Goal: Task Accomplishment & Management: Manage account settings

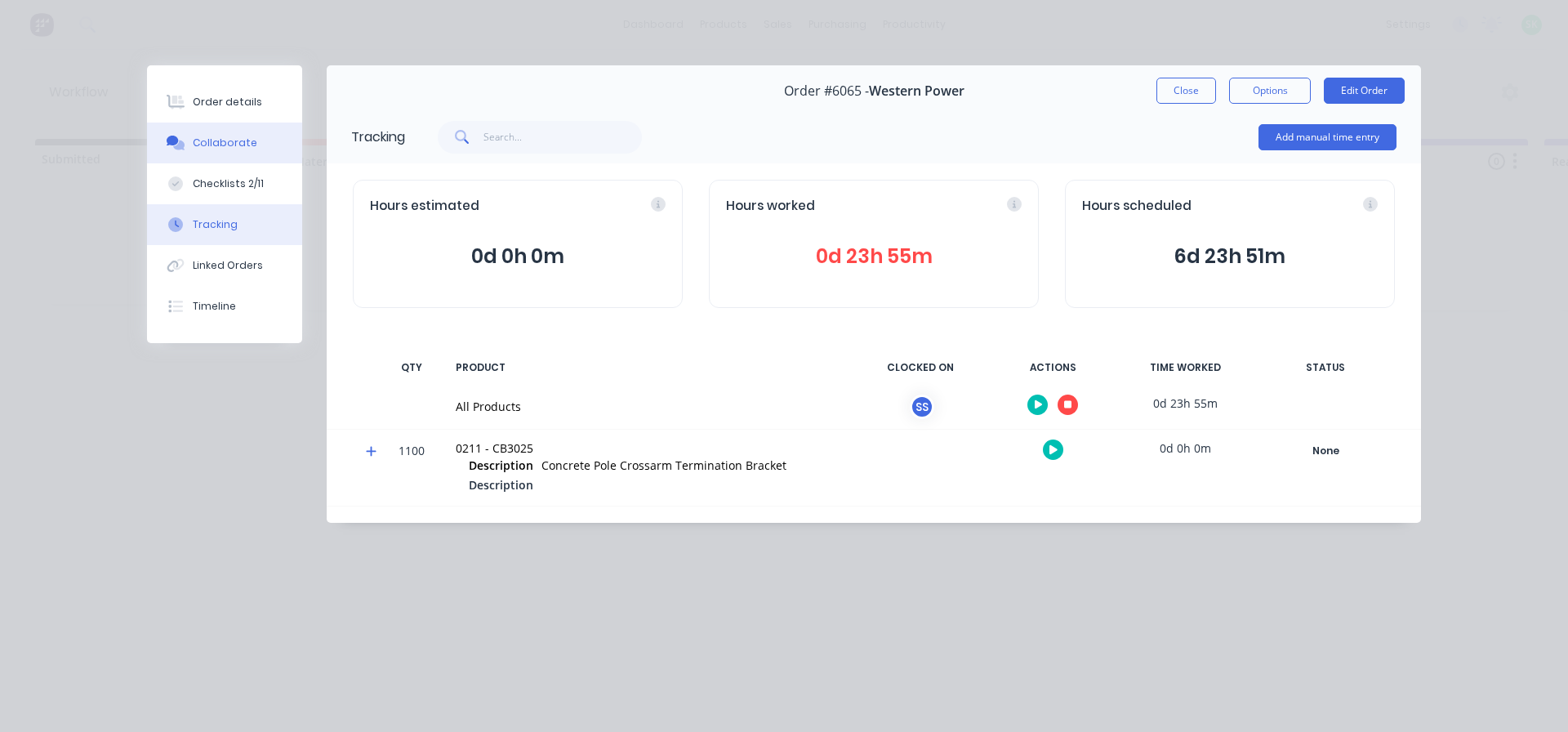
click at [244, 143] on div "Collaborate" at bounding box center [225, 143] width 65 height 15
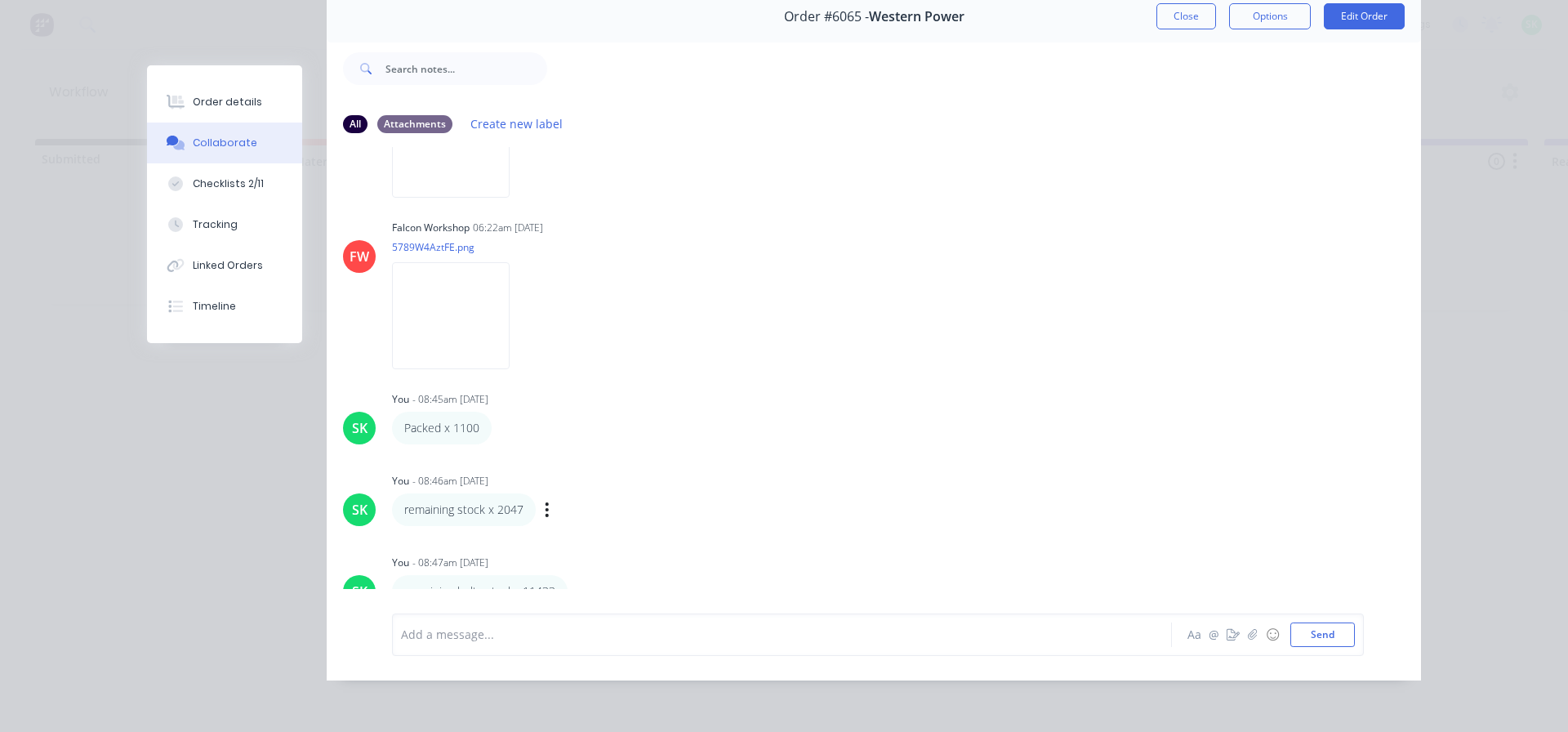
scroll to position [134, 0]
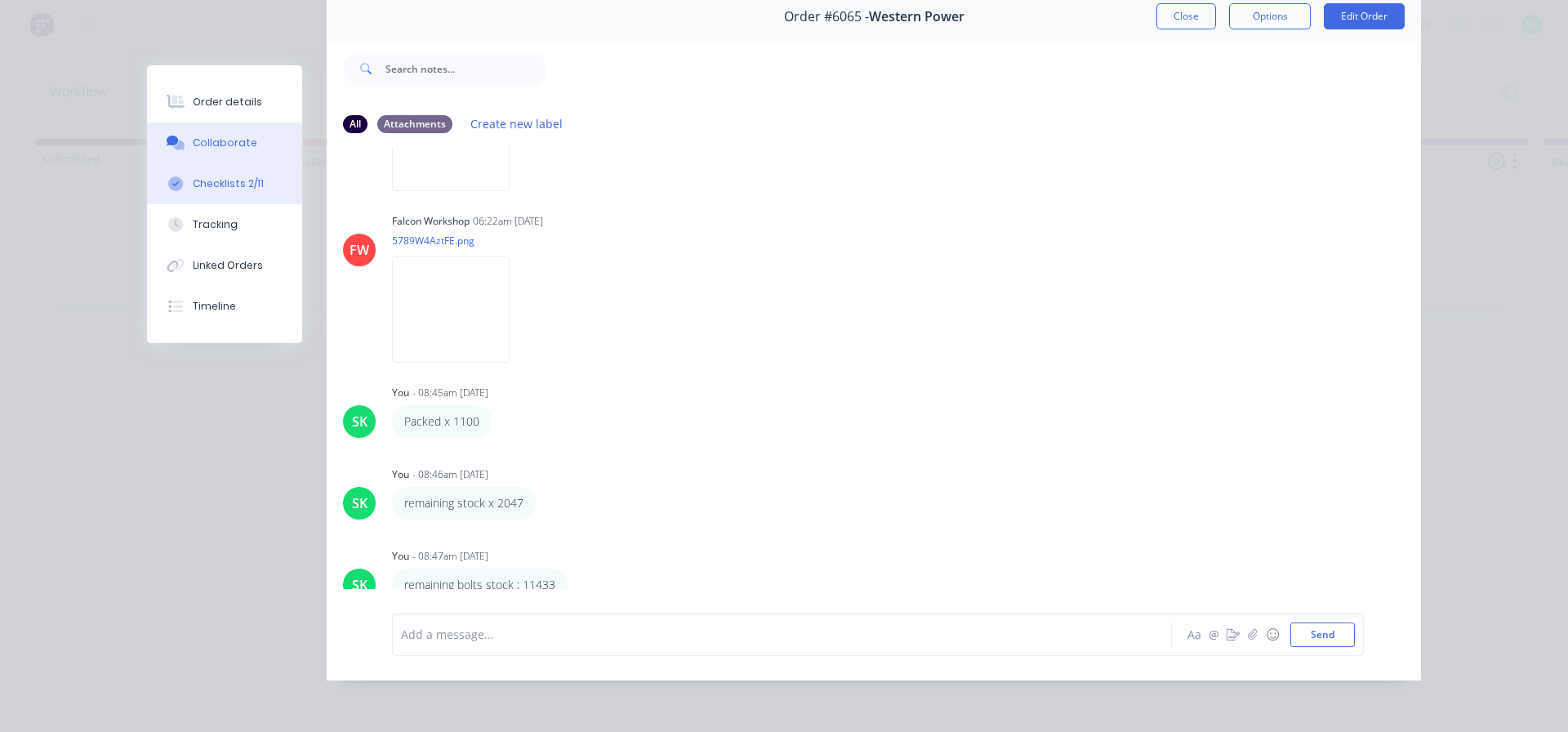
click at [215, 176] on div "Checklists 2/11" at bounding box center [229, 183] width 71 height 15
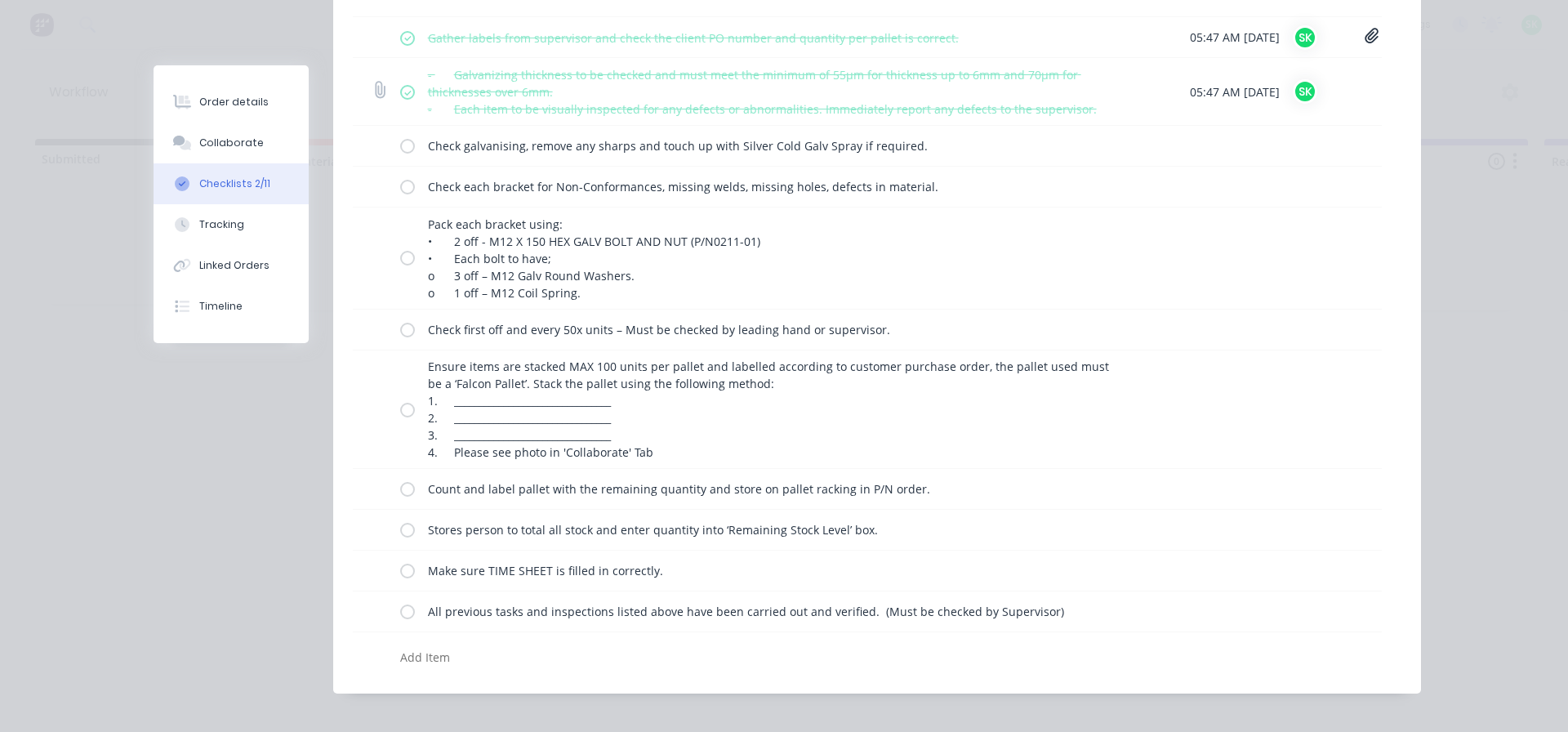
scroll to position [315, 0]
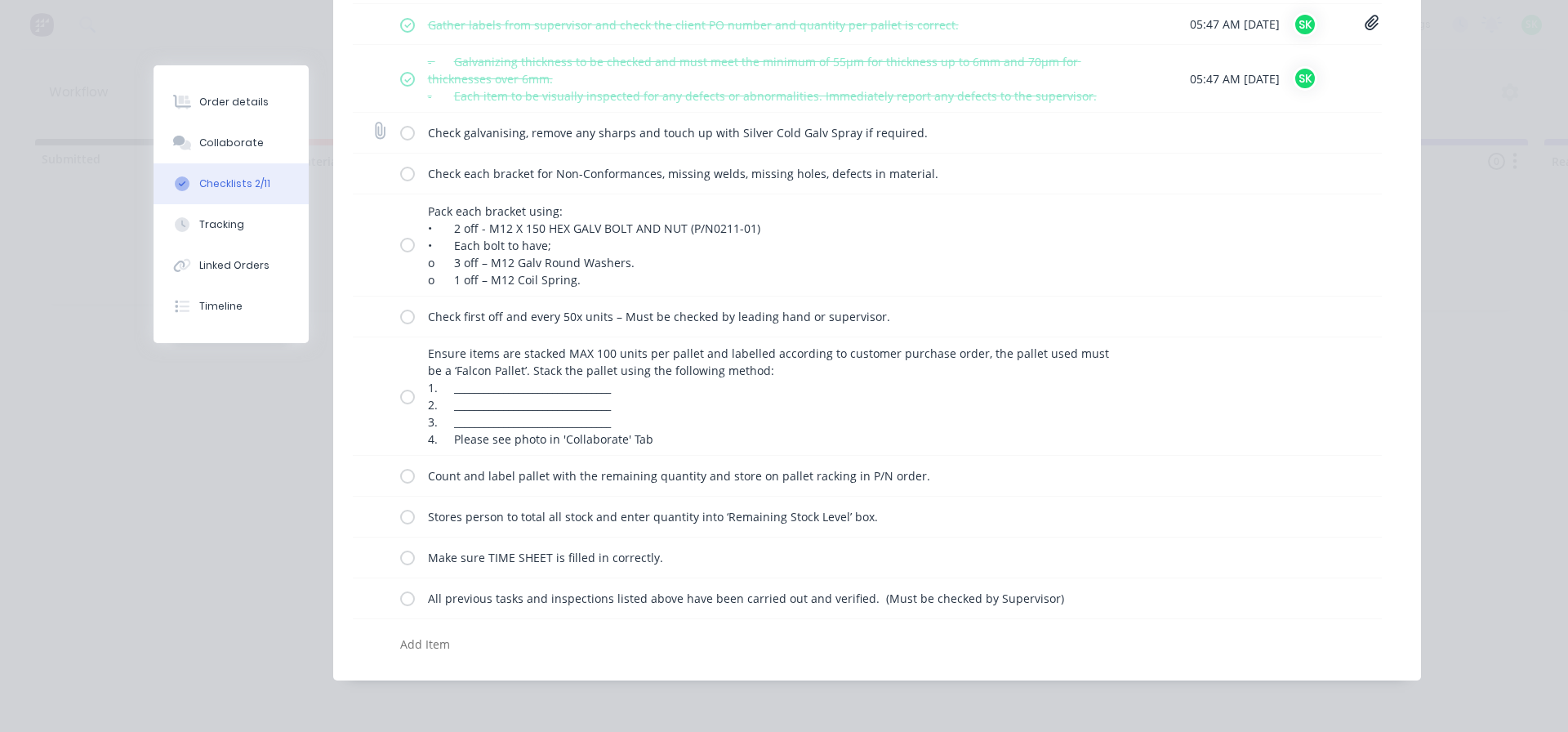
click at [400, 139] on label at bounding box center [408, 132] width 15 height 17
click at [0, 0] on input "checkbox" at bounding box center [0, 0] width 0 height 0
click at [404, 175] on label at bounding box center [408, 173] width 15 height 17
click at [0, 0] on input "checkbox" at bounding box center [0, 0] width 0 height 0
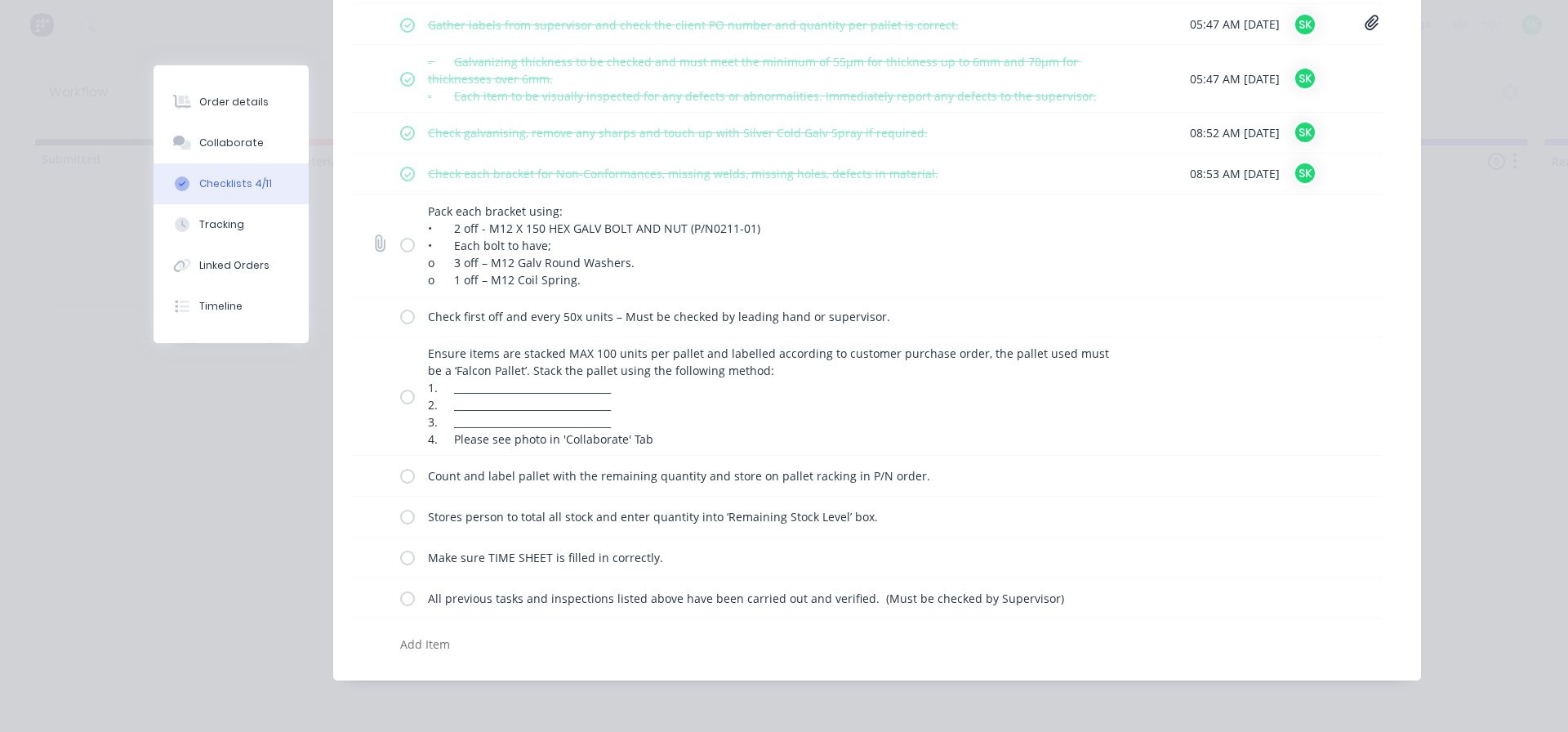
click at [400, 242] on label at bounding box center [408, 244] width 15 height 17
click at [0, 0] on input "checkbox" at bounding box center [0, 0] width 0 height 0
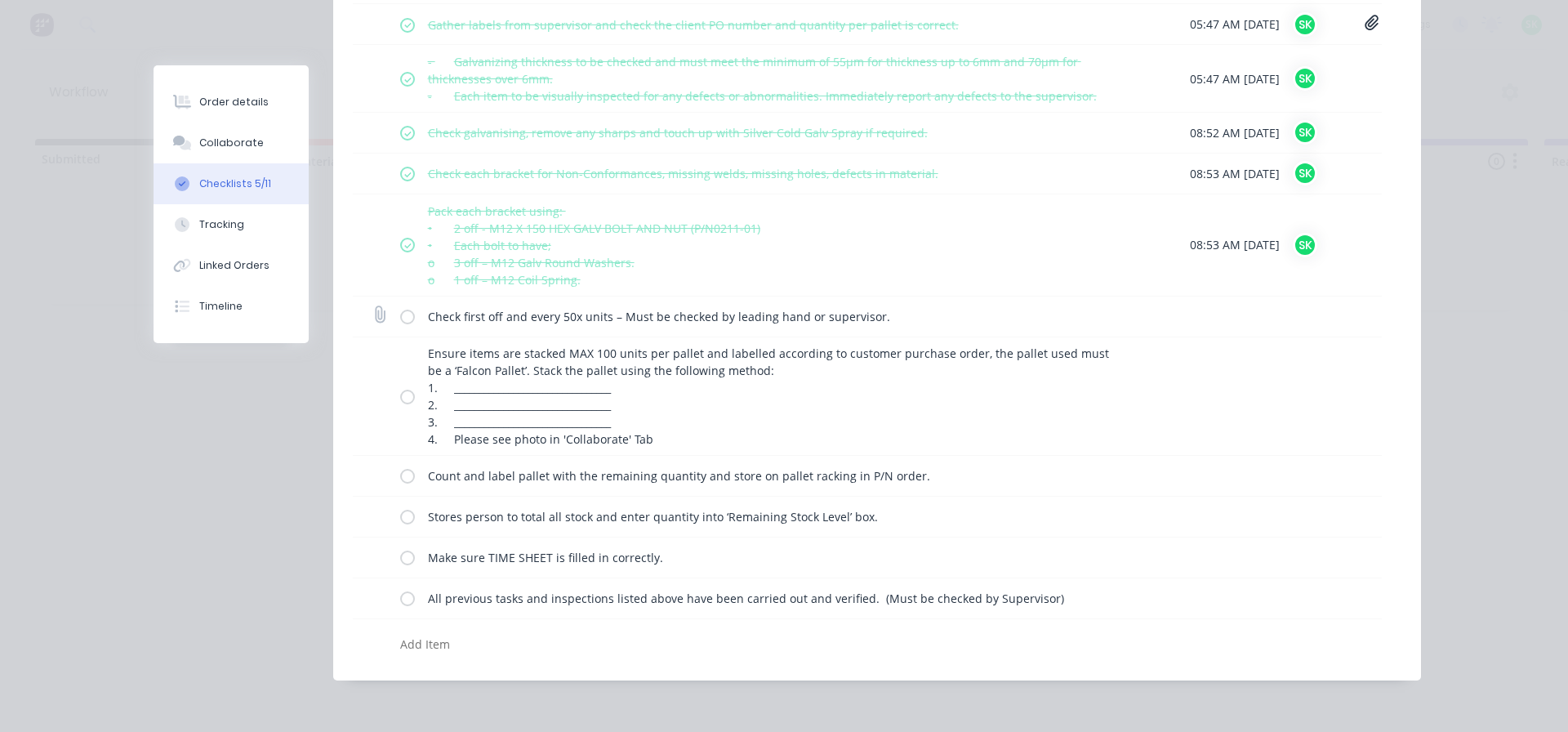
click at [405, 311] on label at bounding box center [408, 315] width 15 height 17
click at [0, 0] on input "checkbox" at bounding box center [0, 0] width 0 height 0
click at [400, 394] on label at bounding box center [408, 395] width 15 height 17
click at [0, 0] on input "checkbox" at bounding box center [0, 0] width 0 height 0
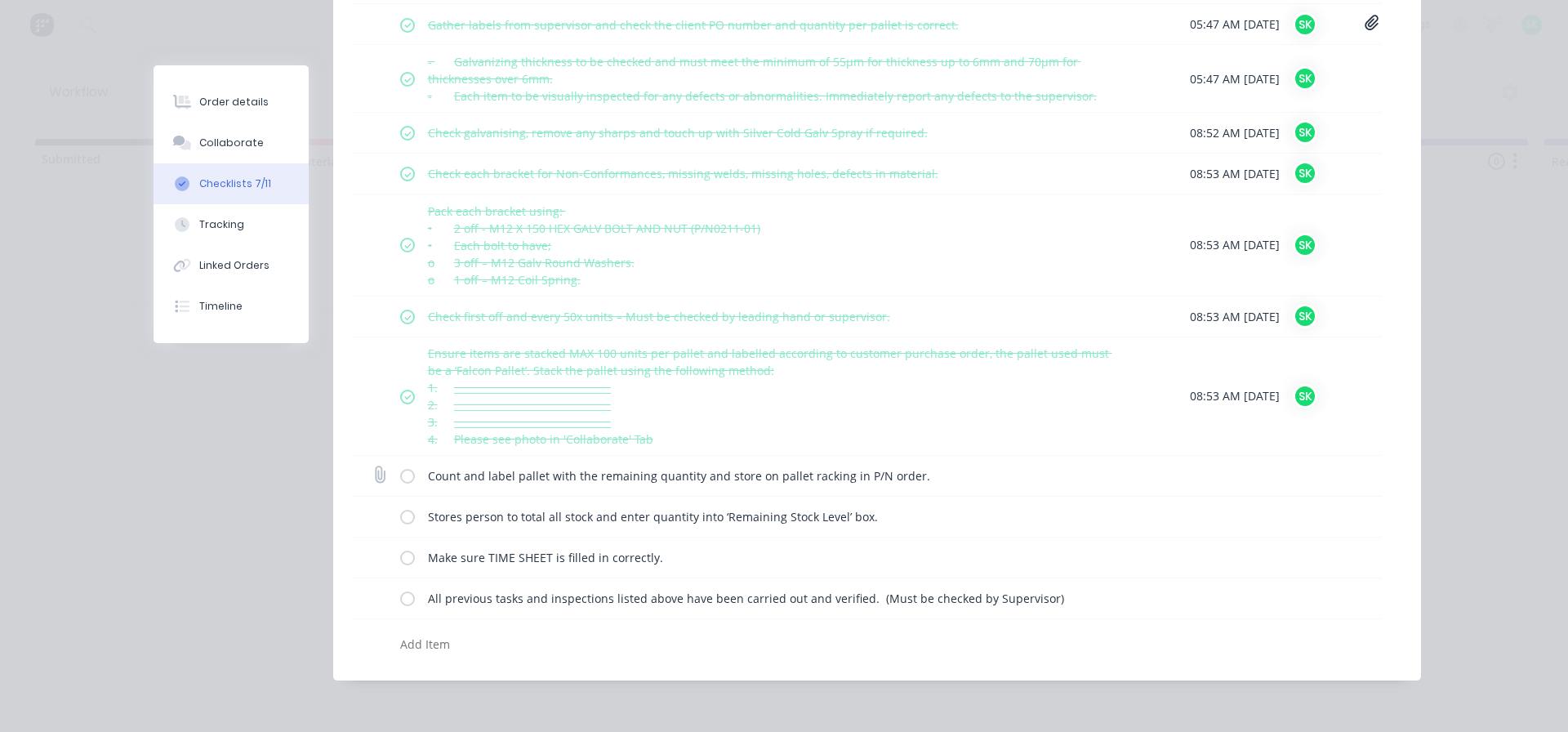
click at [400, 477] on label at bounding box center [408, 475] width 15 height 17
click at [0, 0] on input "checkbox" at bounding box center [0, 0] width 0 height 0
click at [407, 515] on label at bounding box center [408, 516] width 15 height 17
click at [0, 0] on input "checkbox" at bounding box center [0, 0] width 0 height 0
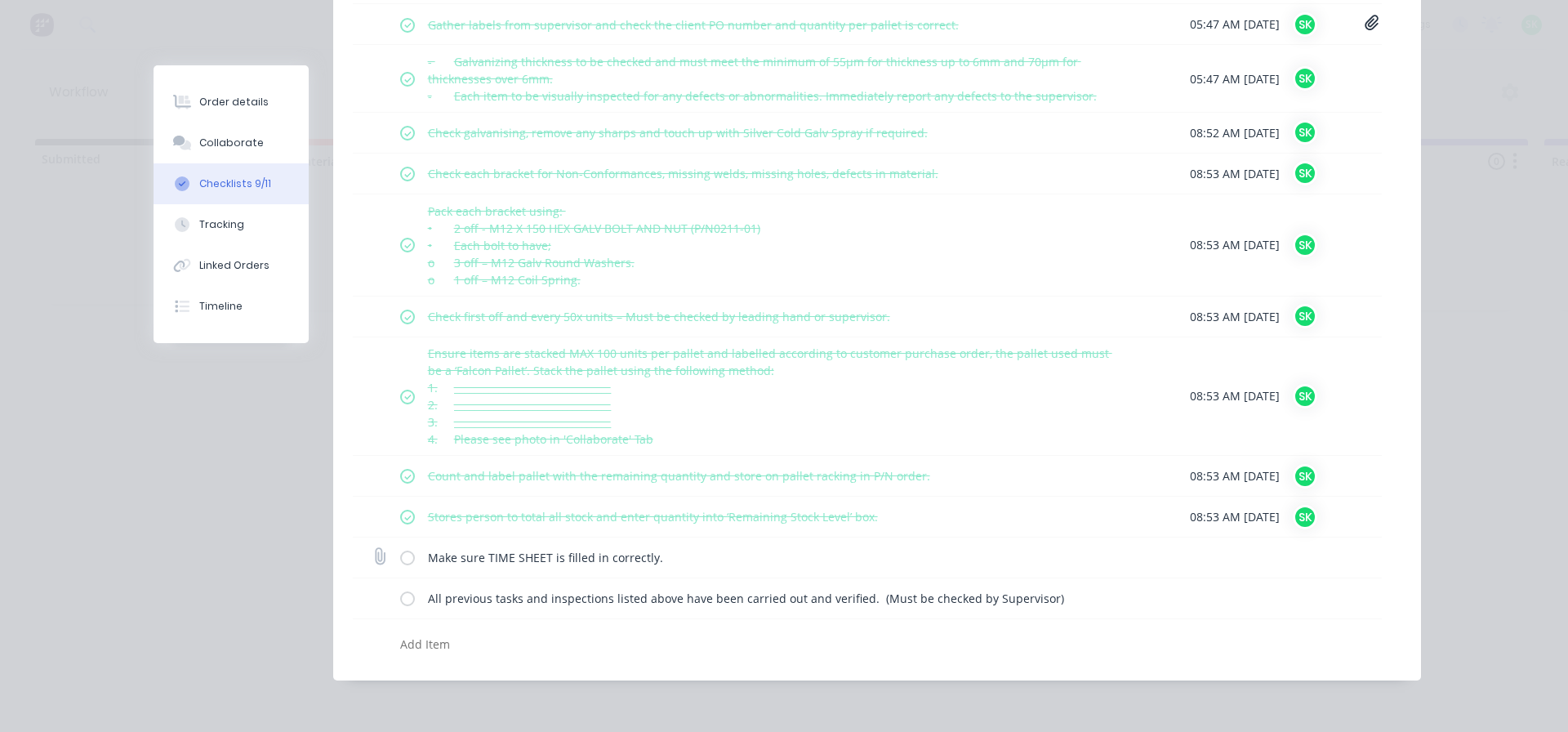
click at [400, 558] on label at bounding box center [408, 557] width 15 height 17
click at [0, 0] on input "checkbox" at bounding box center [0, 0] width 0 height 0
click at [400, 596] on label at bounding box center [408, 597] width 15 height 17
click at [0, 0] on input "checkbox" at bounding box center [0, 0] width 0 height 0
type textarea "x"
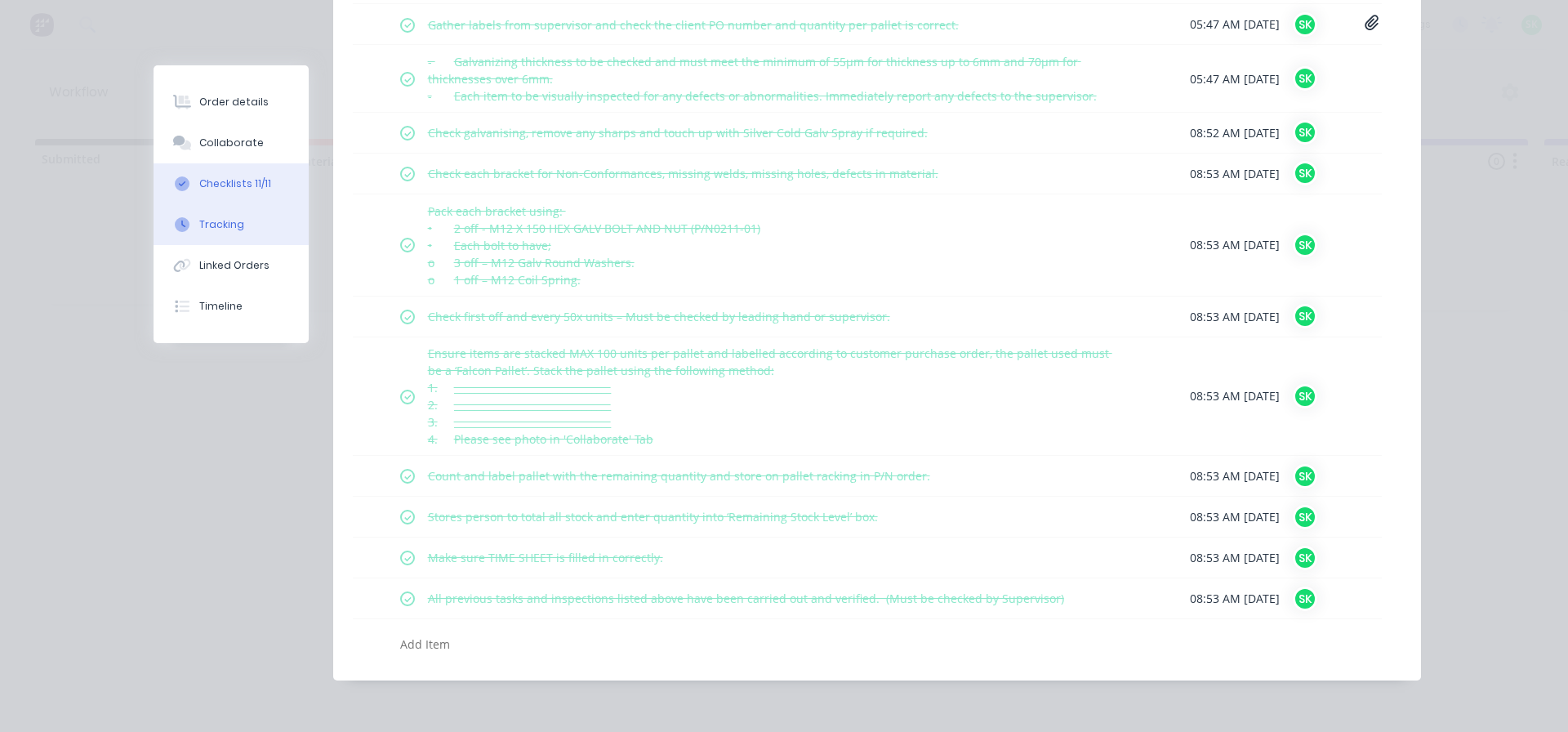
click at [221, 227] on div "Tracking" at bounding box center [221, 224] width 45 height 15
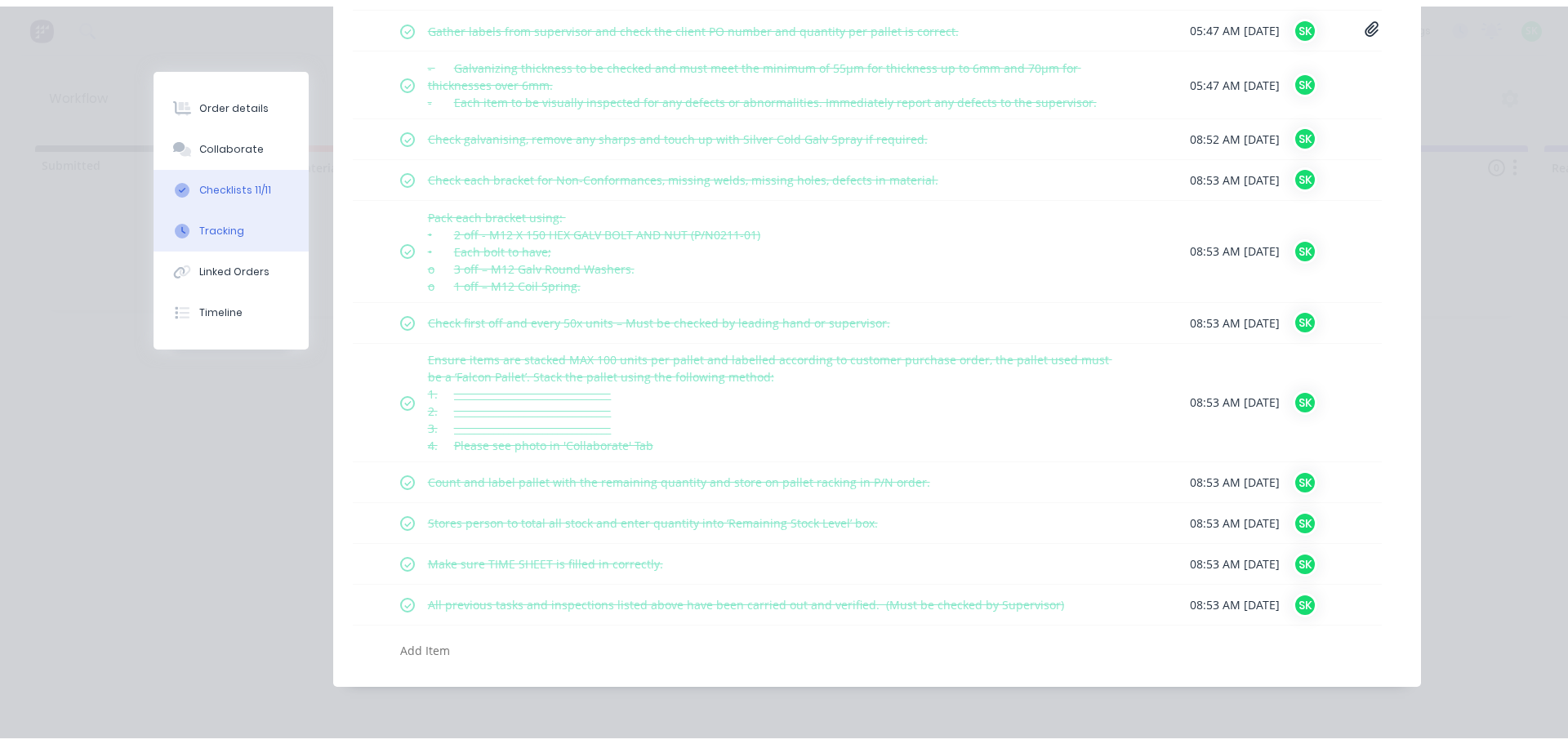
scroll to position [0, 0]
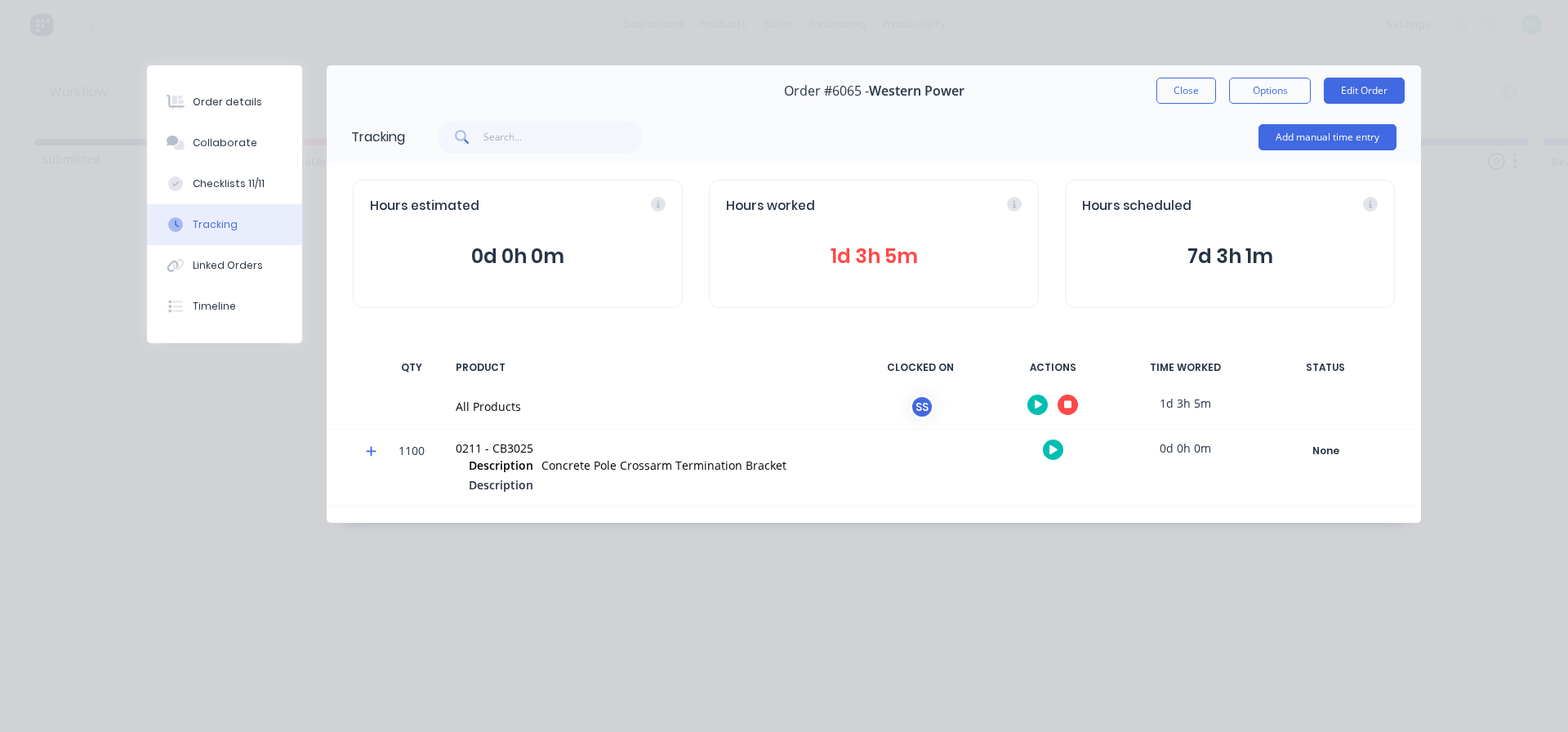
click at [1067, 409] on icon at bounding box center [1067, 405] width 8 height 11
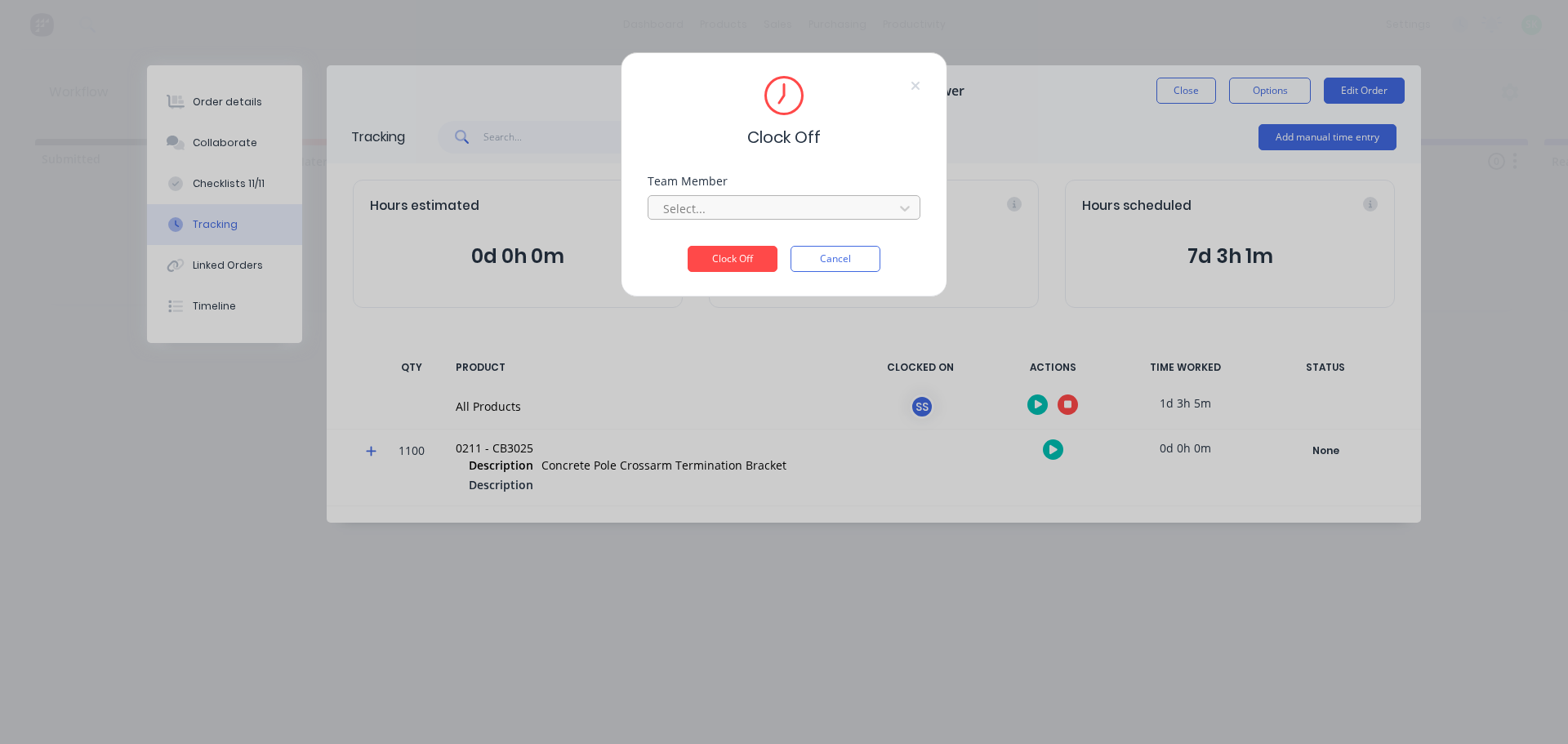
click at [769, 214] on div at bounding box center [773, 208] width 224 height 20
click at [739, 239] on div "[PERSON_NAME]" at bounding box center [784, 244] width 273 height 30
click at [726, 265] on button "Clock Off" at bounding box center [732, 258] width 89 height 26
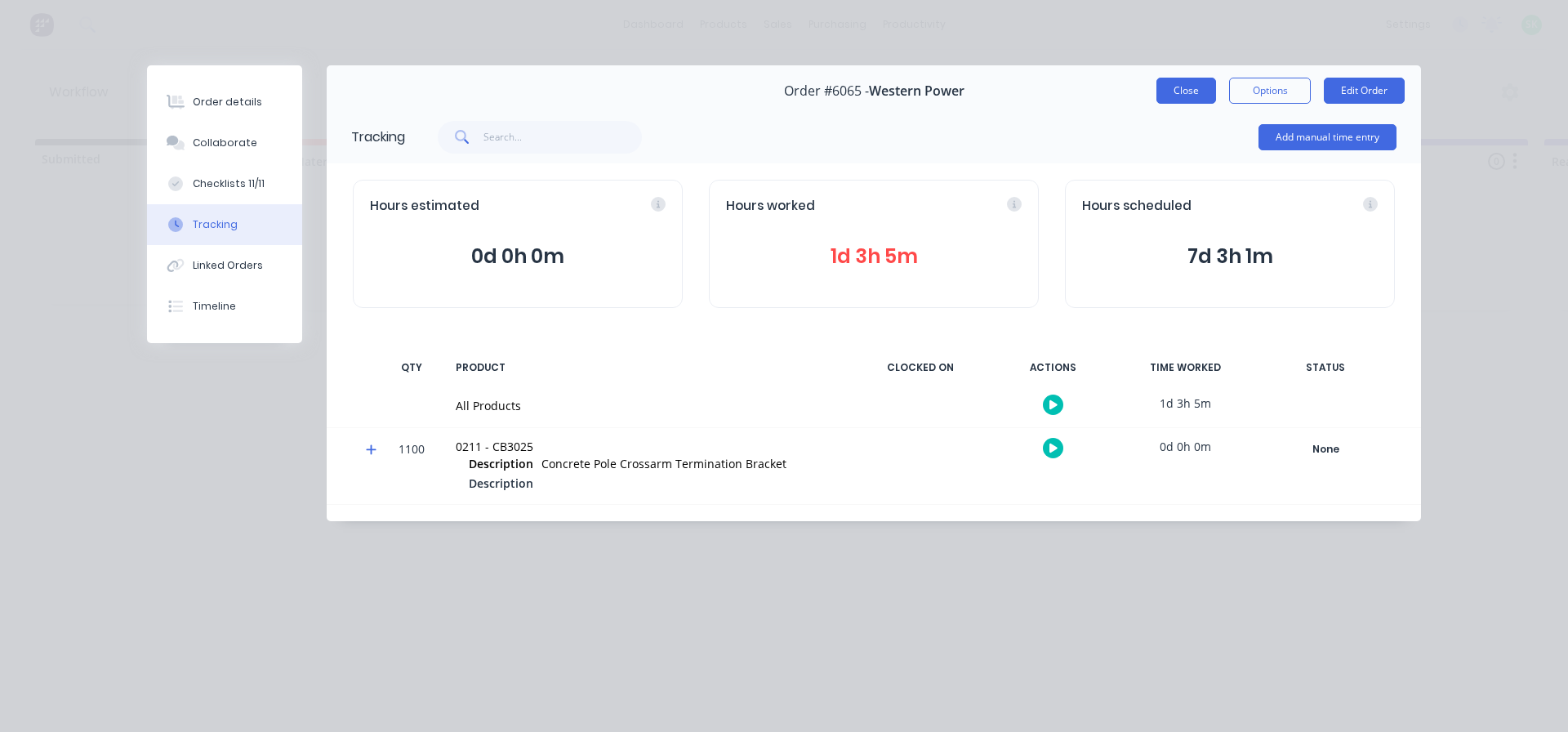
click at [1188, 88] on button "Close" at bounding box center [1185, 90] width 59 height 26
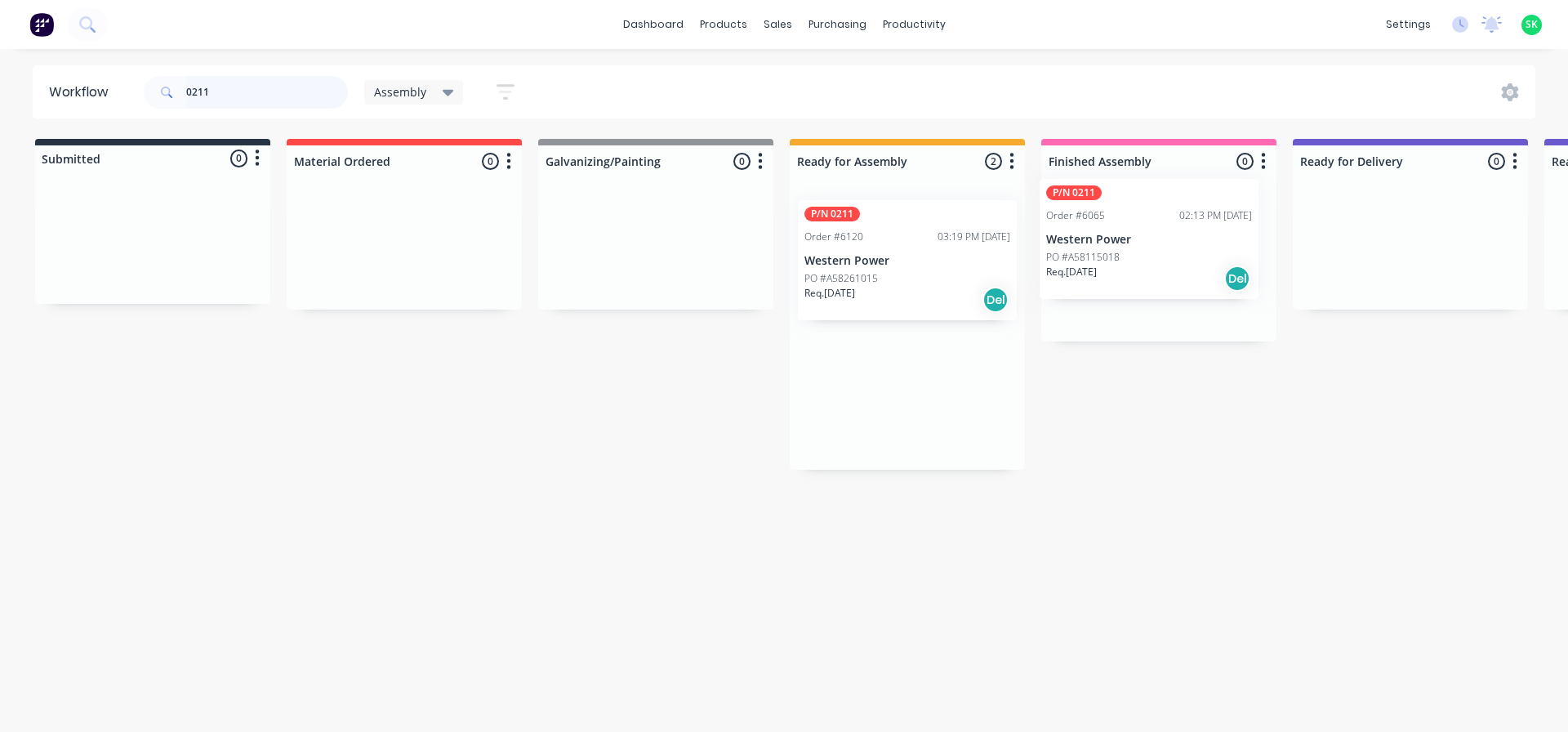
drag, startPoint x: 891, startPoint y: 278, endPoint x: 1139, endPoint y: 258, distance: 248.8
click at [1139, 258] on div "Submitted 0 Status colour #273444 hex #273444 Save Cancel Summaries Total order…" at bounding box center [1467, 304] width 2960 height 331
drag, startPoint x: 221, startPoint y: 91, endPoint x: 111, endPoint y: 95, distance: 110.1
click at [111, 95] on header "Workflow 0211 Assembly Save new view None edit Assembly (Default) edit Fabricat…" at bounding box center [784, 92] width 1503 height 53
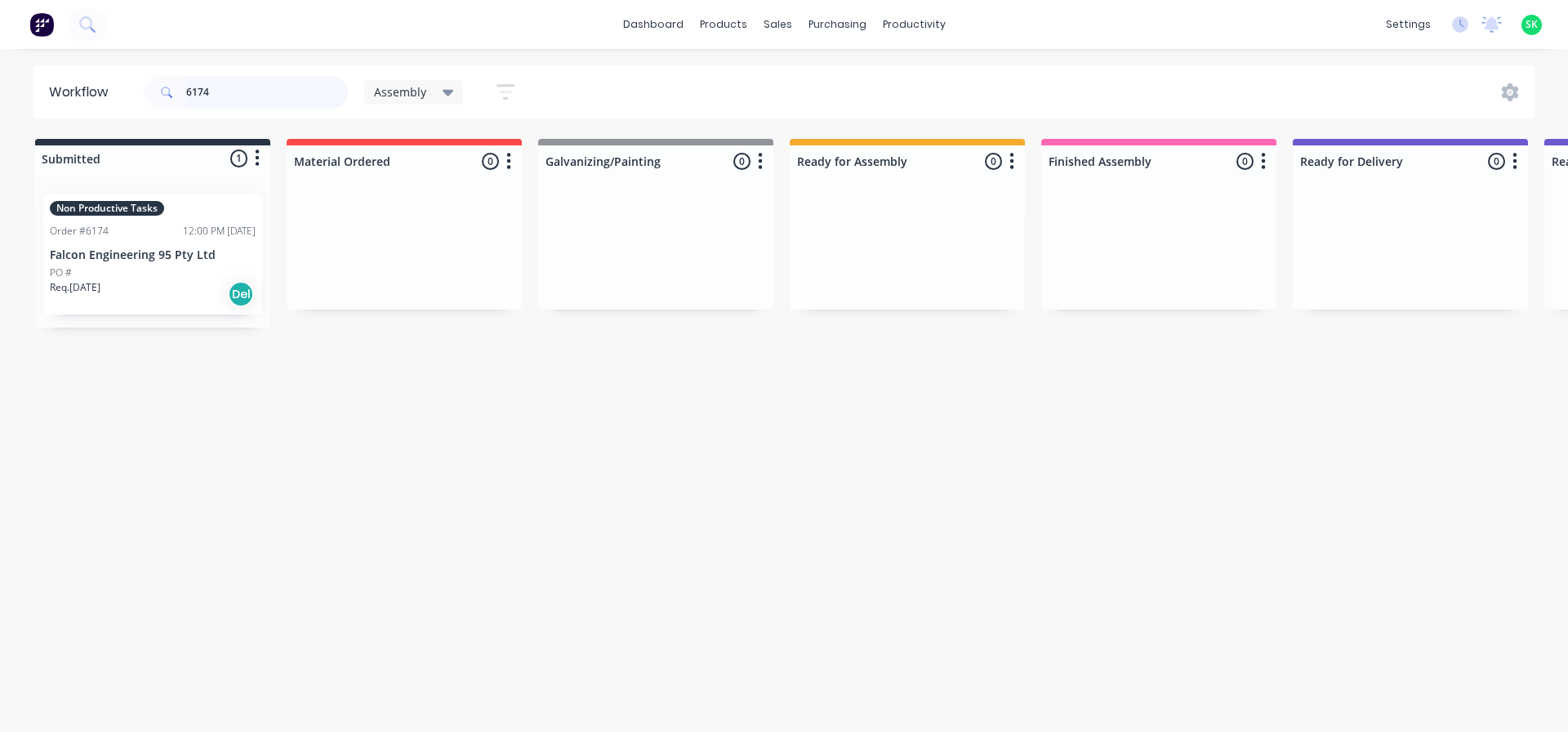
type input "6174"
click at [141, 255] on p "Falcon Engineering 95 Pty Ltd" at bounding box center [152, 255] width 206 height 14
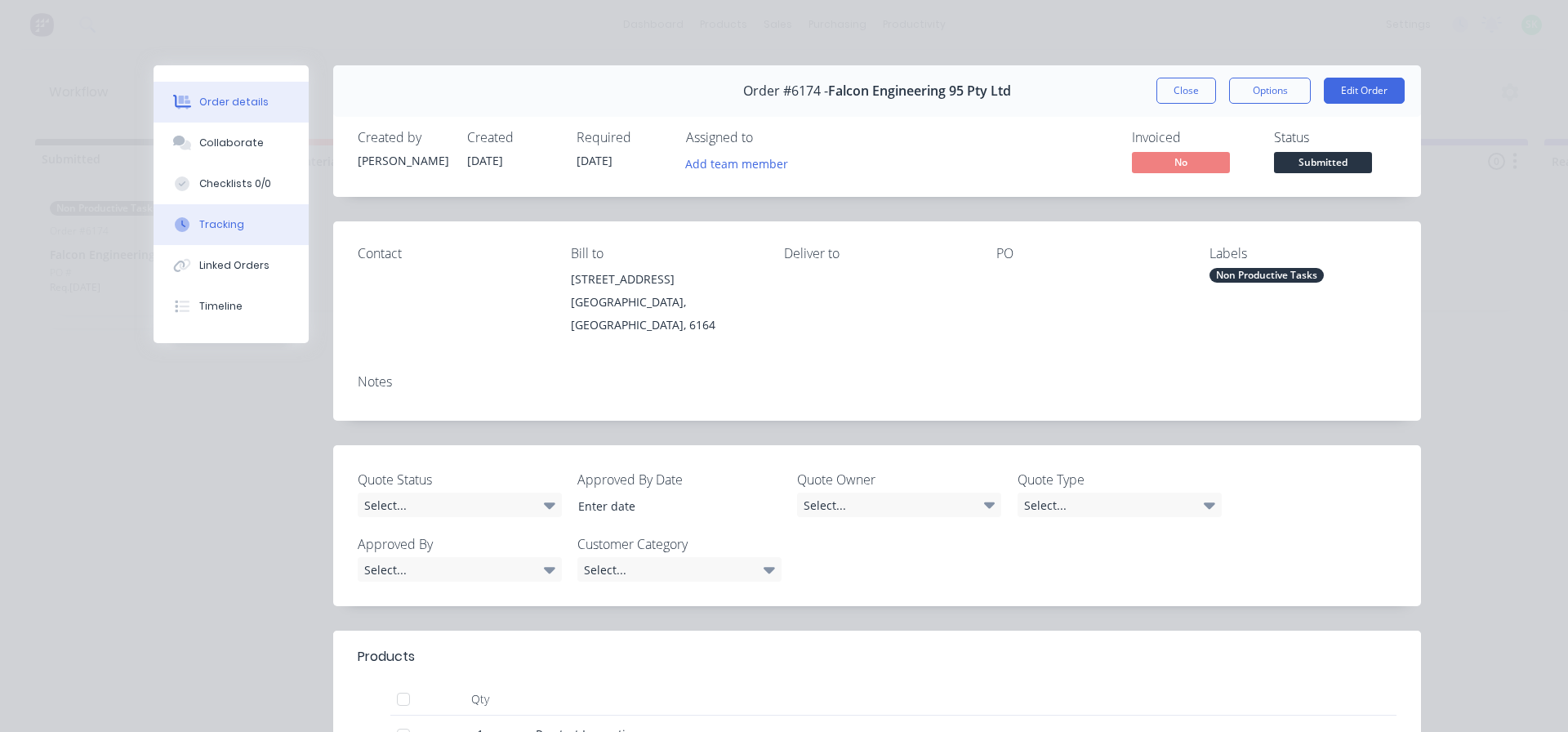
click at [206, 220] on div "Tracking" at bounding box center [221, 224] width 45 height 15
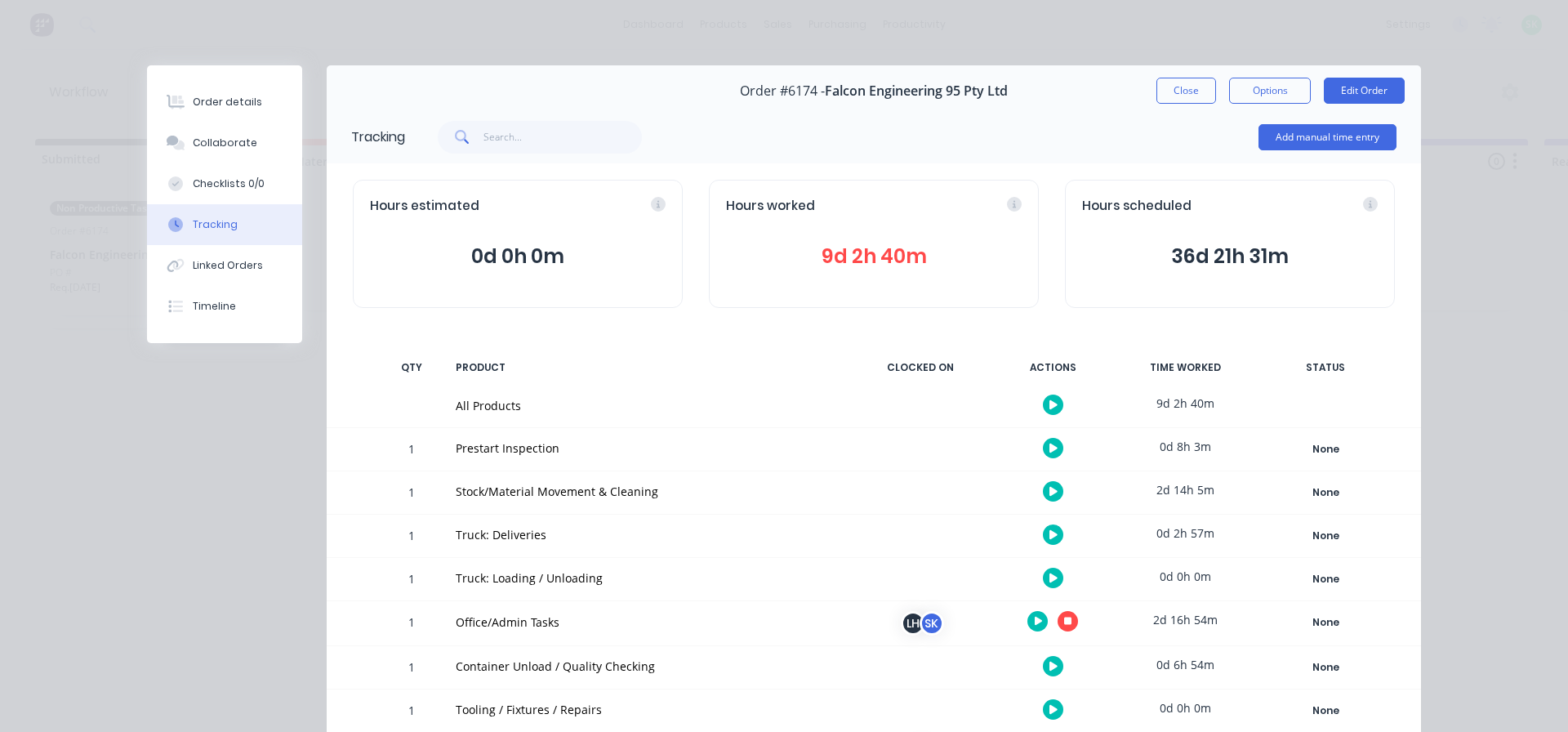
click at [1049, 491] on icon at bounding box center [1052, 491] width 8 height 9
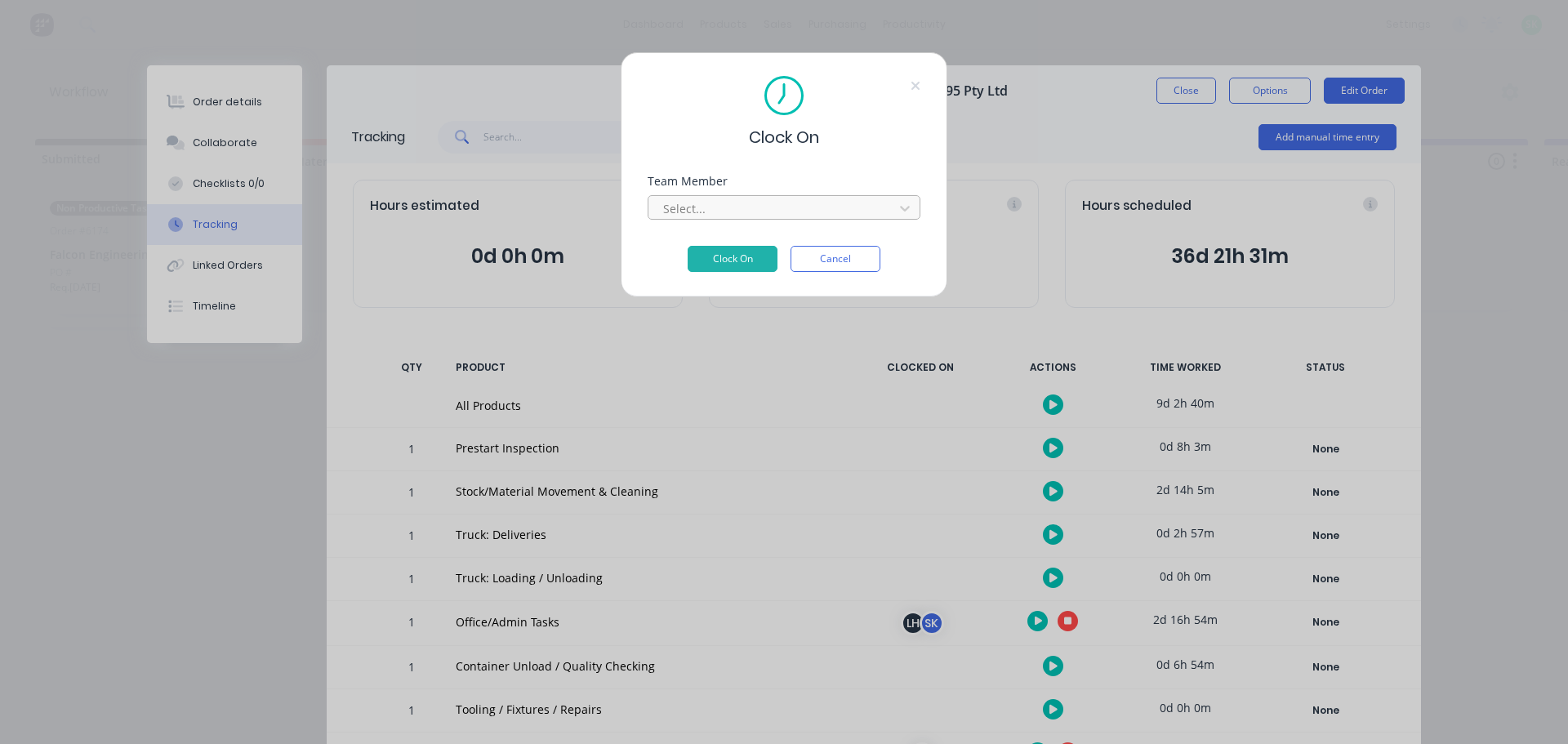
click at [826, 208] on div at bounding box center [773, 208] width 224 height 20
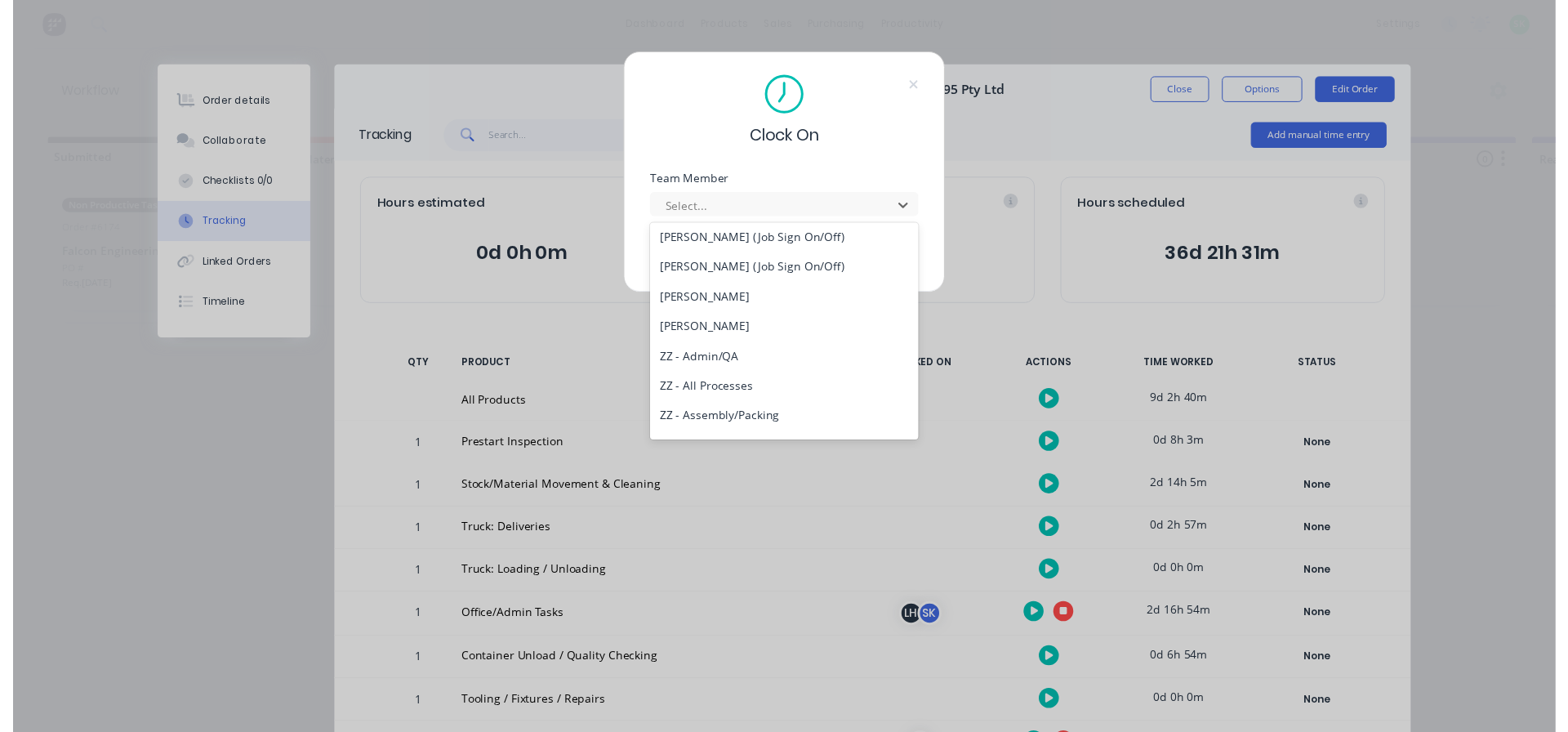
scroll to position [980, 0]
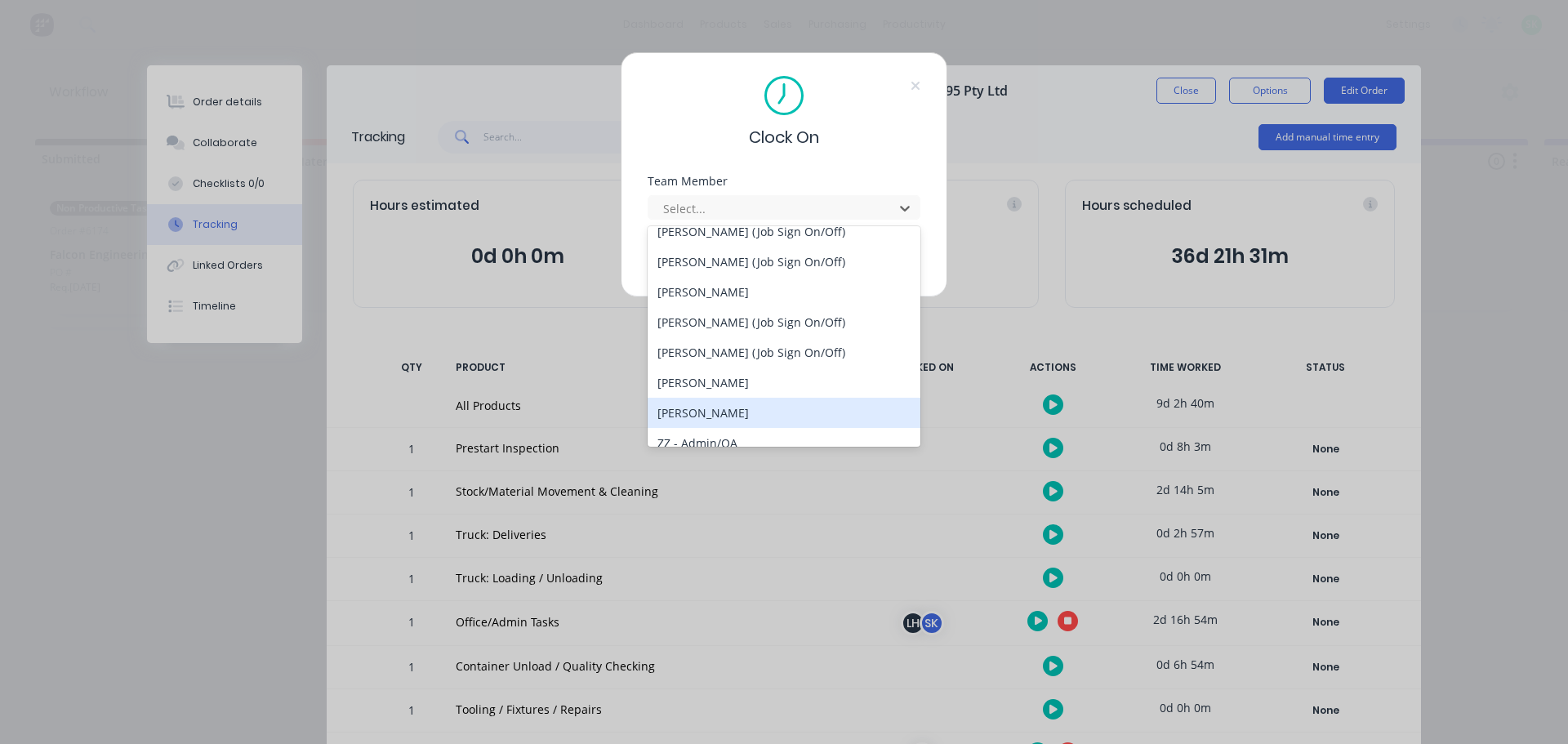
click at [716, 406] on div "[PERSON_NAME]" at bounding box center [784, 413] width 273 height 30
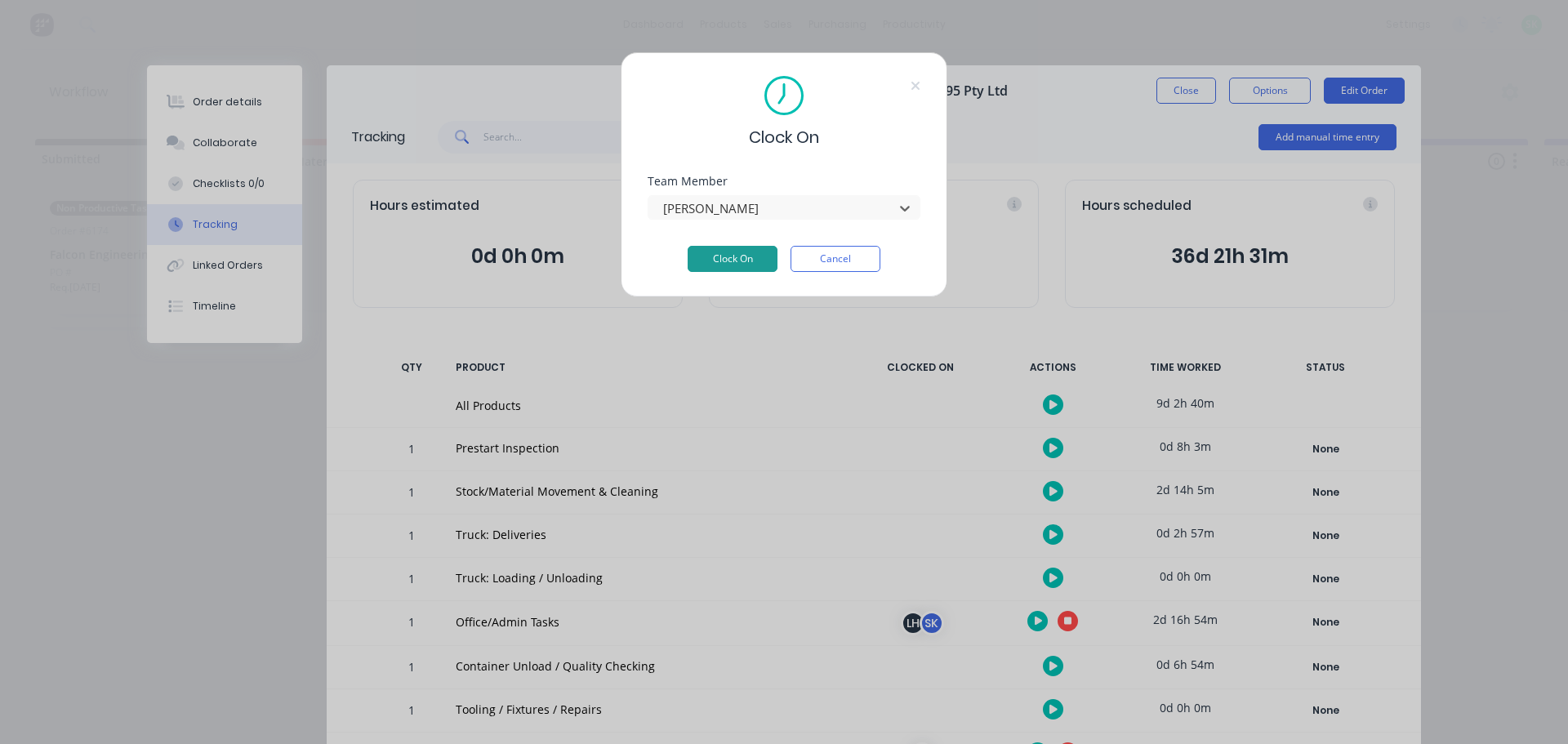
click at [746, 256] on button "Clock On" at bounding box center [732, 258] width 89 height 26
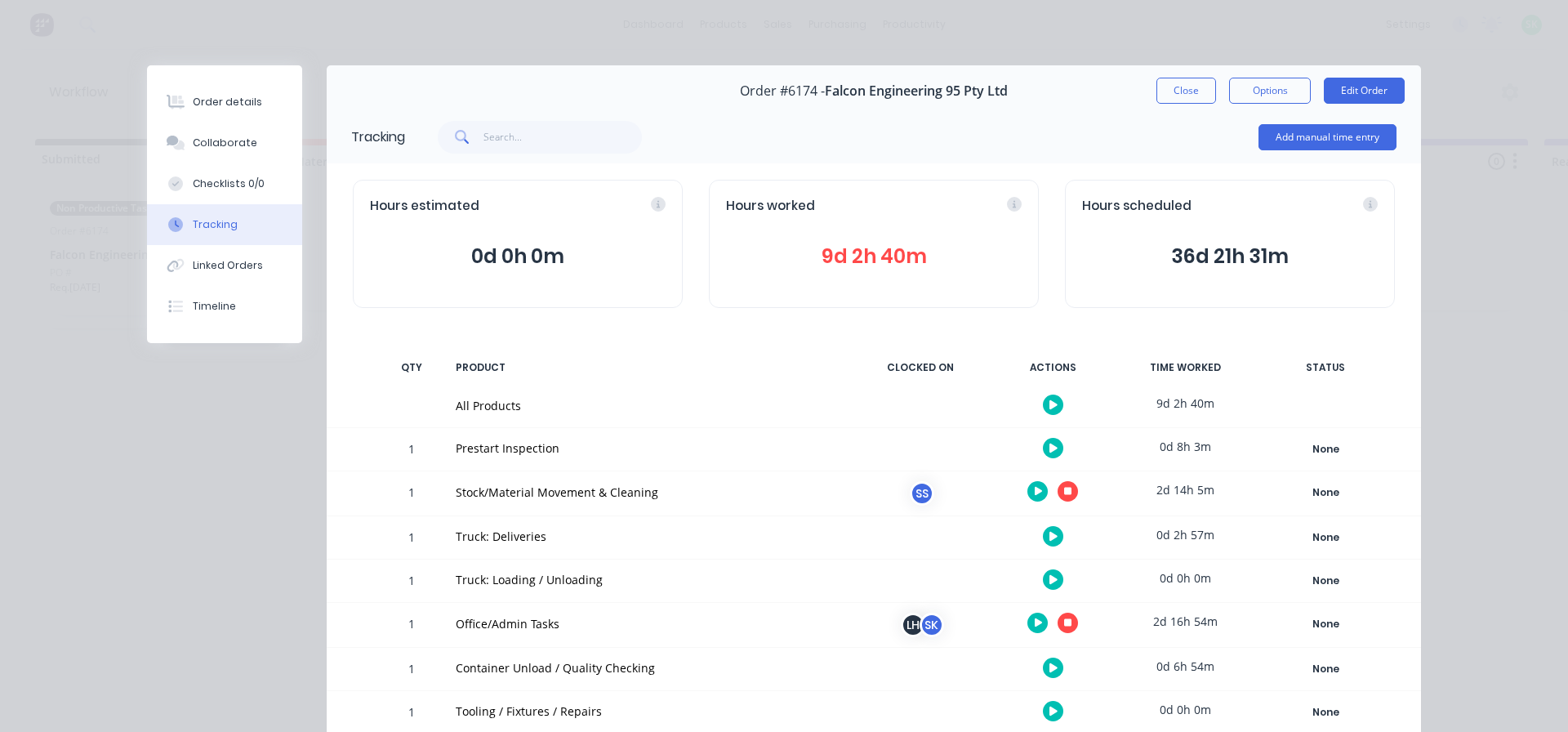
click at [1064, 490] on icon at bounding box center [1067, 491] width 8 height 8
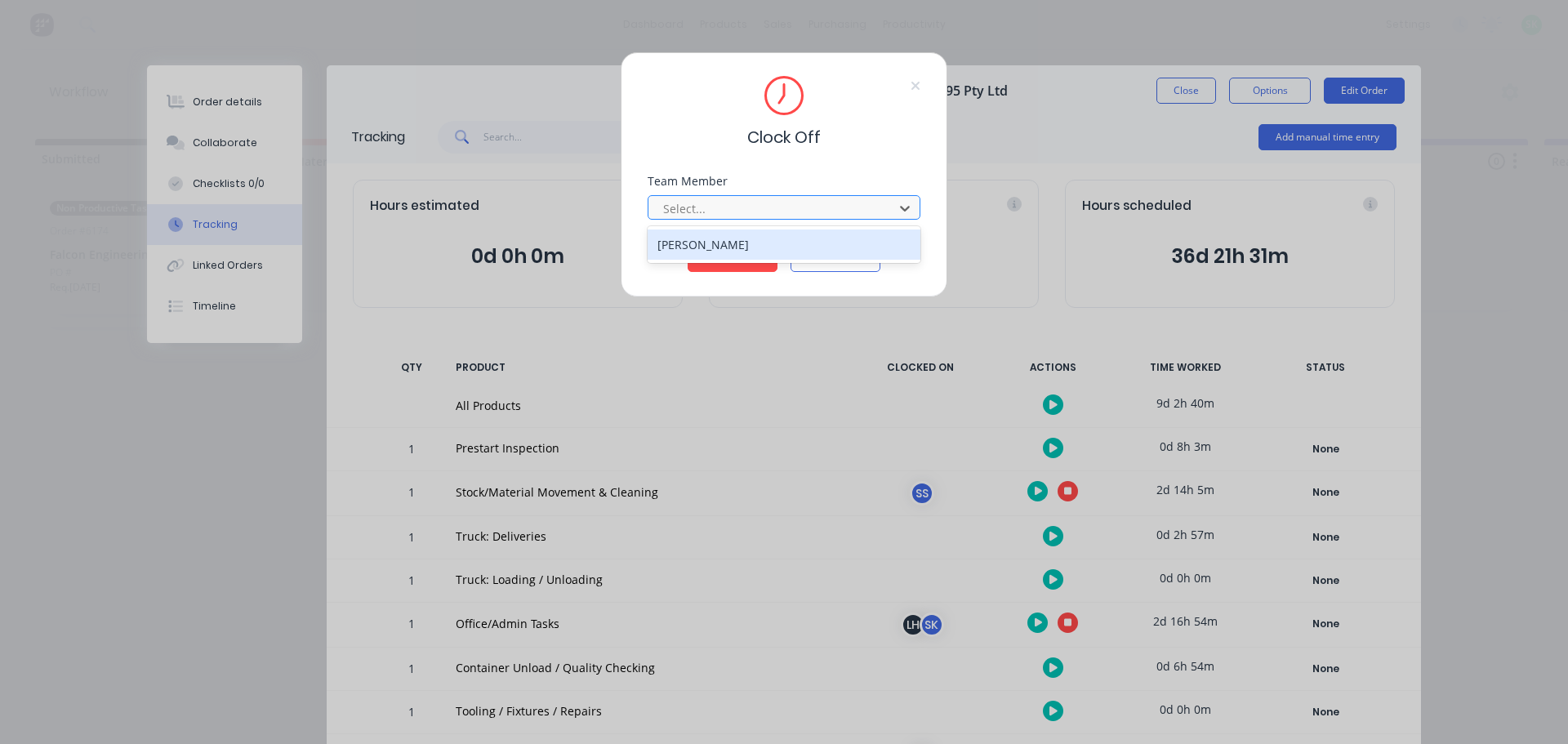
click at [833, 205] on div at bounding box center [773, 208] width 224 height 20
click at [729, 255] on div "[PERSON_NAME]" at bounding box center [784, 244] width 273 height 30
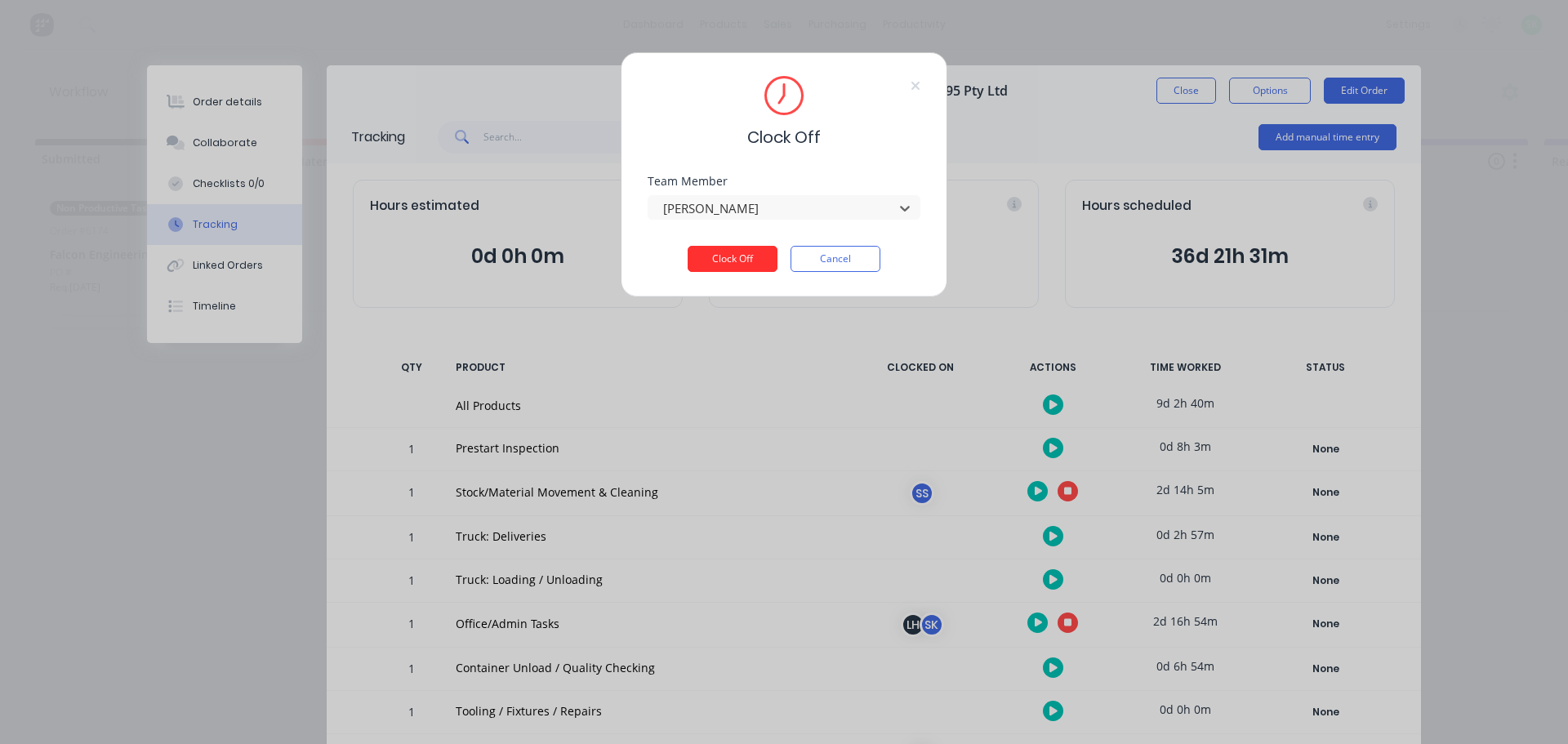
click at [726, 250] on button "Clock Off" at bounding box center [732, 258] width 89 height 26
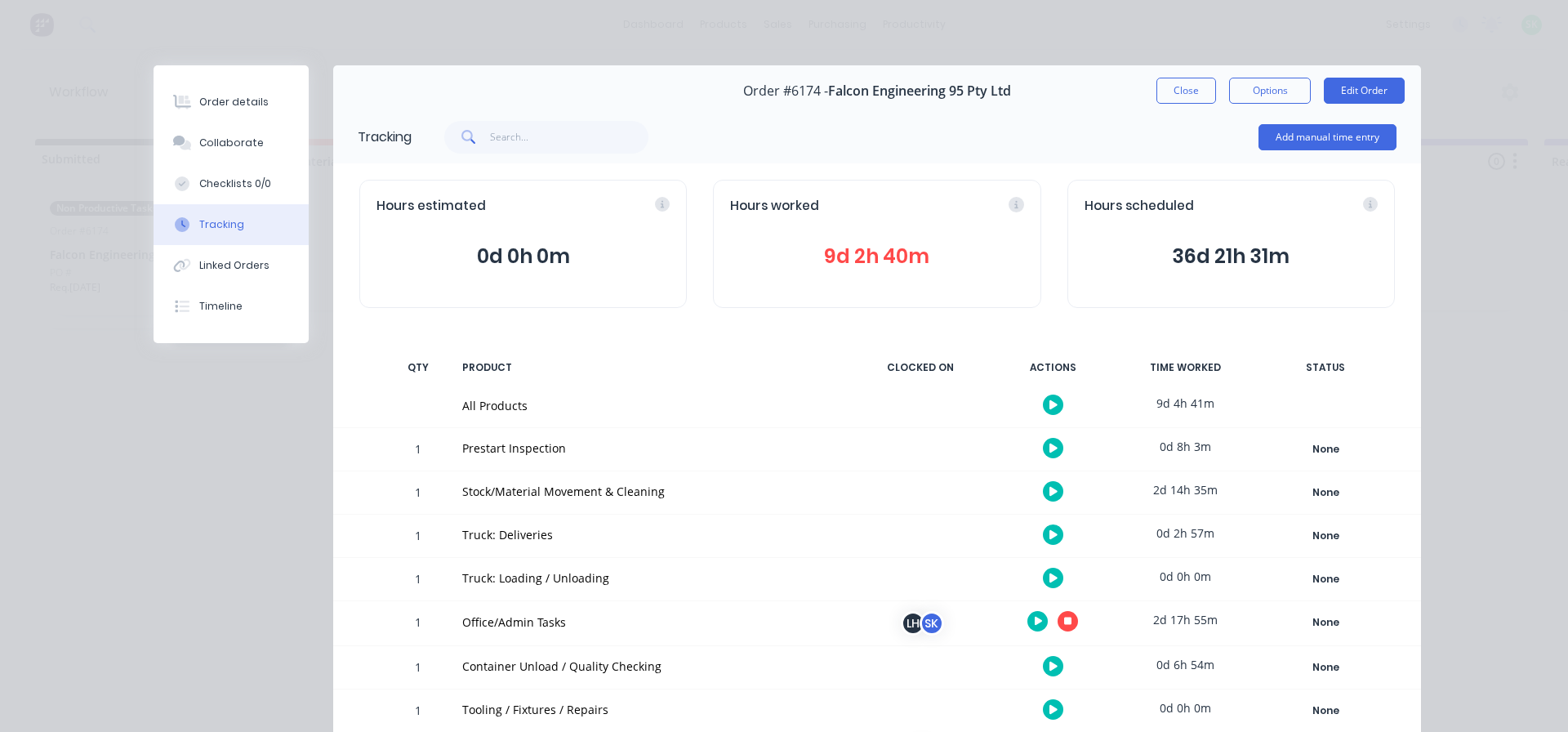
click at [1071, 623] on button at bounding box center [1067, 620] width 20 height 20
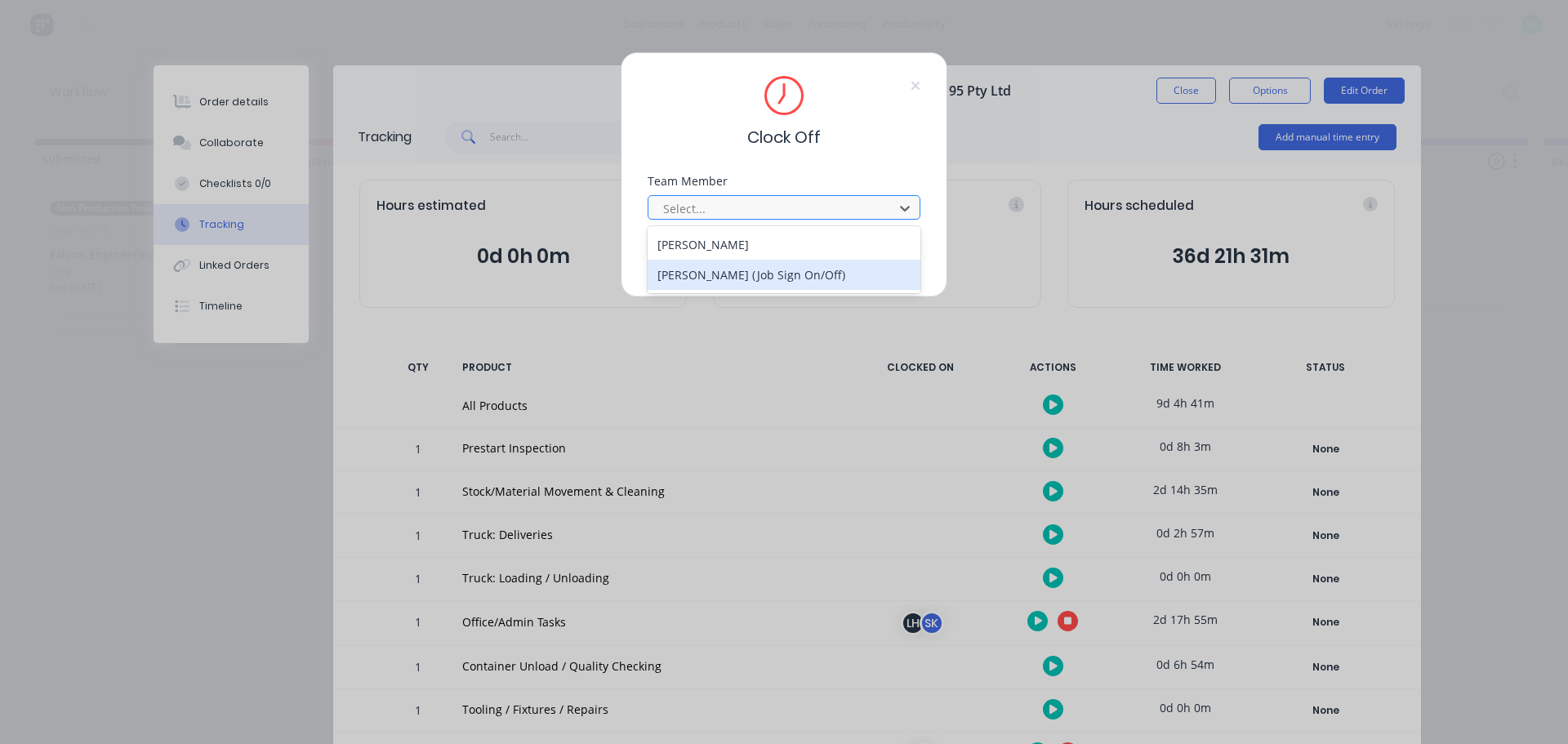
click at [827, 271] on div "[PERSON_NAME] (Job Sign On/Off)" at bounding box center [784, 275] width 273 height 30
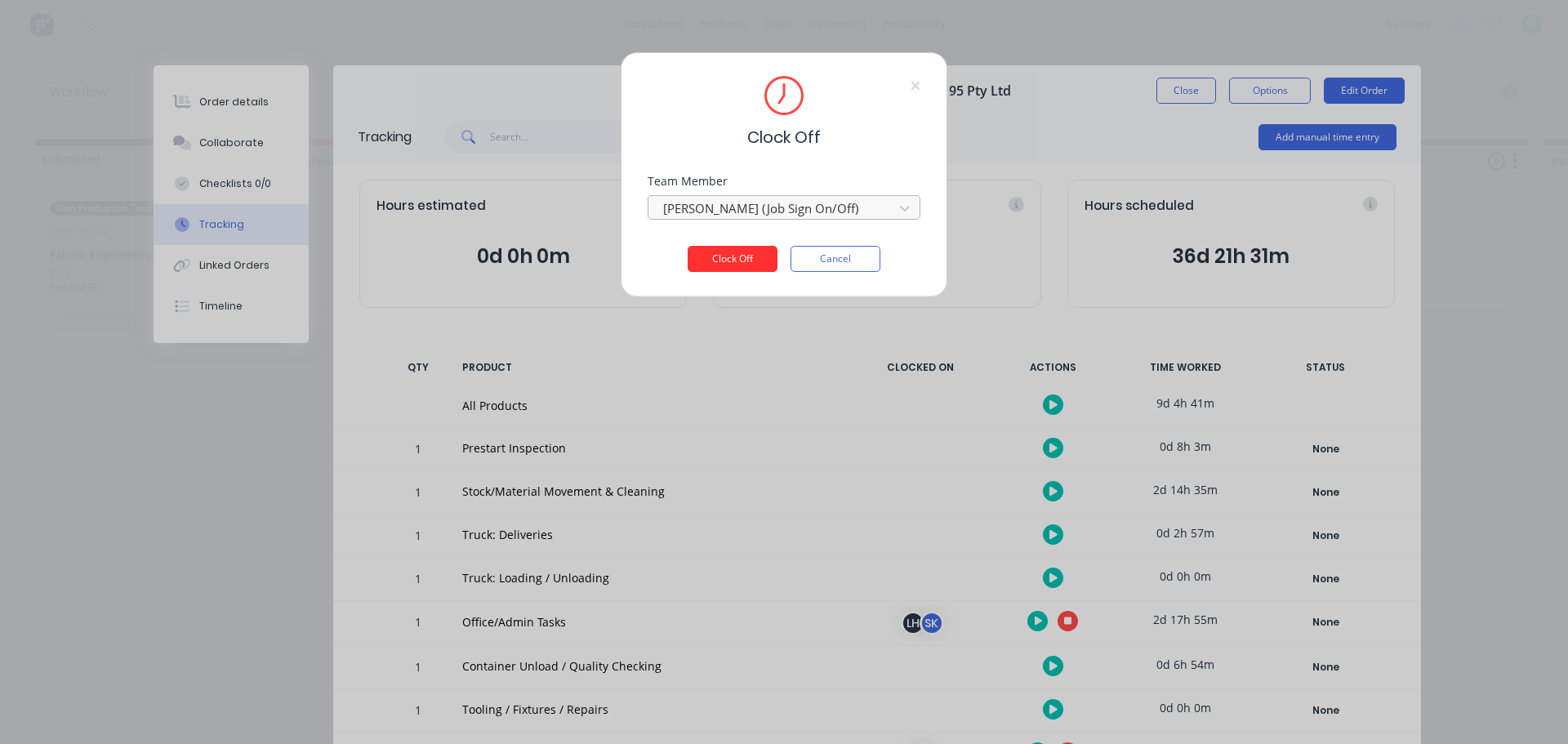
click at [739, 258] on button "Clock Off" at bounding box center [732, 258] width 89 height 26
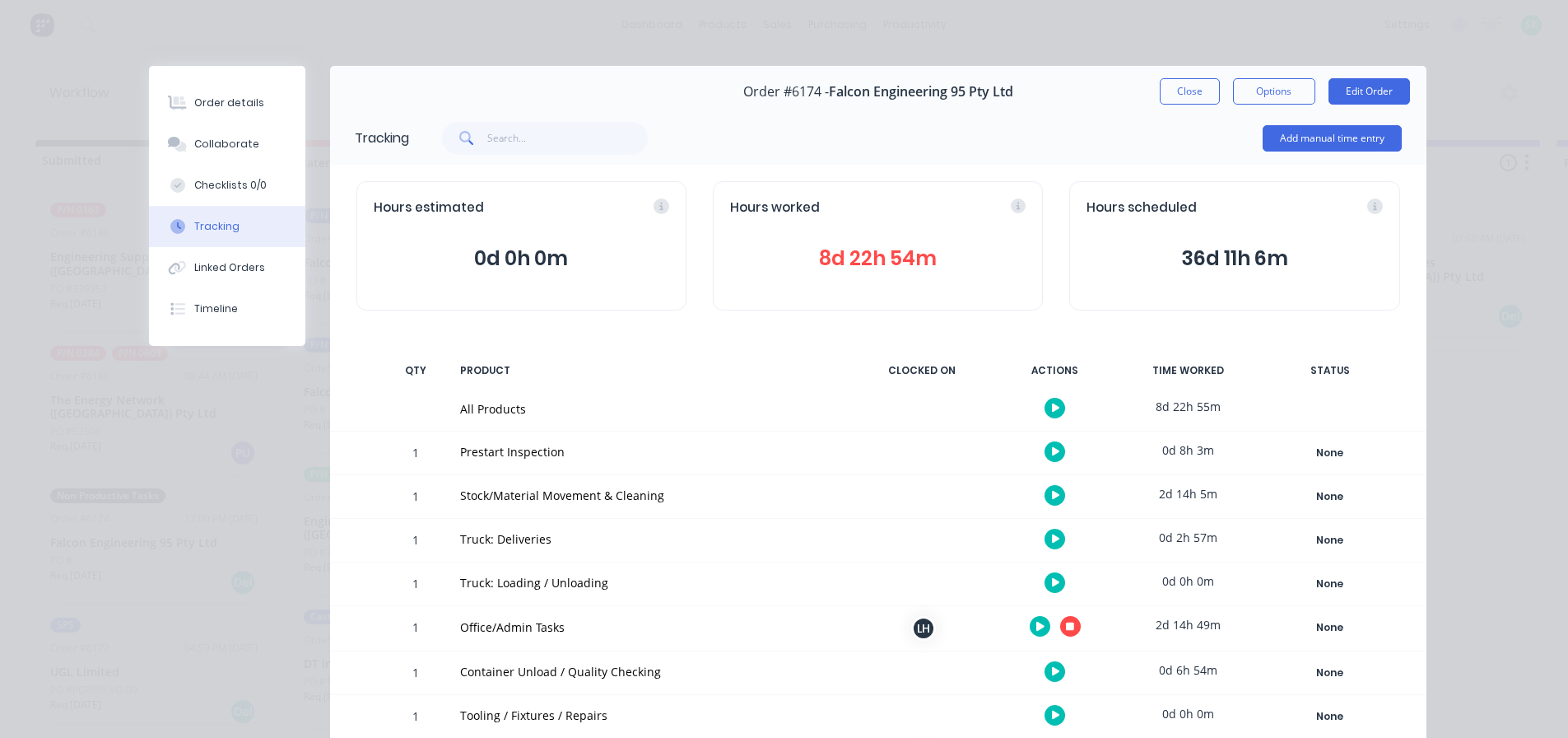
scroll to position [82, 0]
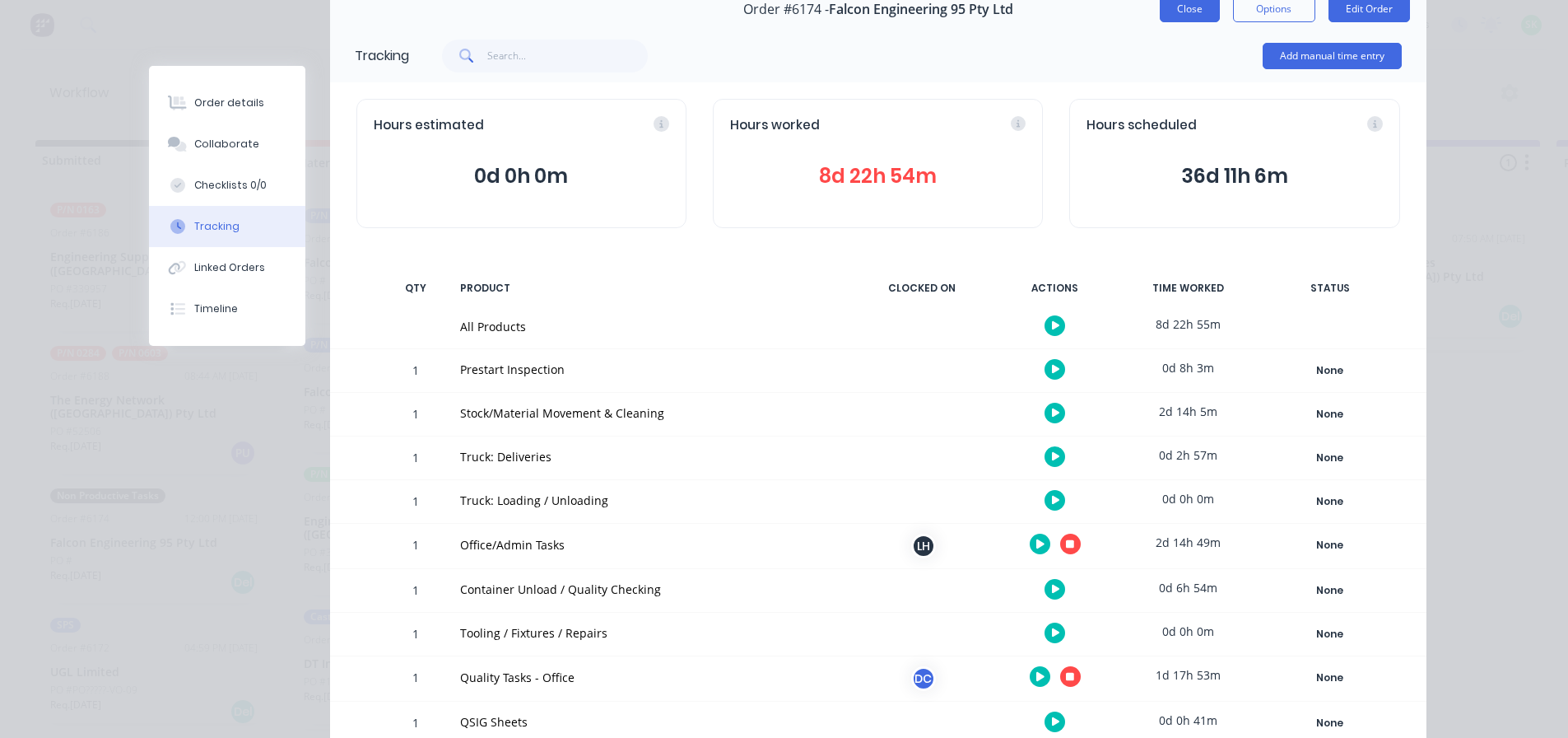
click at [1168, 7] on button "Close" at bounding box center [1189, 8] width 60 height 26
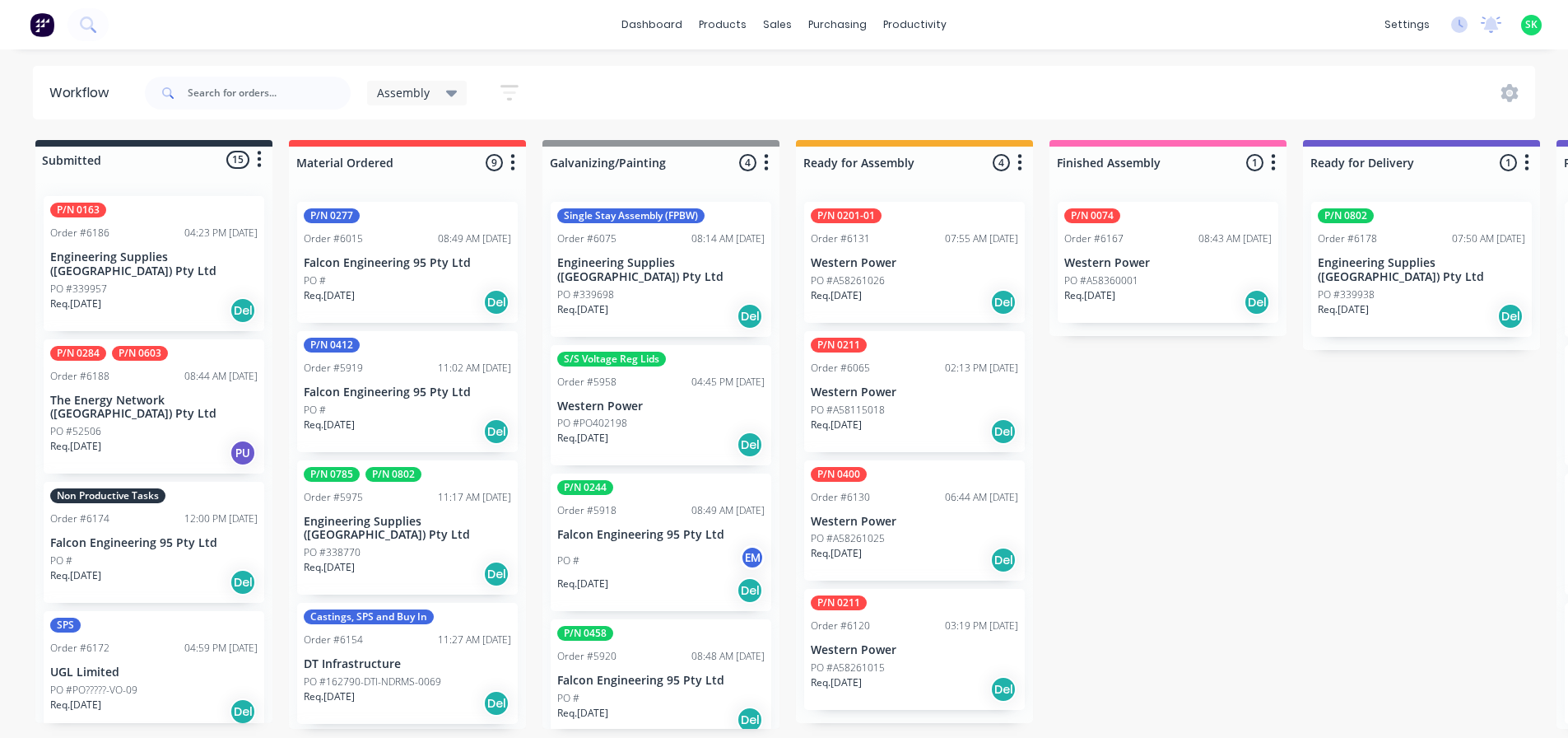
click at [907, 266] on p "Western Power" at bounding box center [914, 264] width 207 height 14
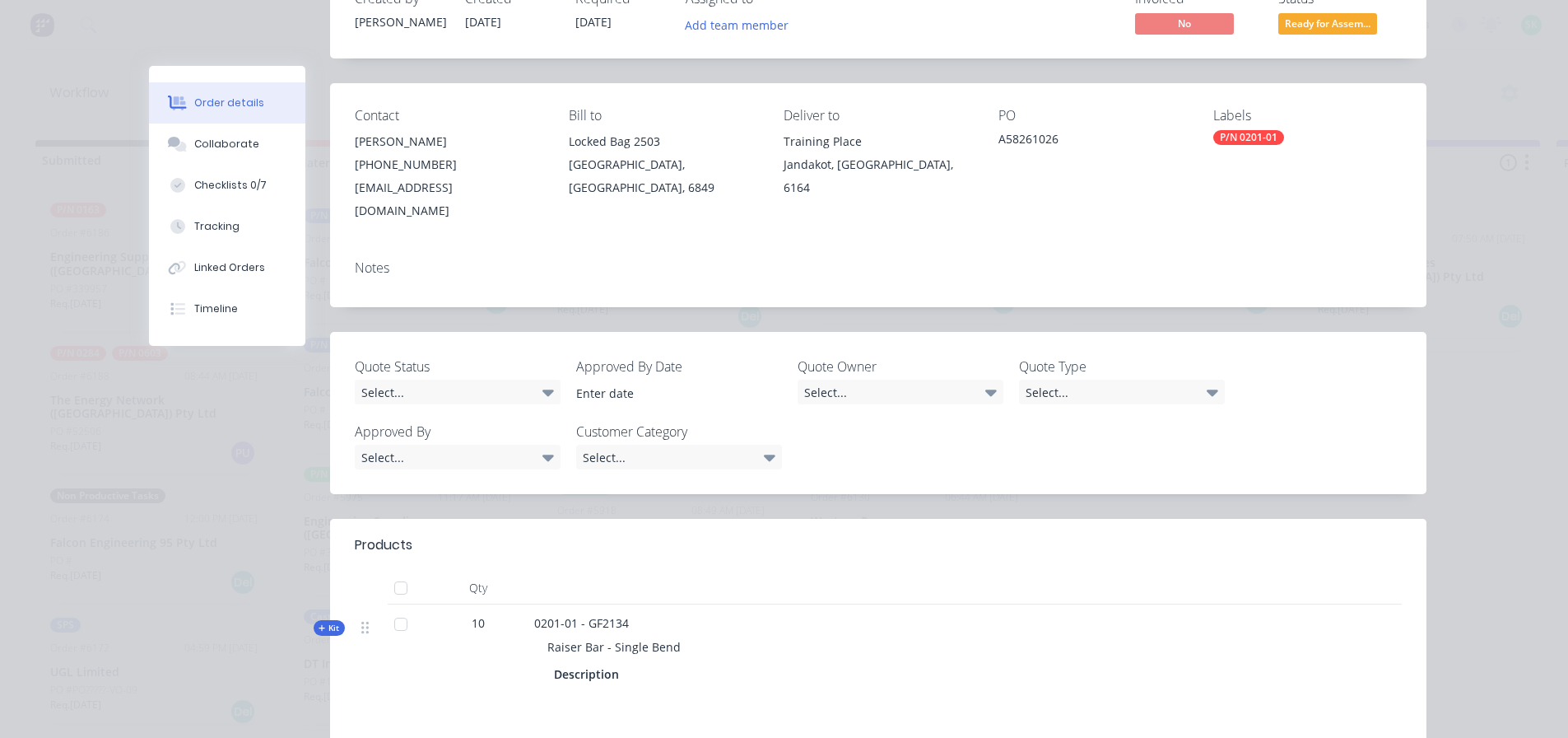
scroll to position [0, 0]
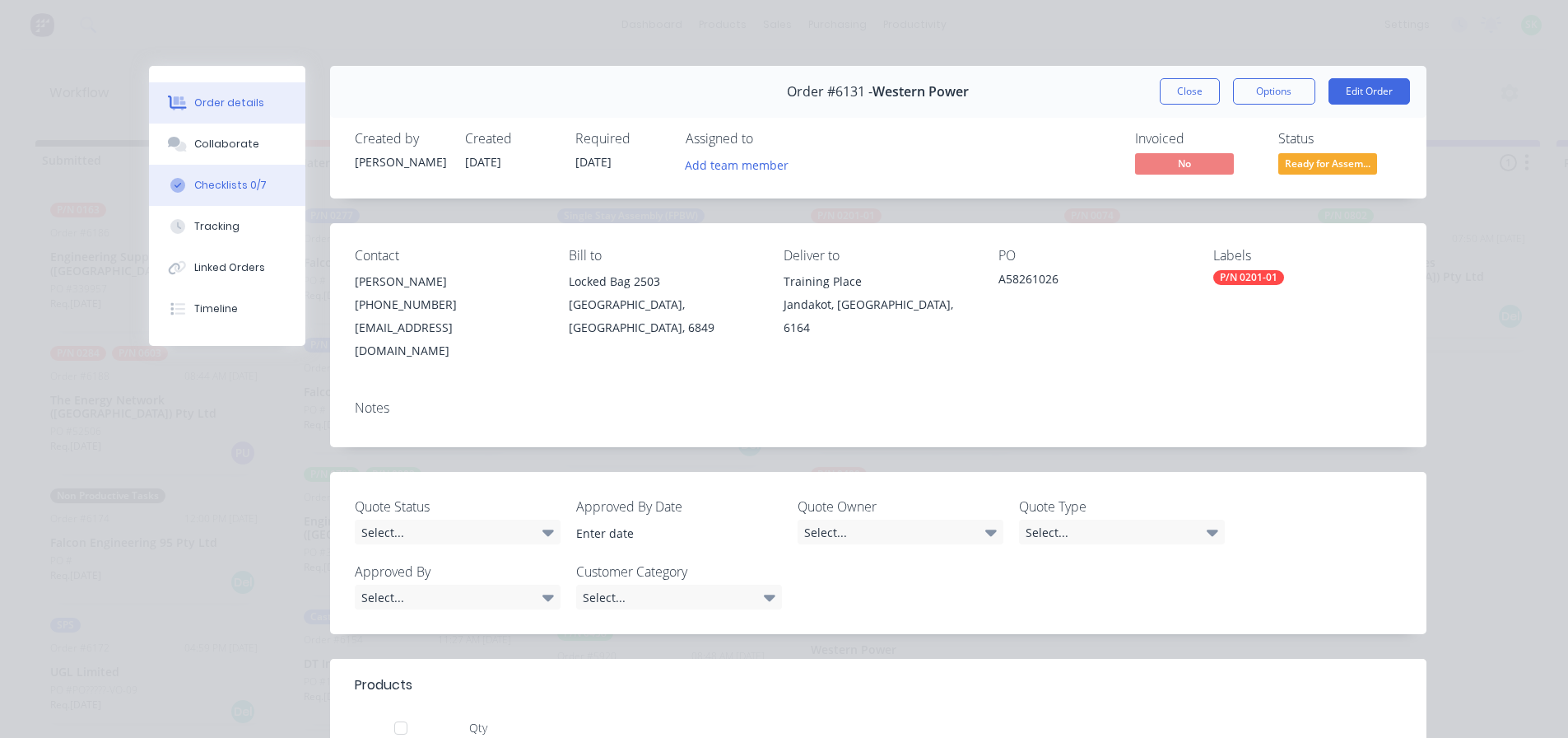
click at [228, 178] on div "Checklists 0/7" at bounding box center [230, 185] width 72 height 15
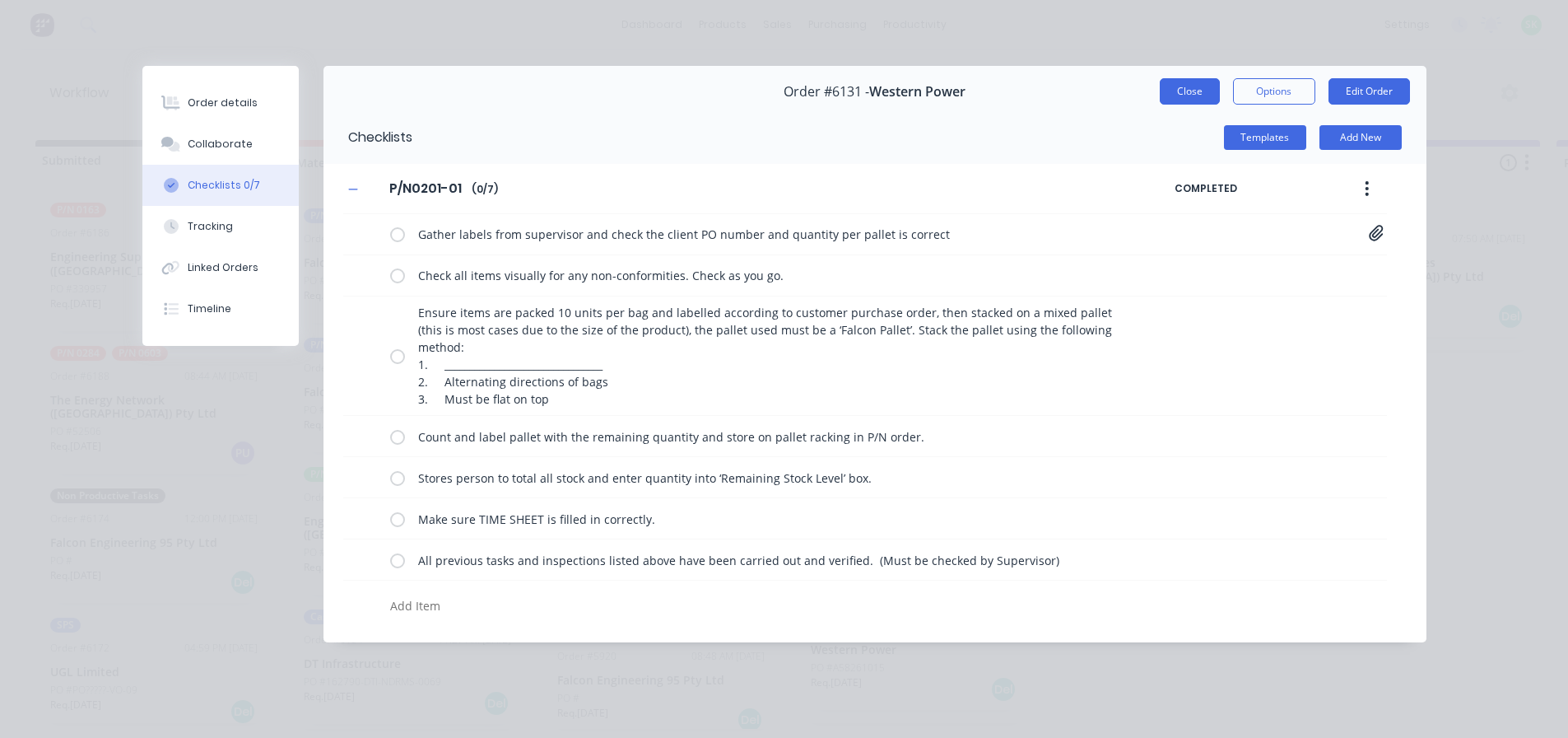
click at [1189, 95] on button "Close" at bounding box center [1189, 91] width 60 height 26
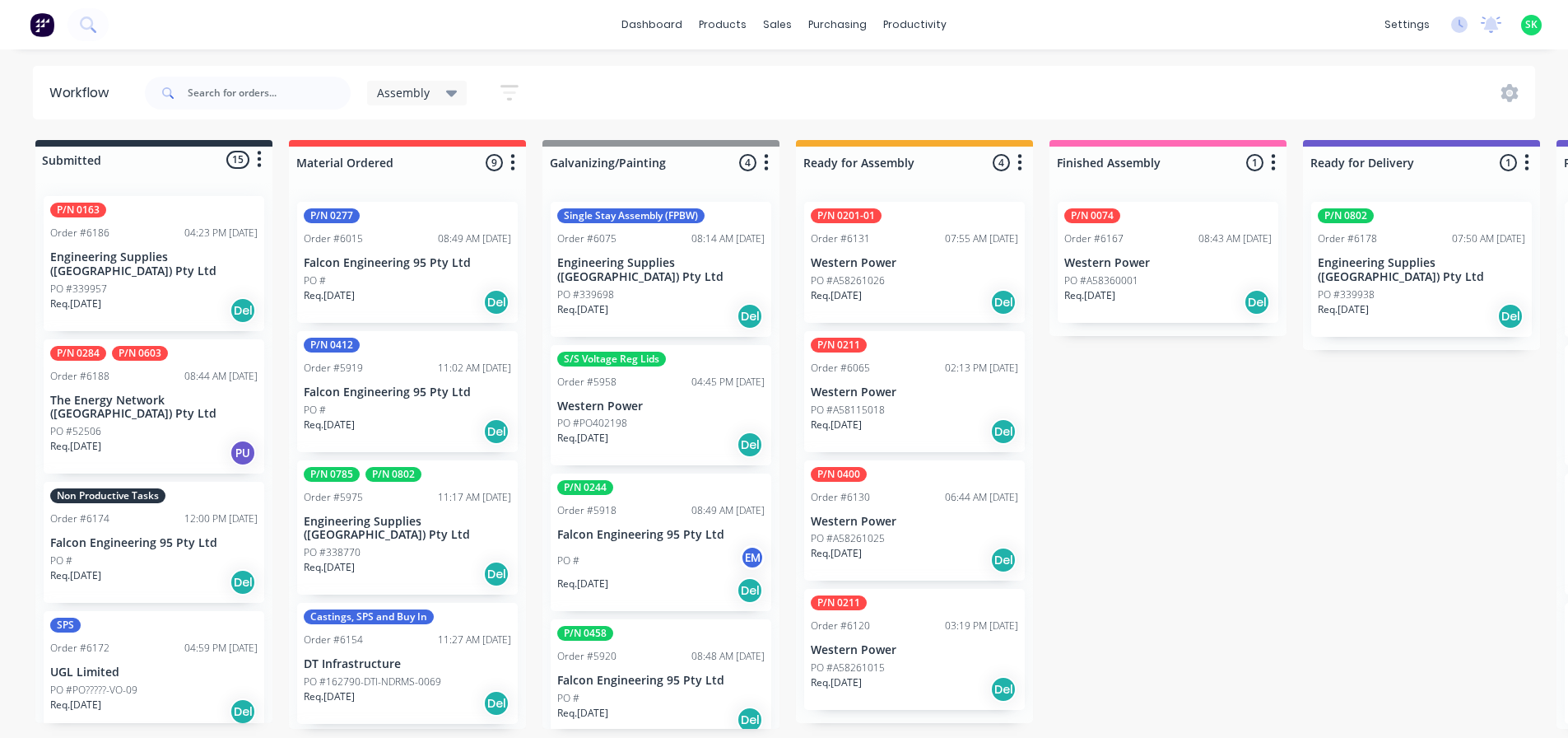
scroll to position [4, 0]
click at [882, 515] on p "Western Power" at bounding box center [914, 522] width 207 height 14
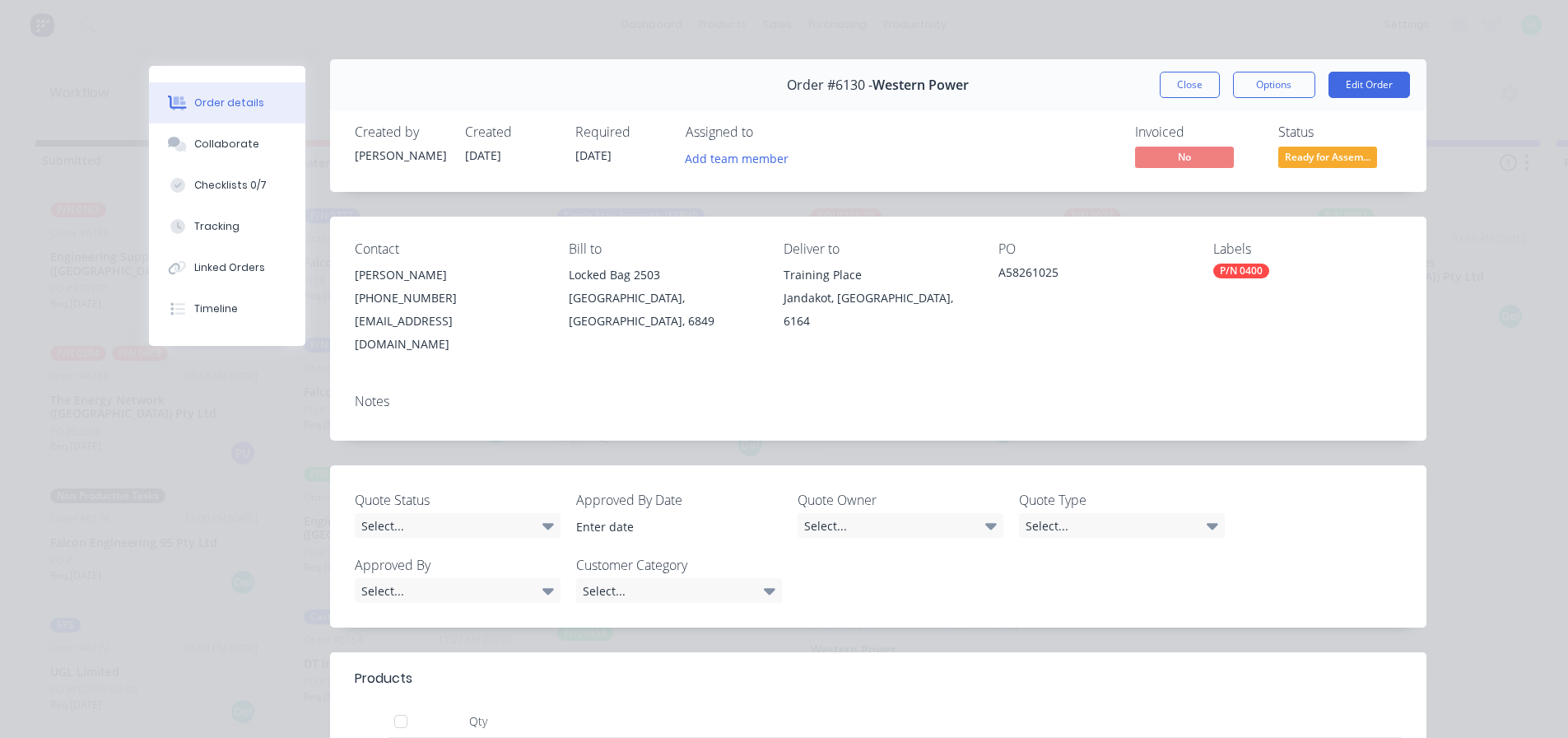
scroll to position [0, 0]
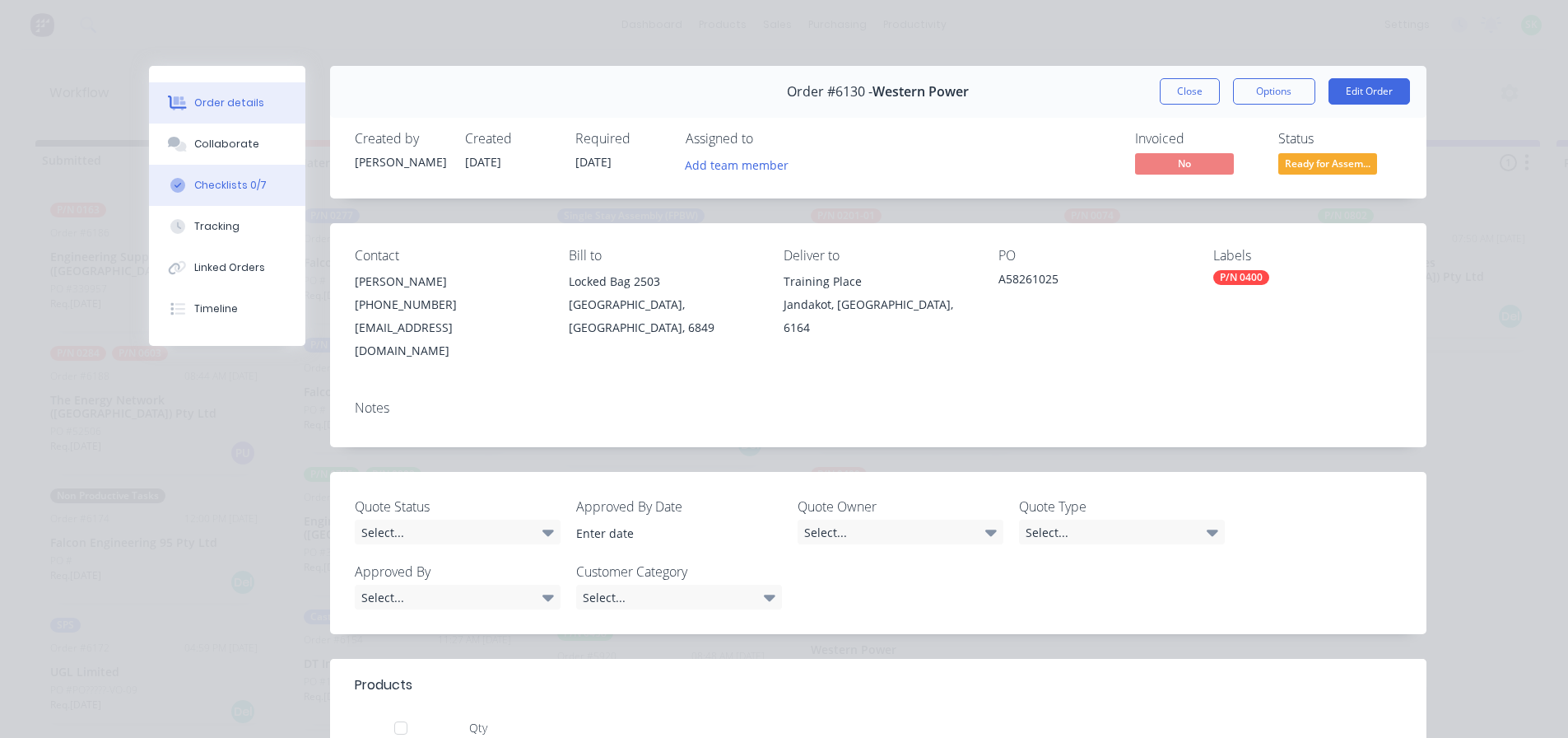
click at [196, 189] on div "Checklists 0/7" at bounding box center [230, 185] width 72 height 15
type textarea "x"
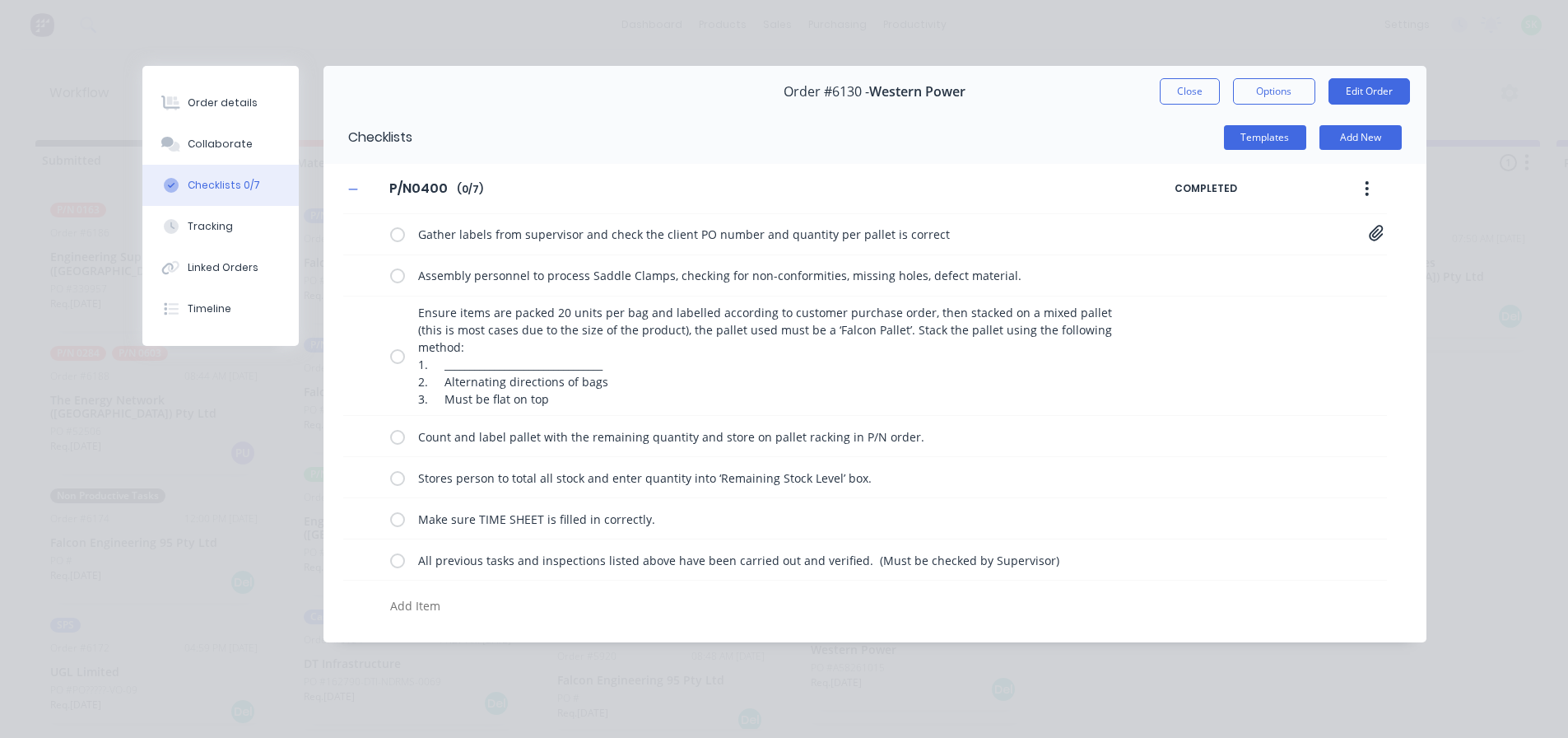
click at [1185, 96] on button "Close" at bounding box center [1189, 91] width 60 height 26
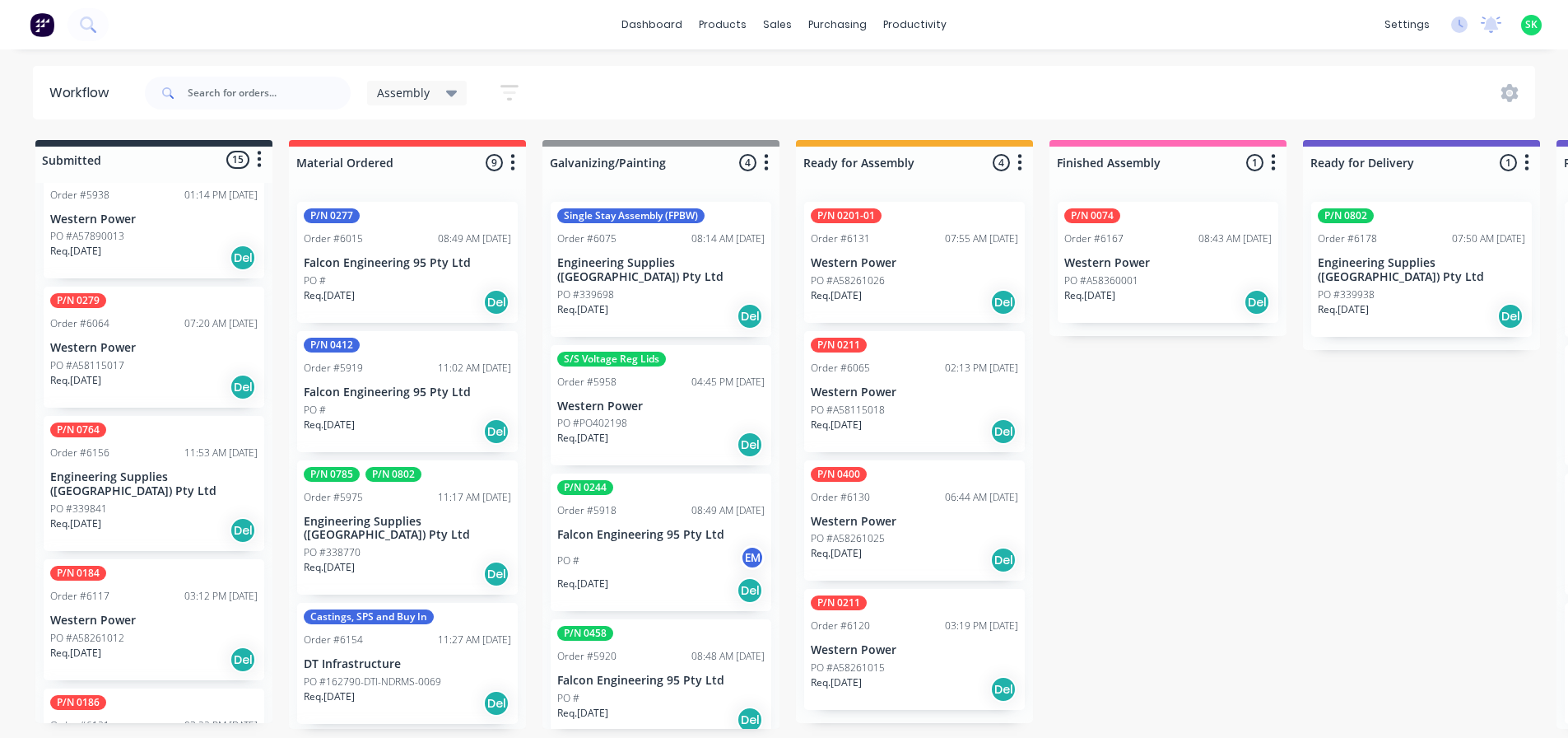
scroll to position [742, 0]
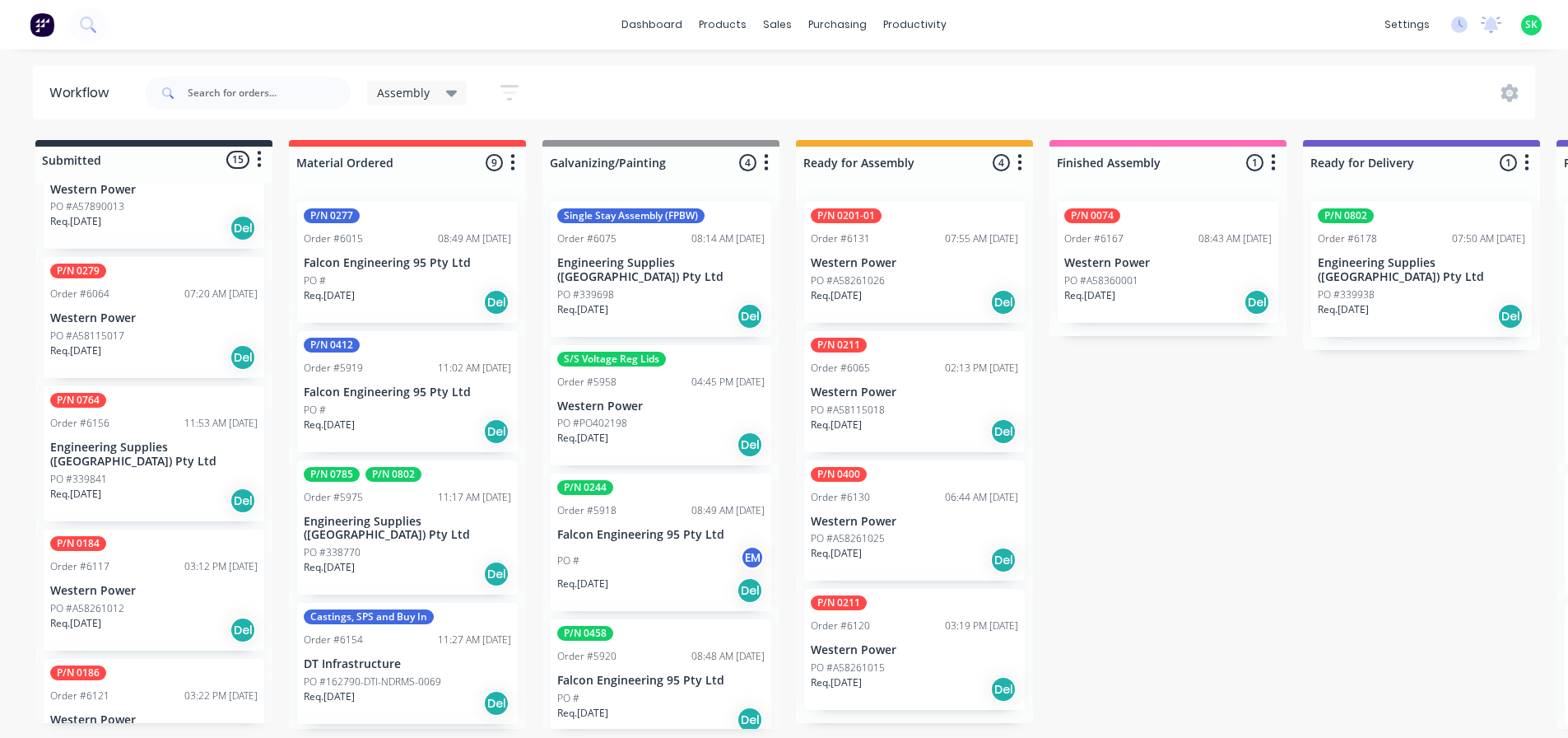
click at [153, 423] on div "P/N 0764 Order #6156 11:53 AM [DATE] Engineering Supplies (WA) Pty Ltd PO #3398…" at bounding box center [154, 453] width 221 height 135
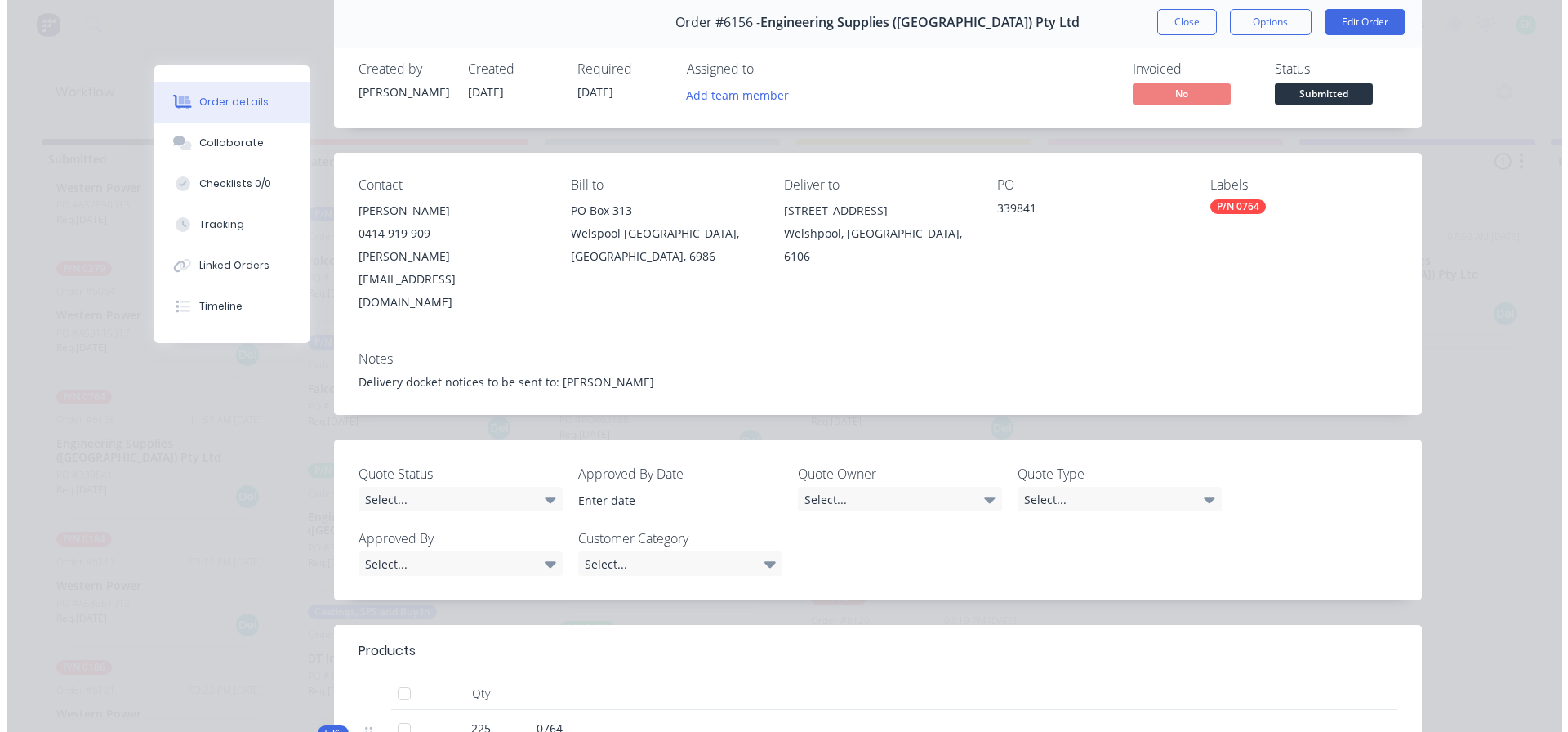
scroll to position [0, 0]
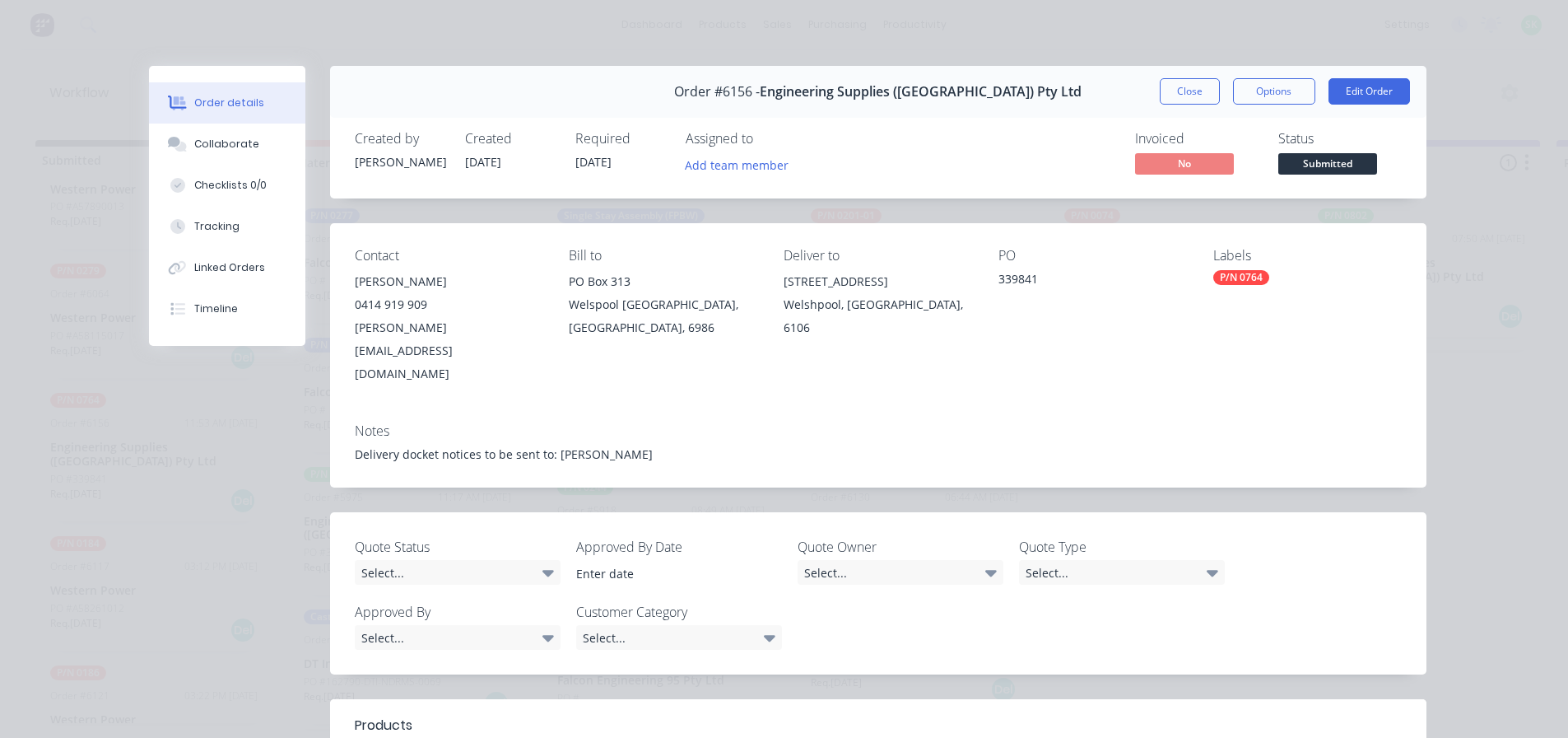
drag, startPoint x: 1177, startPoint y: 89, endPoint x: 1157, endPoint y: 100, distance: 22.8
click at [1175, 90] on button "Close" at bounding box center [1189, 91] width 60 height 26
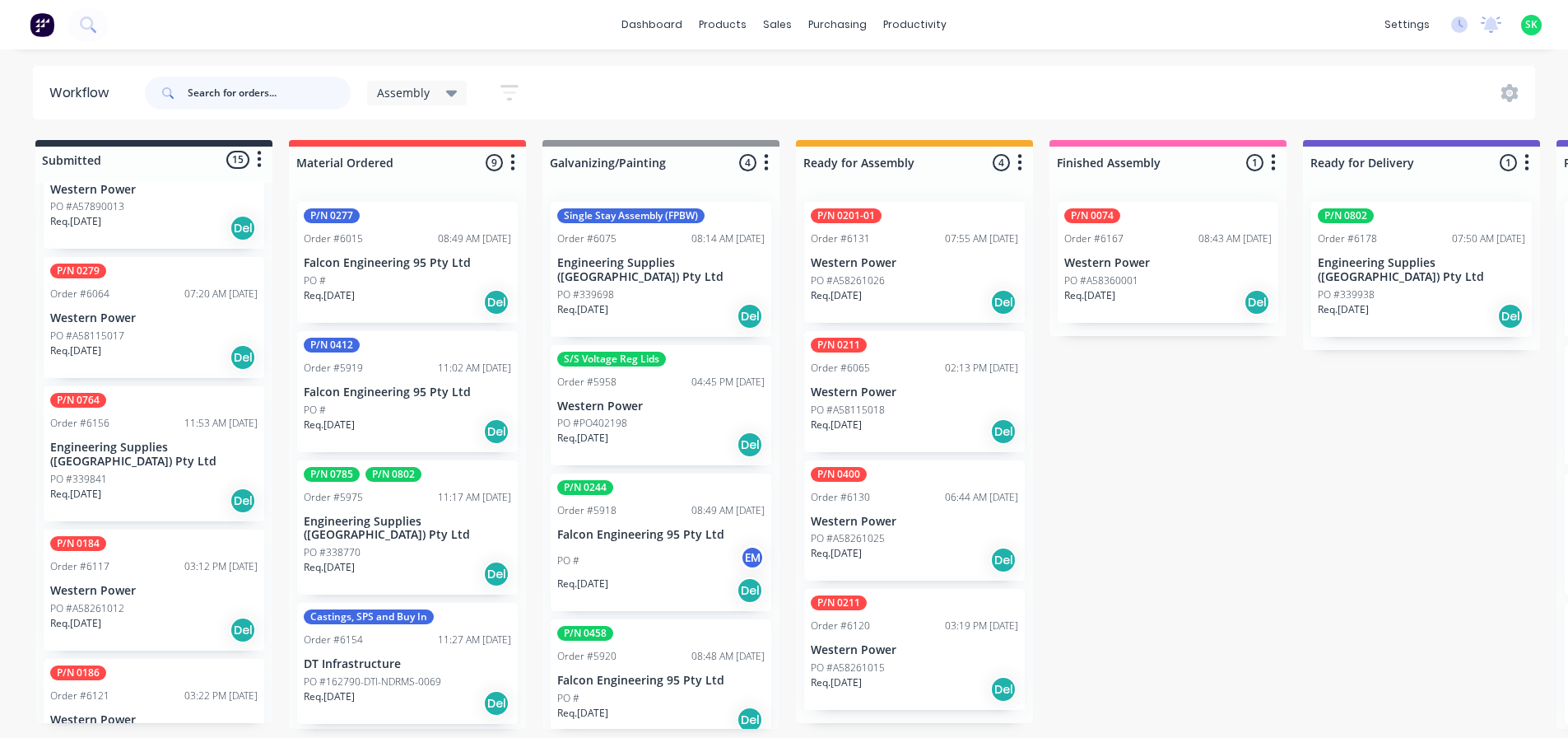
click at [260, 90] on input "text" at bounding box center [269, 93] width 163 height 33
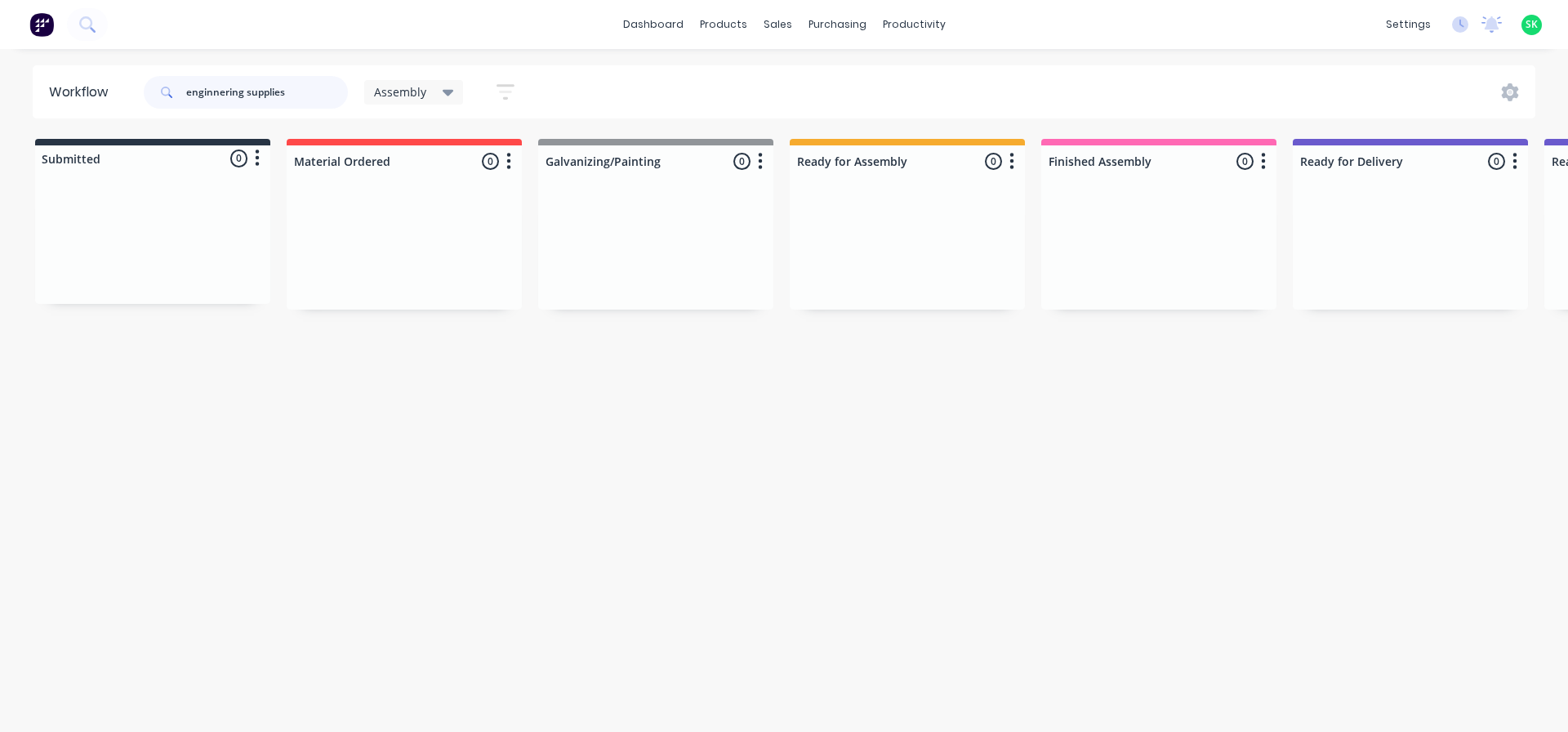
click at [221, 91] on input "enginnering supplies" at bounding box center [267, 92] width 162 height 33
click at [213, 90] on input "enginneering supplies" at bounding box center [267, 92] width 162 height 33
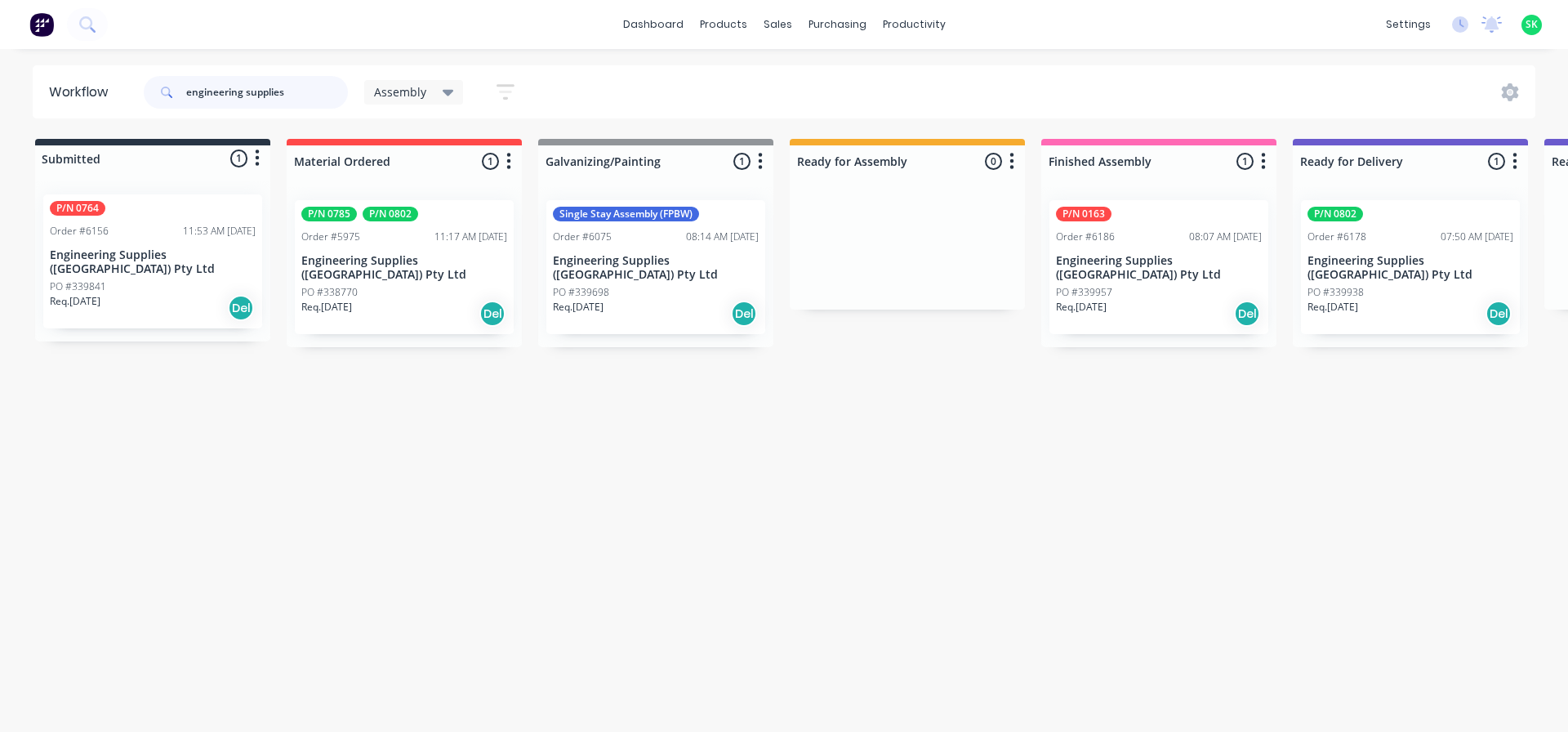
type input "engineering supplies"
click at [640, 252] on div "Single Stay Assembly (FPBW) Order #6075 08:14 AM [DATE] Engineering Supplies ([…" at bounding box center [656, 267] width 219 height 134
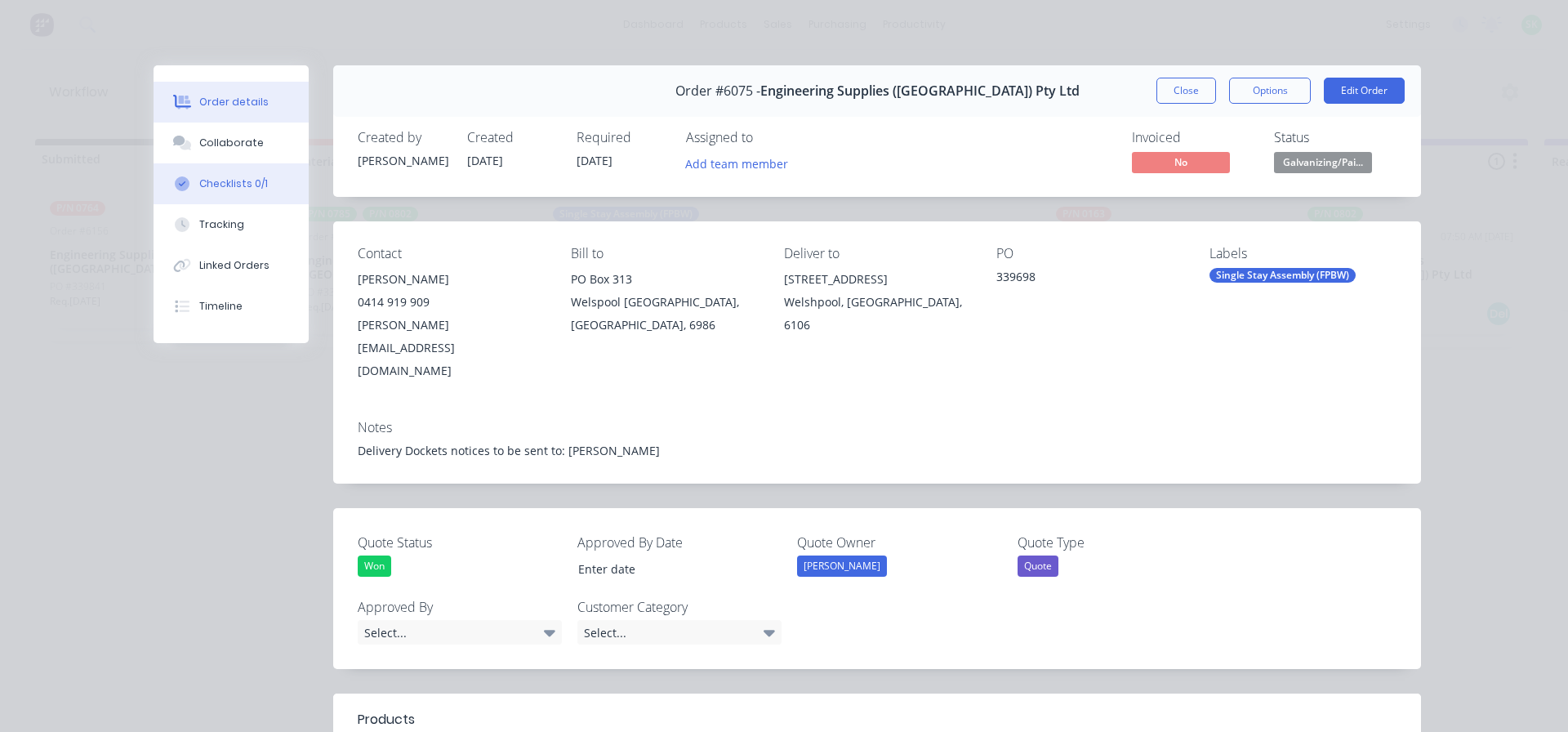
click at [229, 183] on div "Checklists 0/1" at bounding box center [233, 183] width 68 height 15
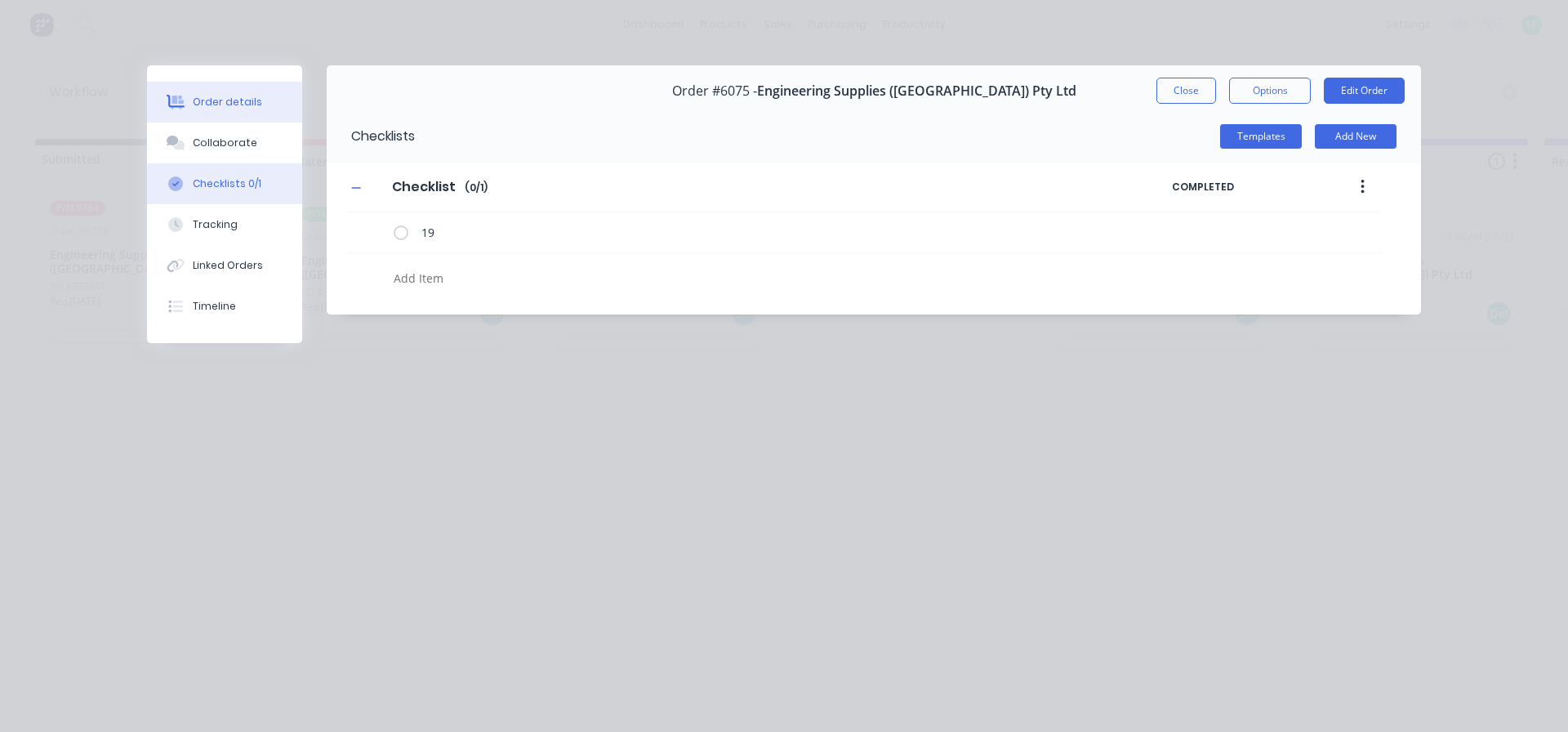
click at [220, 93] on button "Order details" at bounding box center [224, 102] width 155 height 41
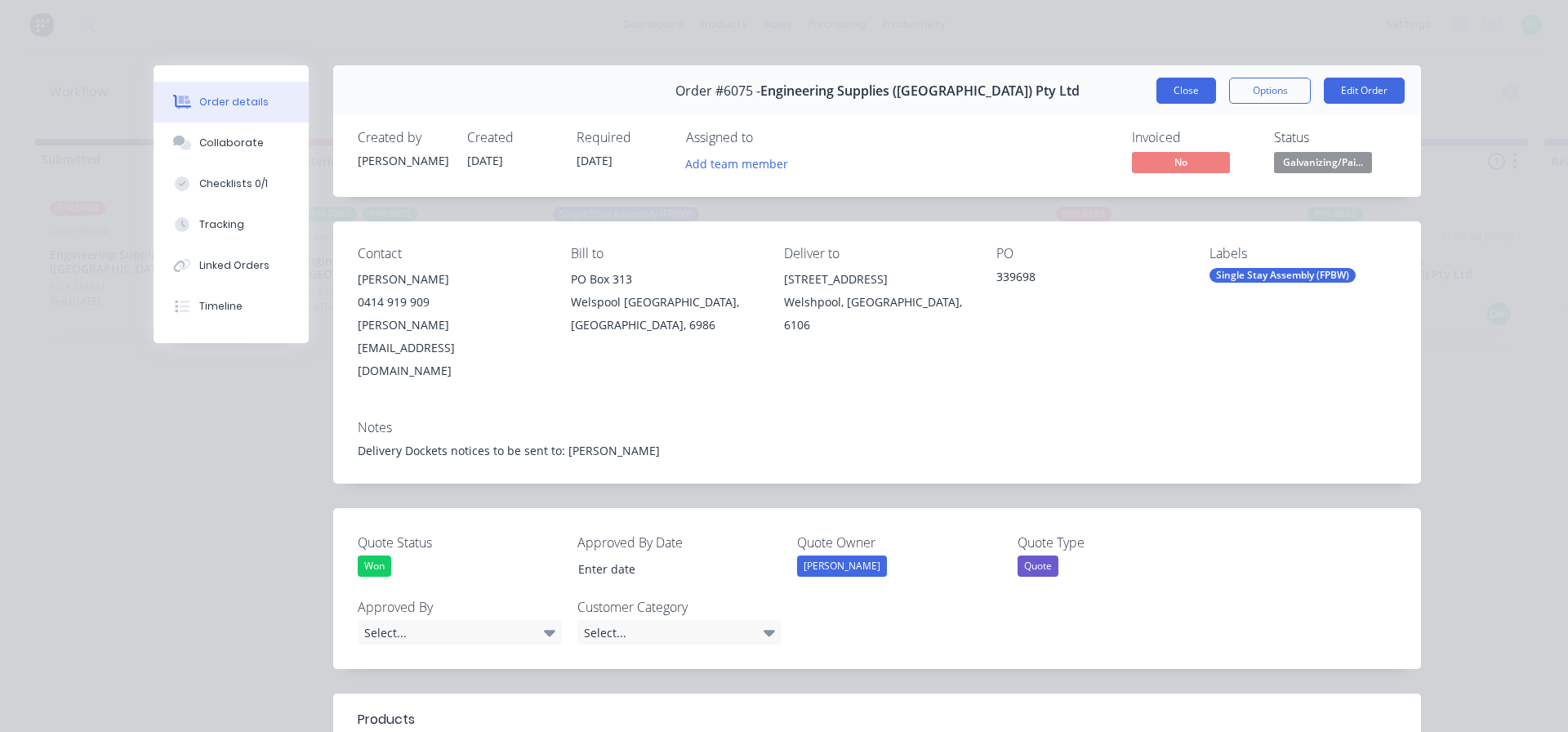
click at [1172, 97] on button "Close" at bounding box center [1185, 90] width 59 height 26
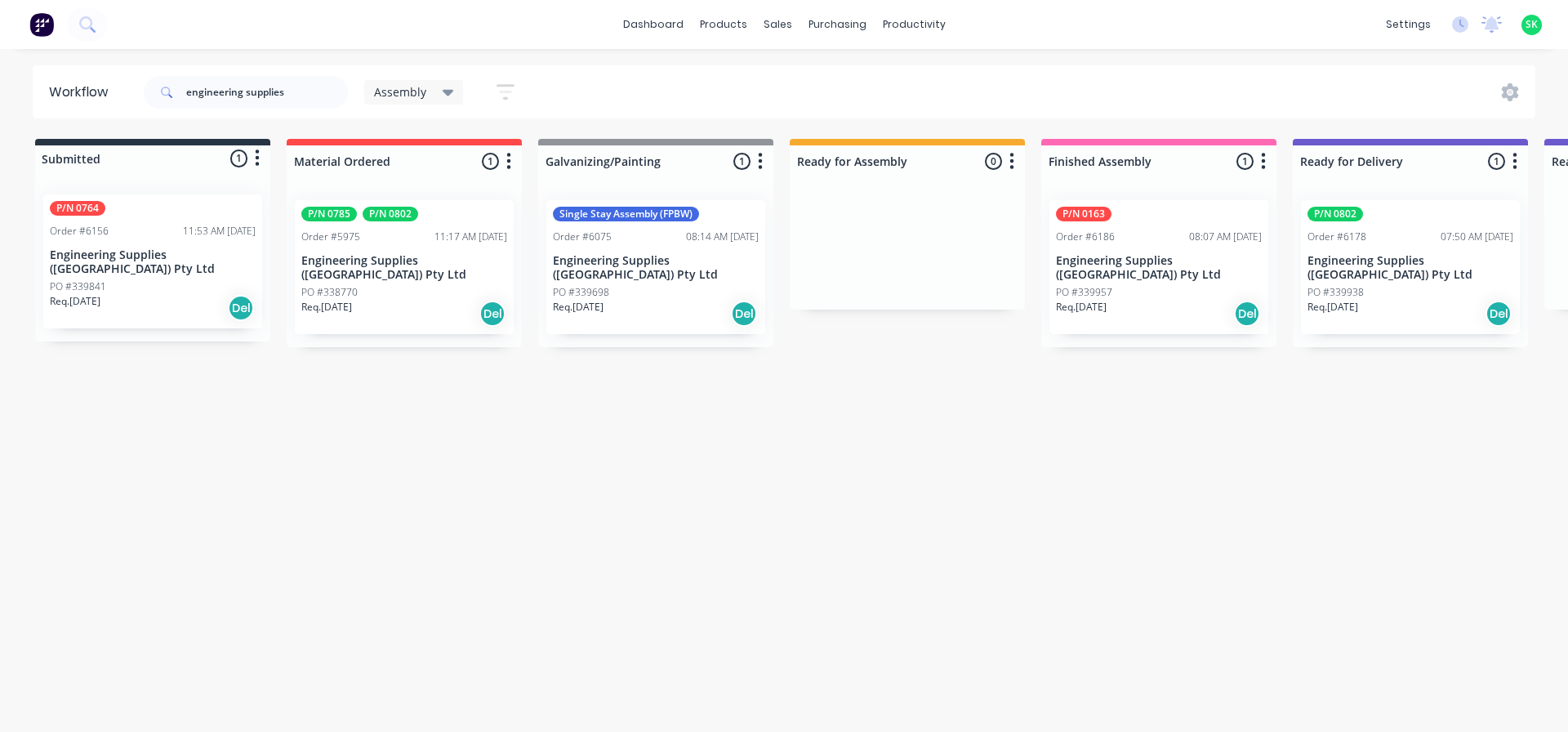
click at [1359, 285] on p "PO #339938" at bounding box center [1336, 292] width 57 height 15
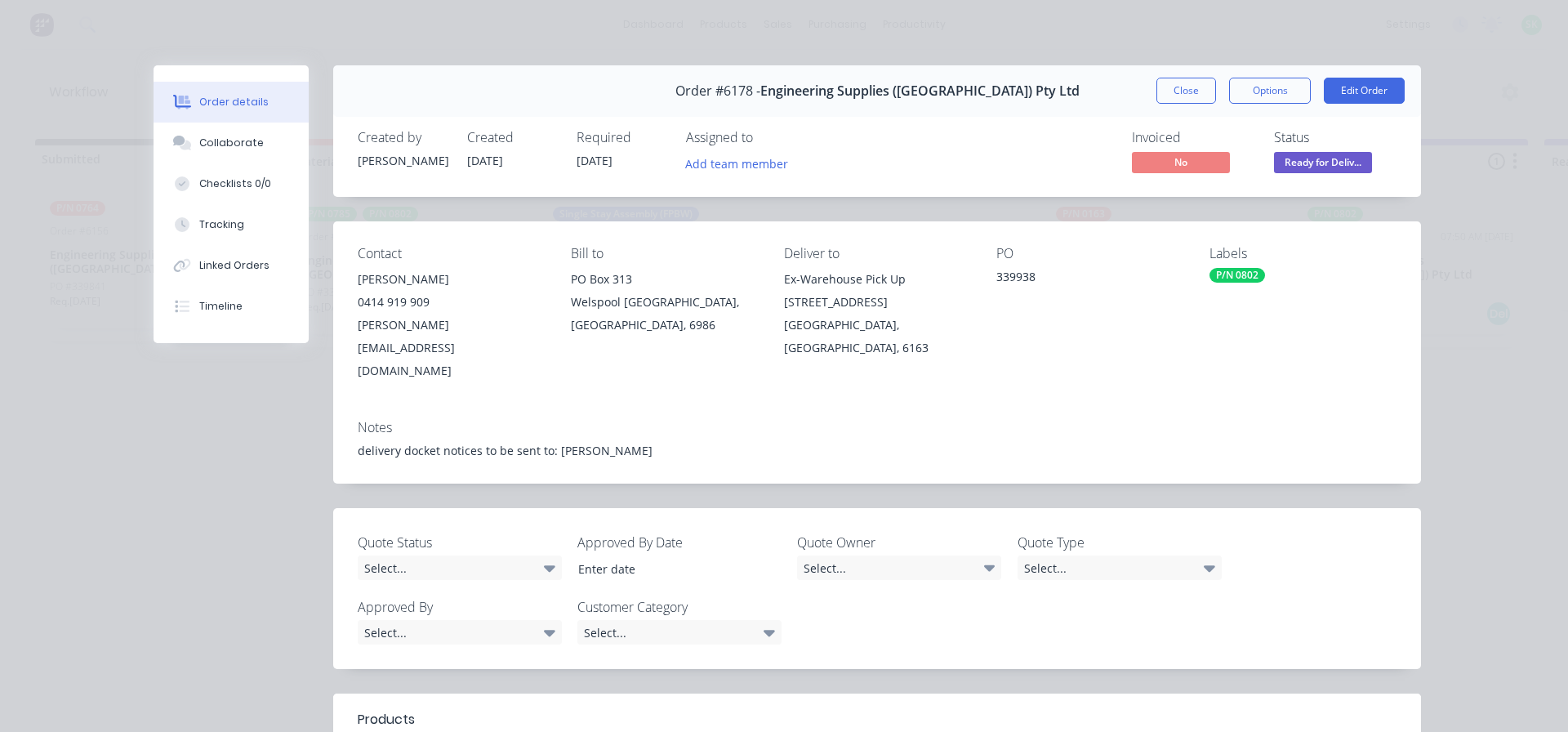
click at [1158, 97] on button "Close" at bounding box center [1185, 90] width 59 height 26
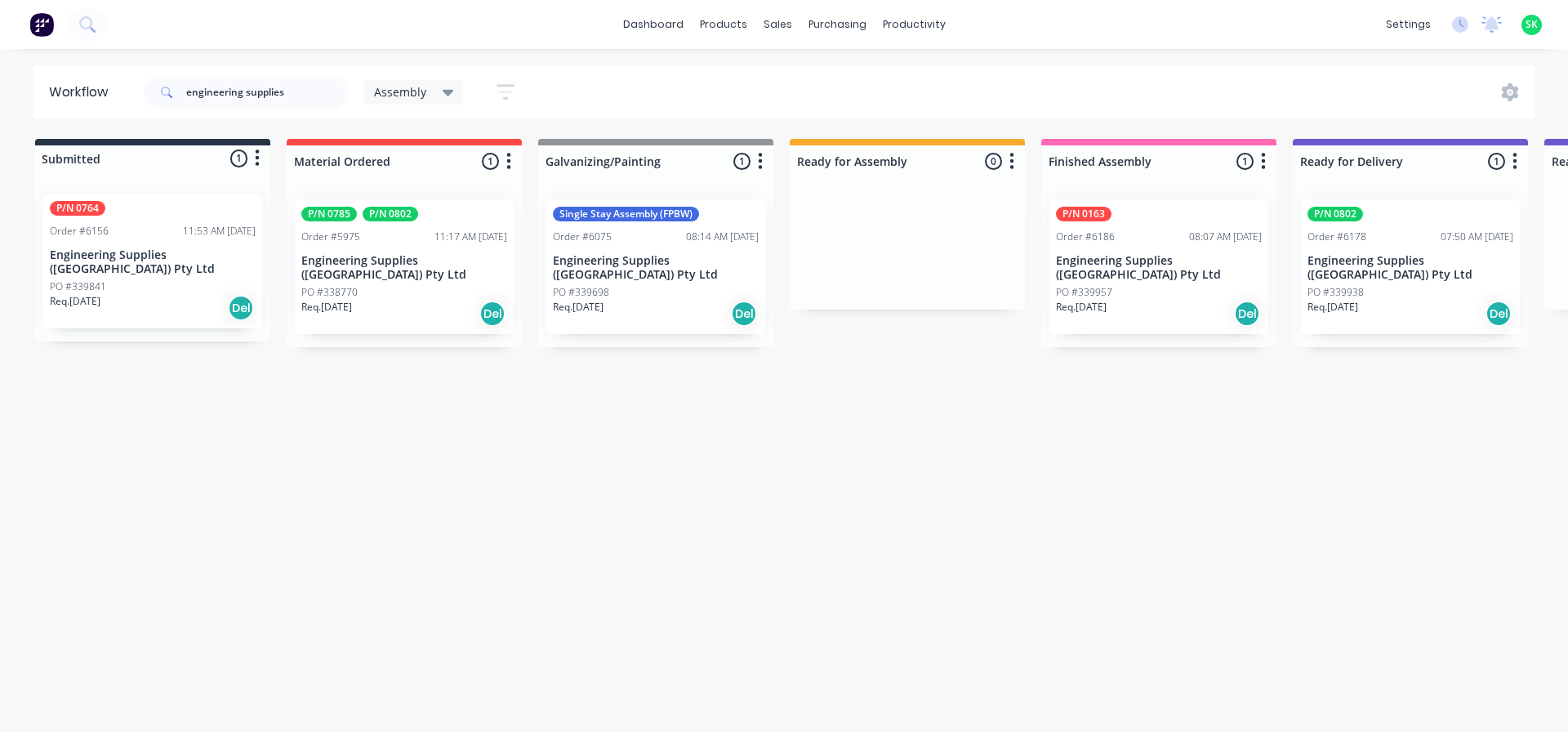
click at [113, 232] on div "Order #6156 11:53 AM [DATE]" at bounding box center [152, 231] width 206 height 15
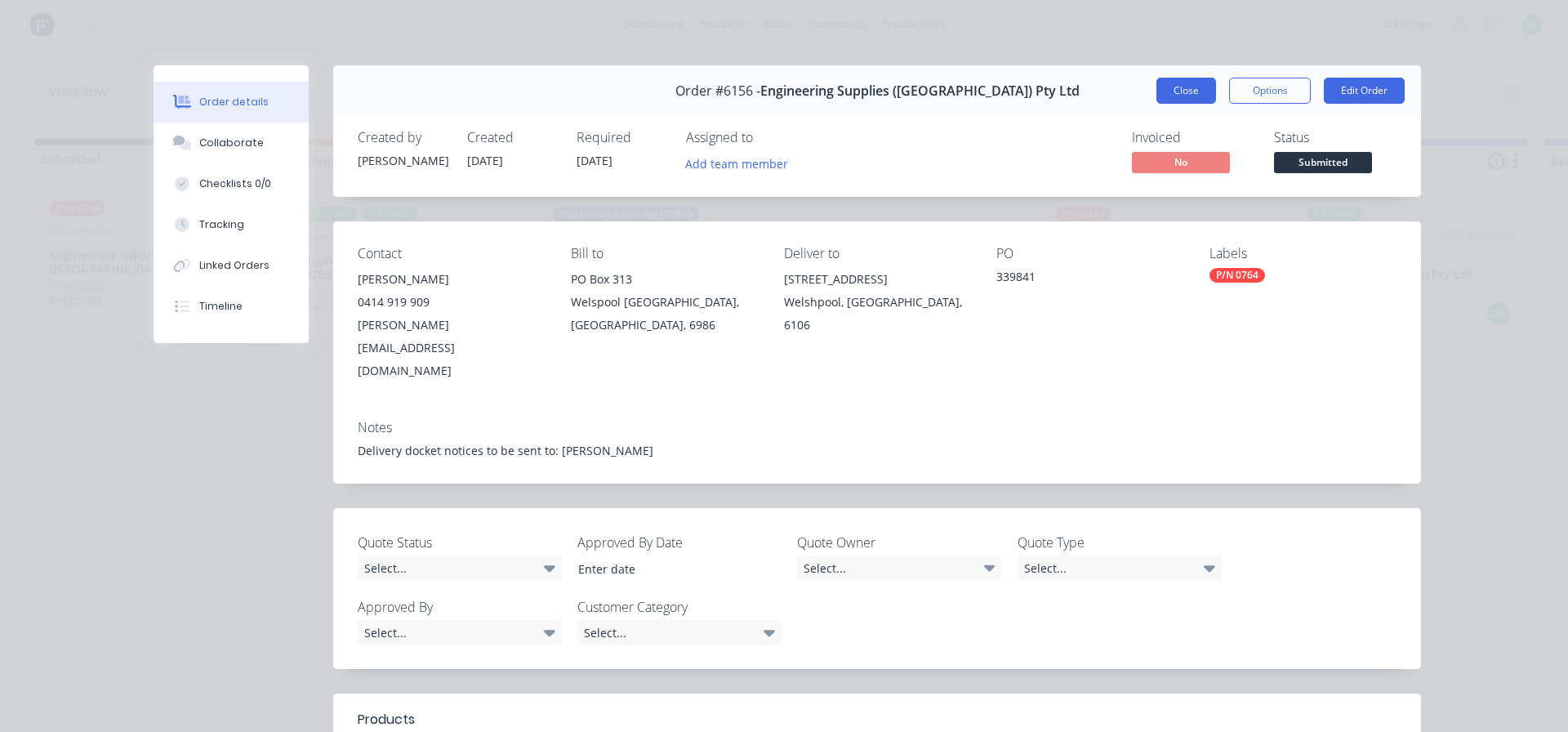
click at [1165, 98] on button "Close" at bounding box center [1185, 90] width 59 height 26
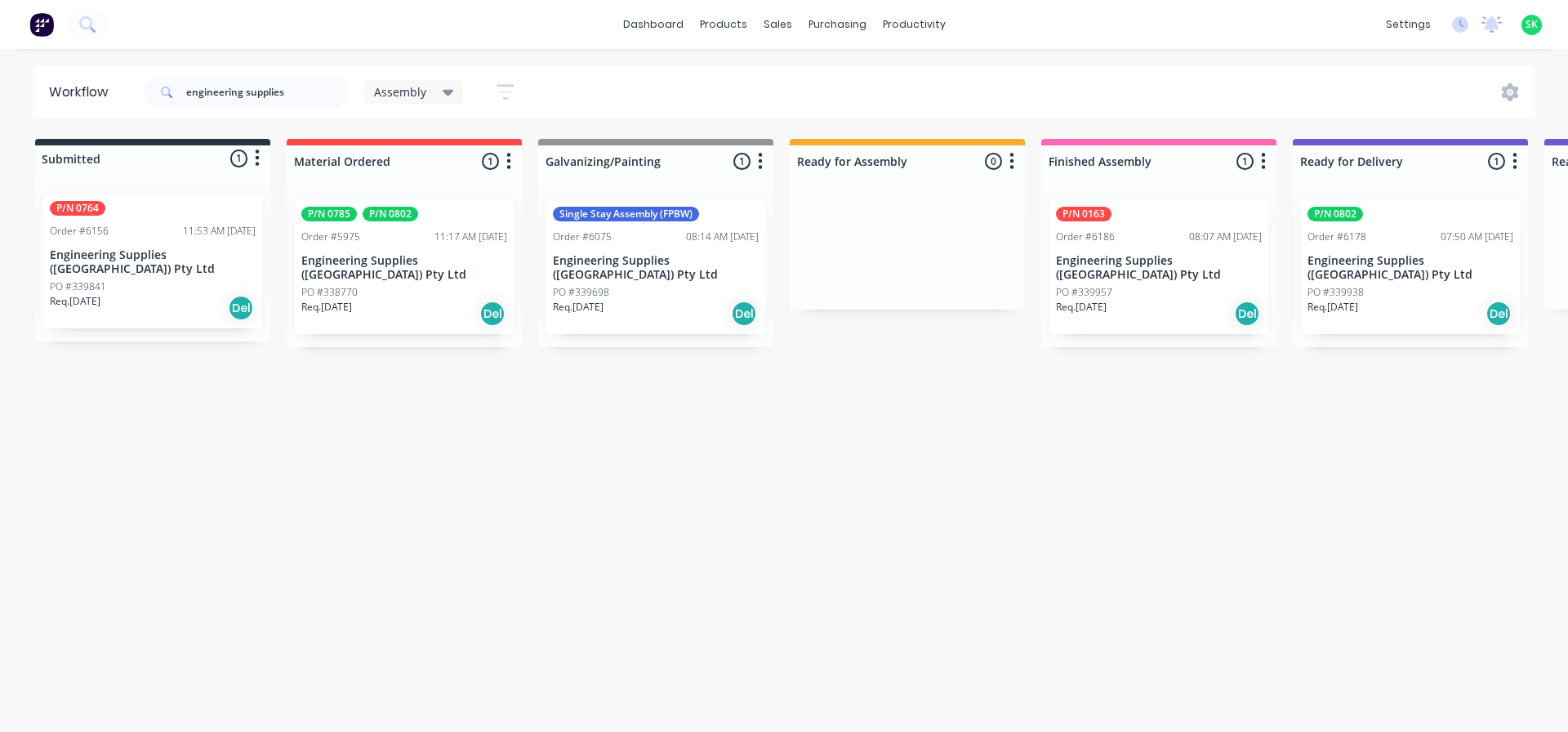
click at [384, 257] on p "Engineering Supplies ([GEOGRAPHIC_DATA]) Pty Ltd" at bounding box center [404, 268] width 206 height 27
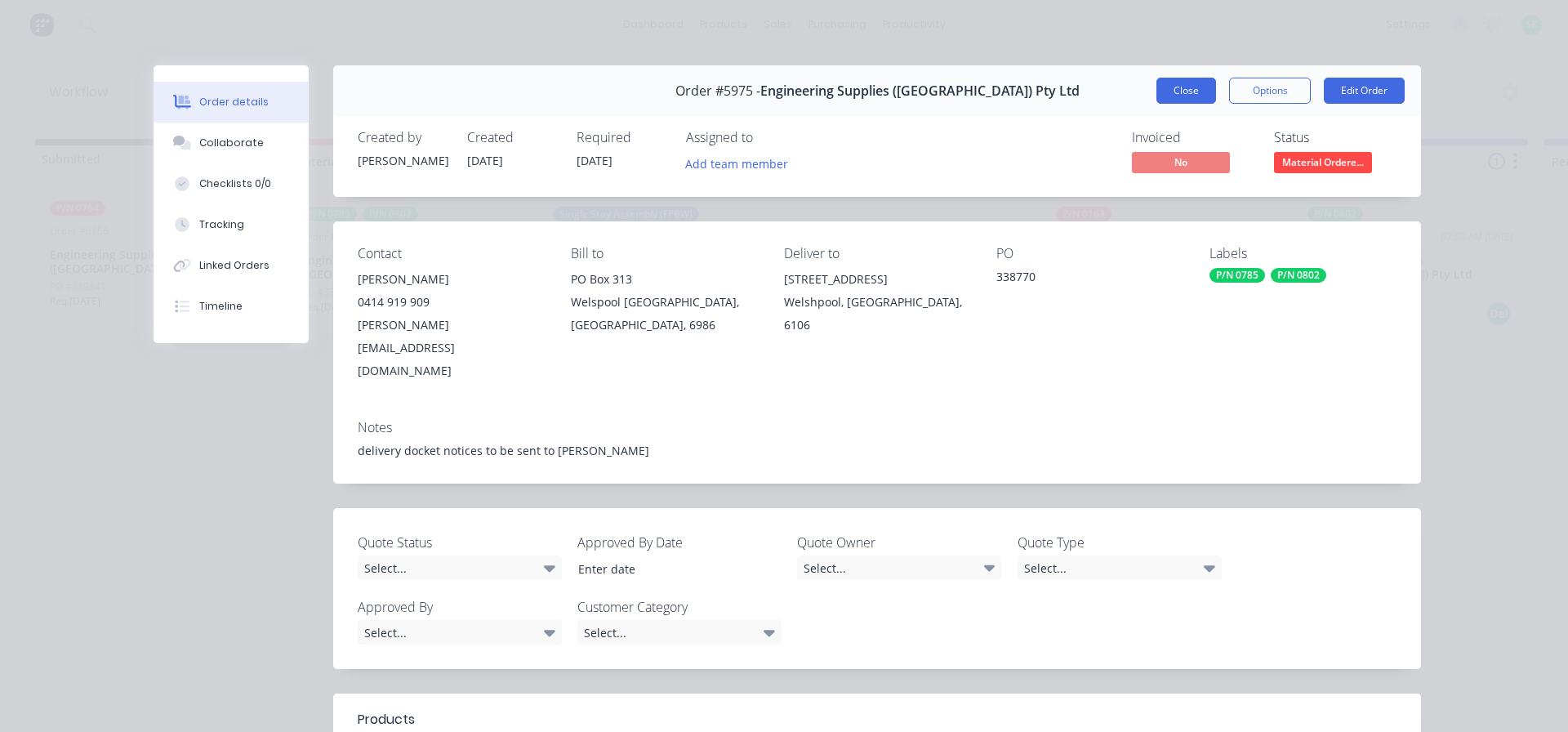
click at [1177, 89] on button "Close" at bounding box center [1185, 90] width 59 height 26
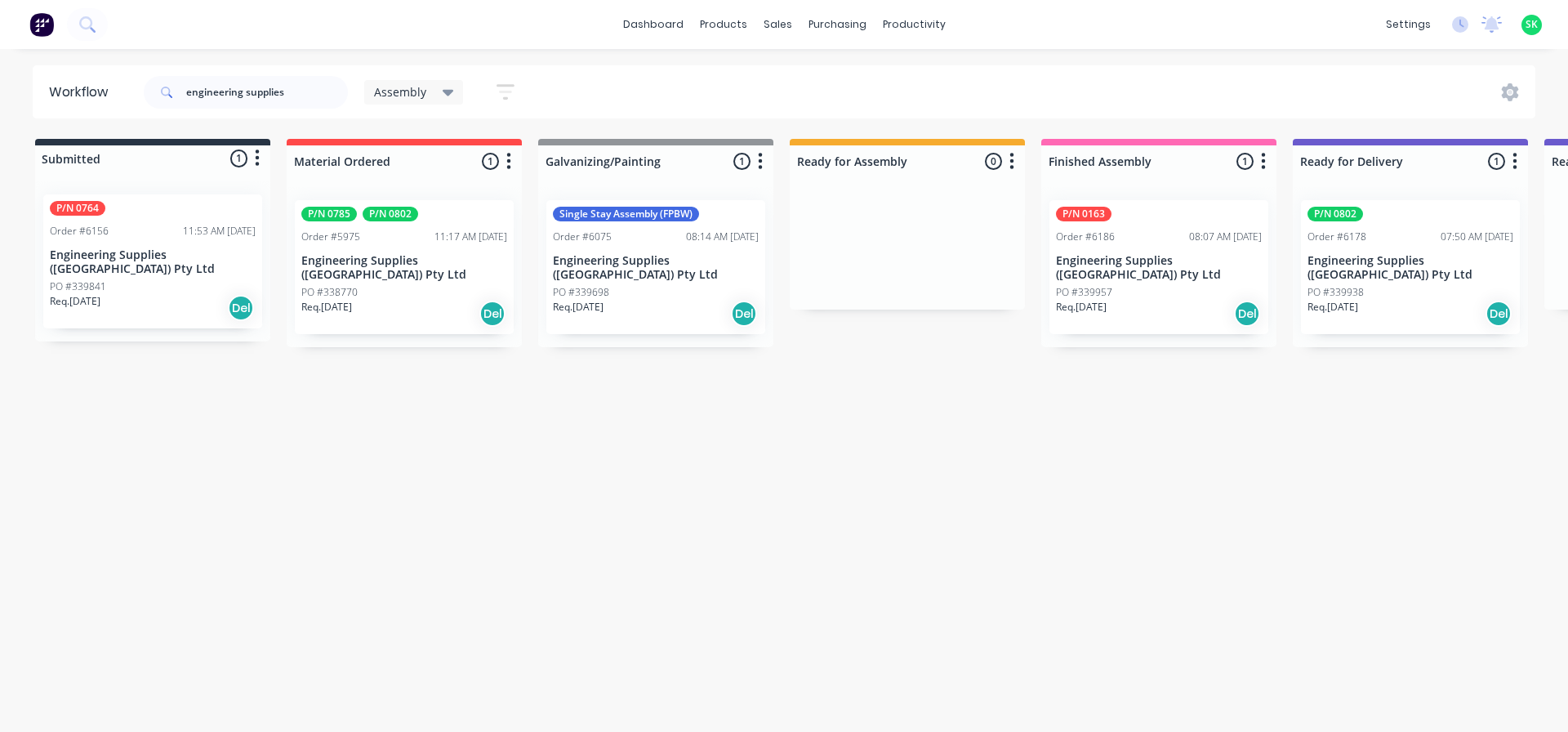
click at [200, 245] on div "P/N 0764 Order #6156 11:53 AM [DATE] Engineering Supplies (WA) Pty Ltd PO #3398…" at bounding box center [152, 261] width 219 height 134
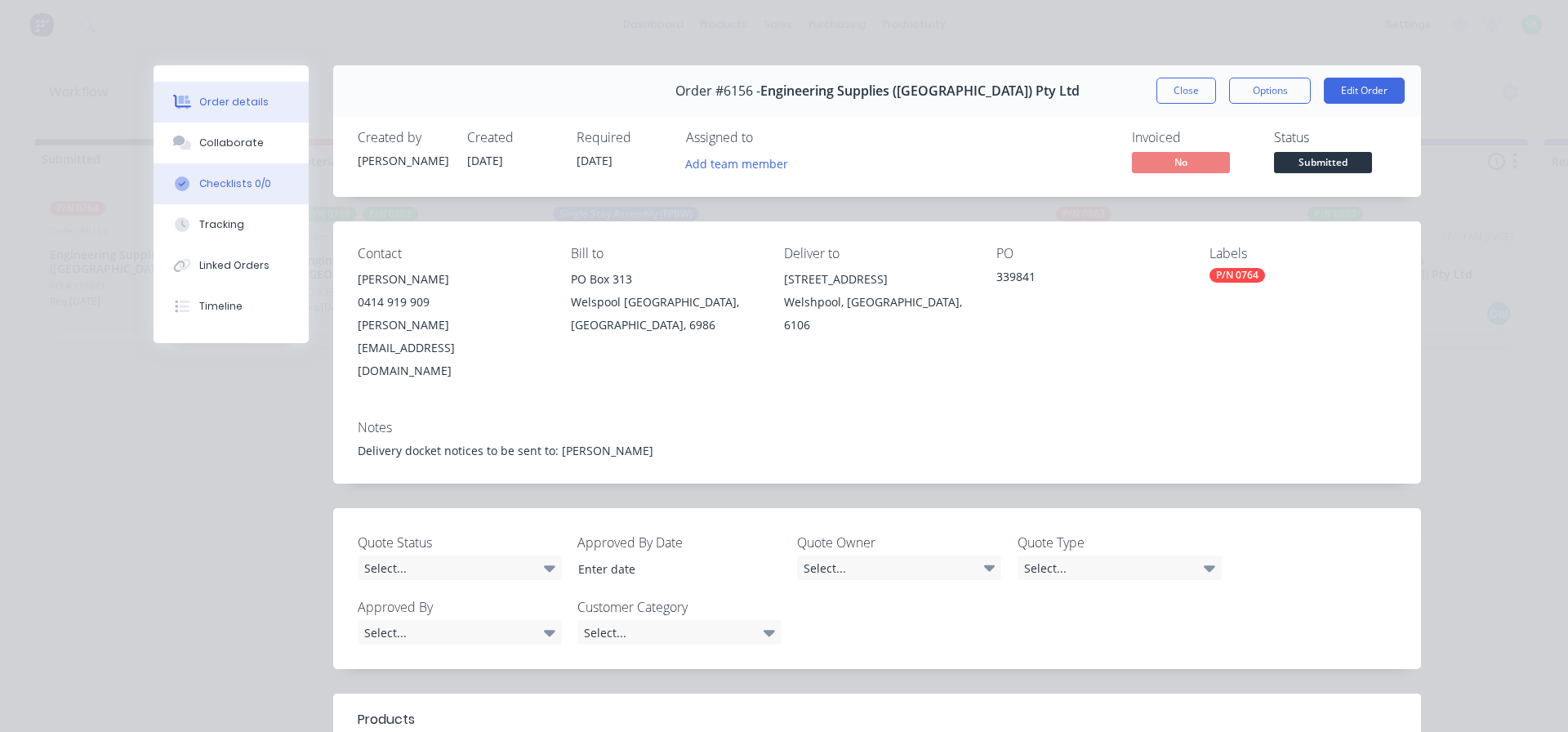
click at [246, 190] on div "Checklists 0/0" at bounding box center [235, 183] width 72 height 15
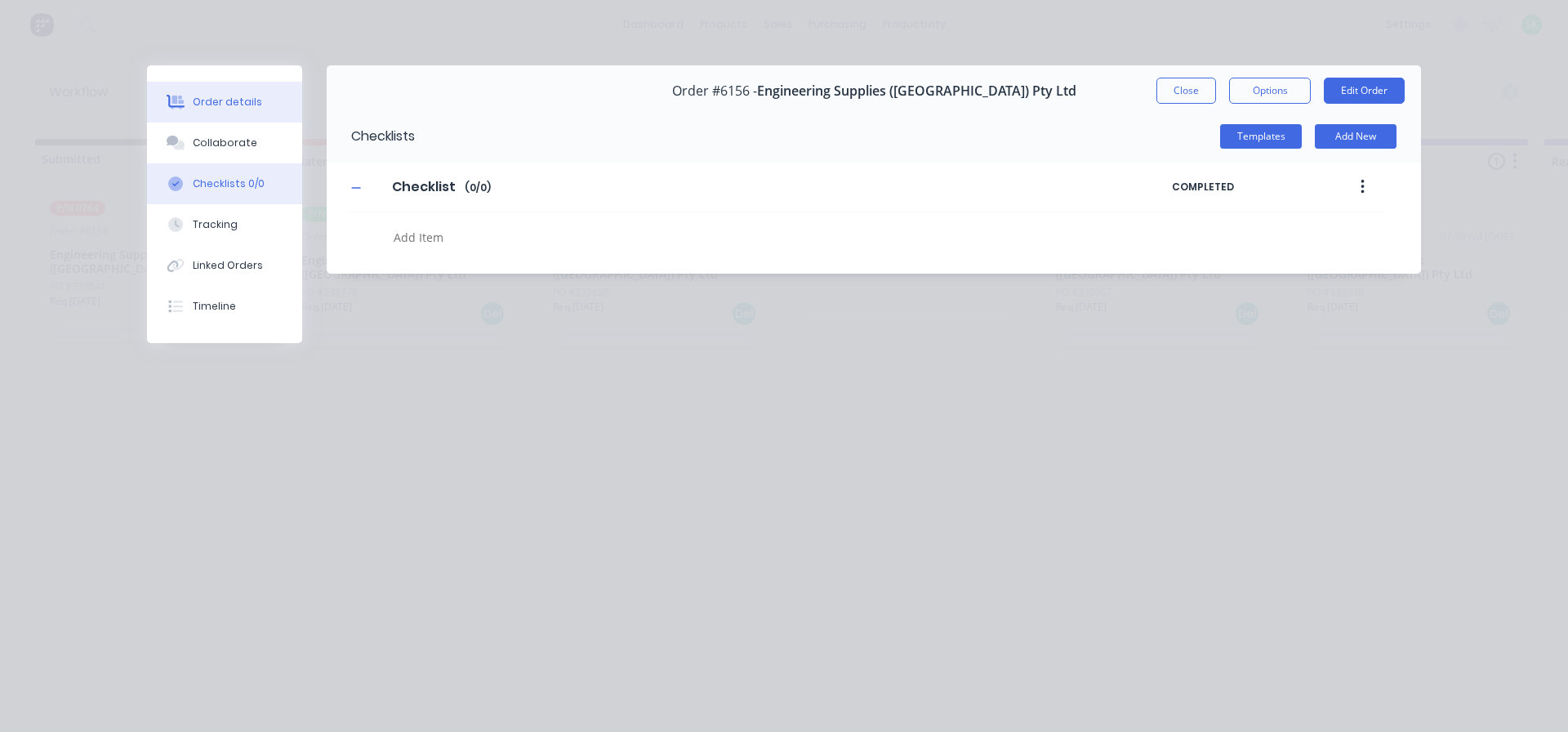
click at [232, 112] on button "Order details" at bounding box center [224, 102] width 155 height 41
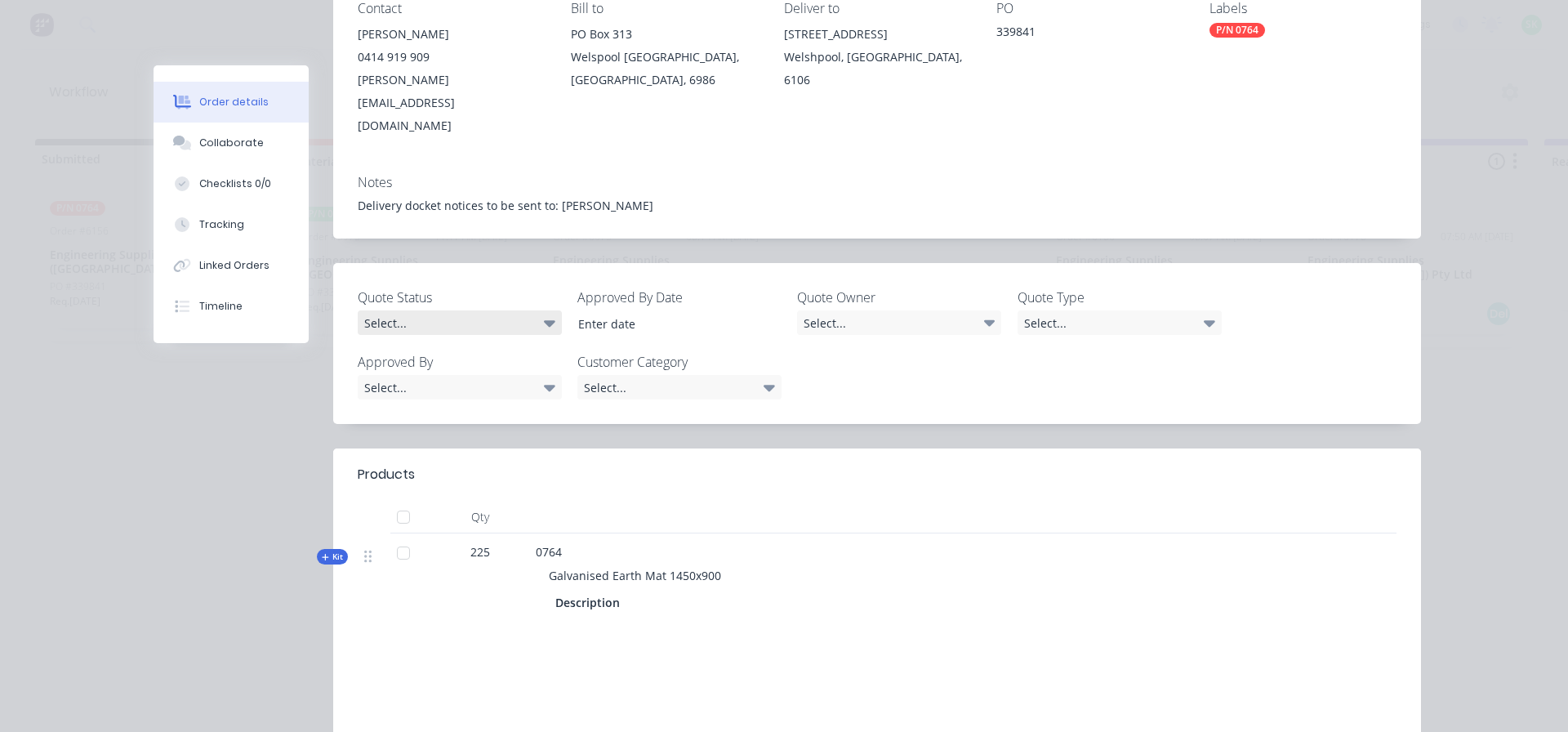
scroll to position [327, 0]
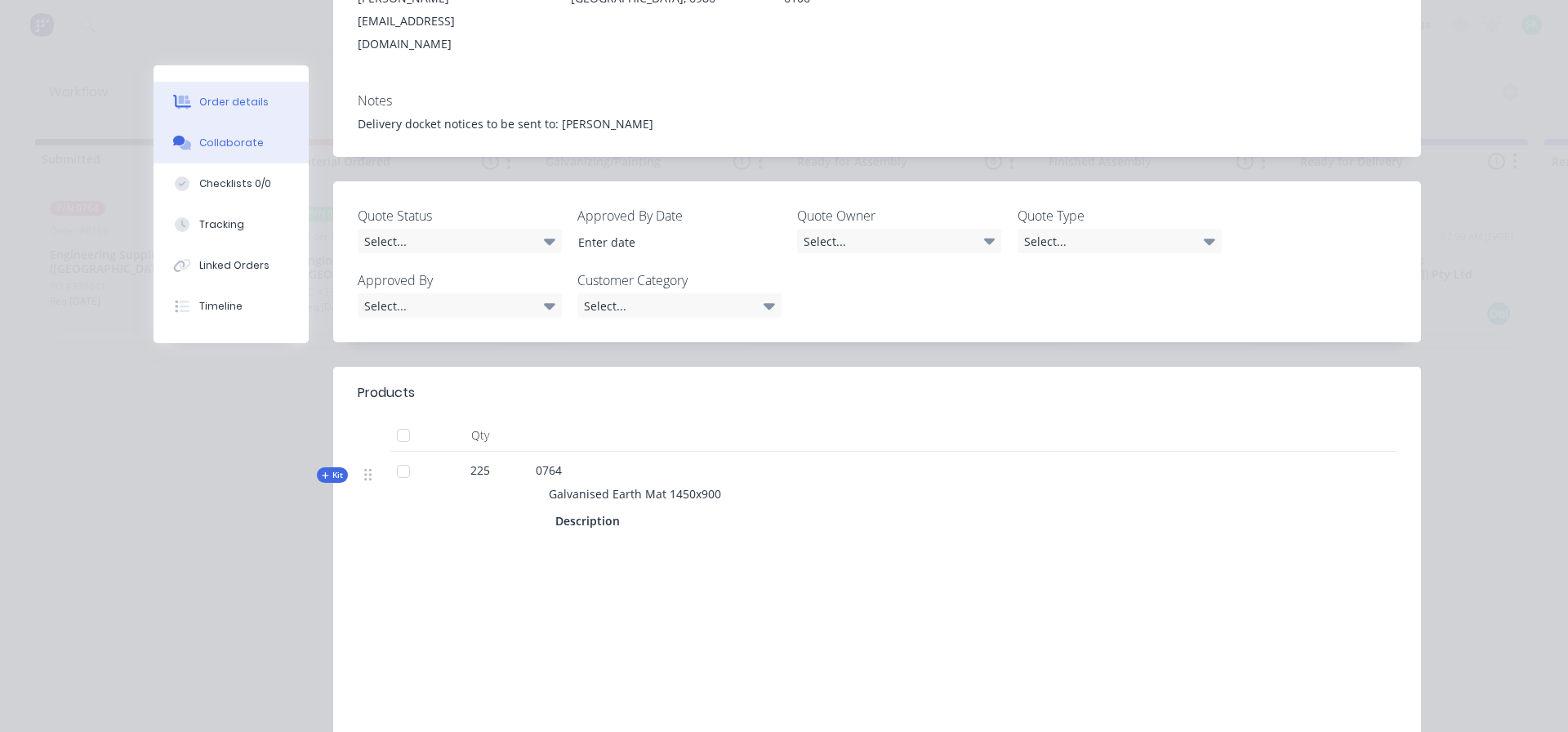
click at [260, 152] on button "Collaborate" at bounding box center [230, 143] width 155 height 41
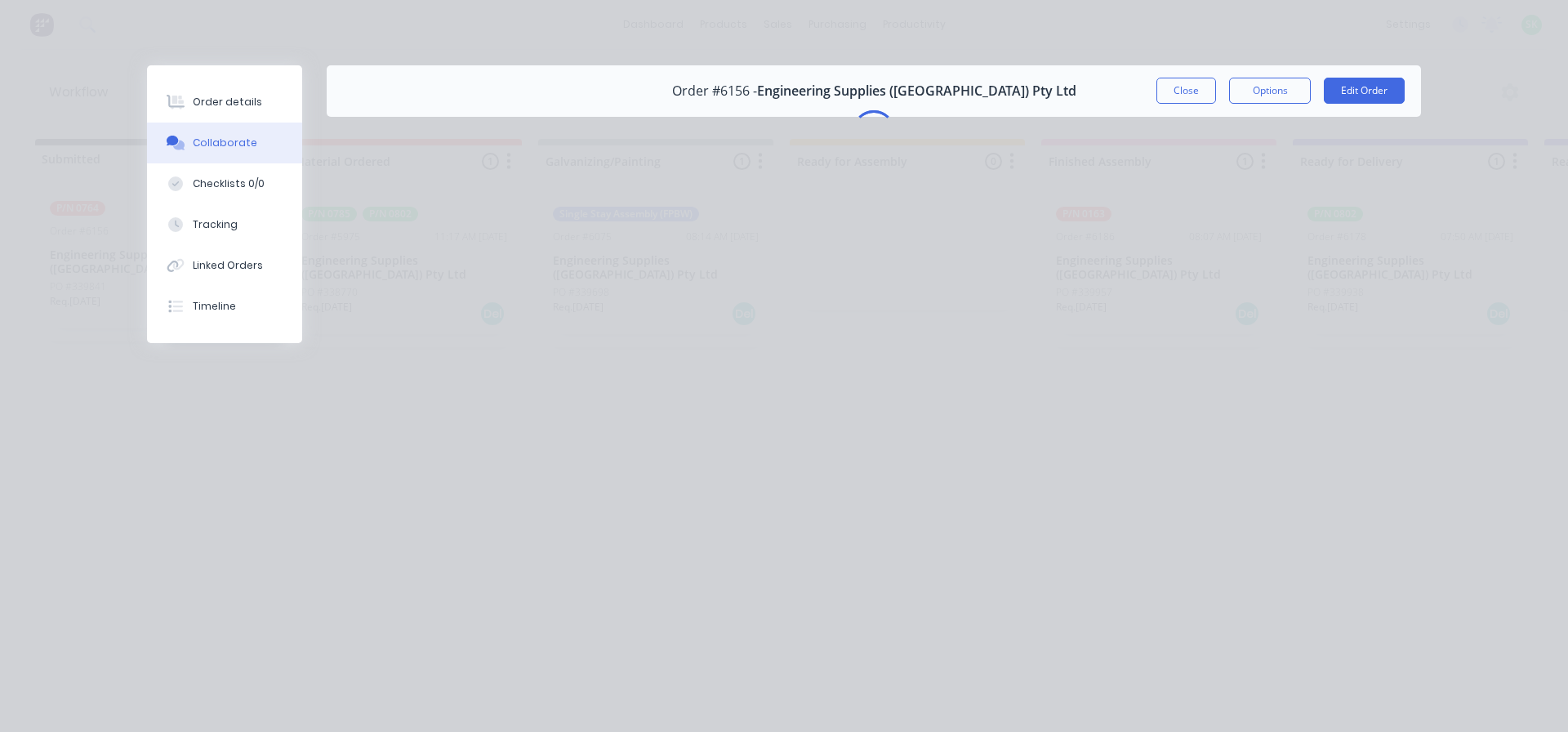
scroll to position [0, 0]
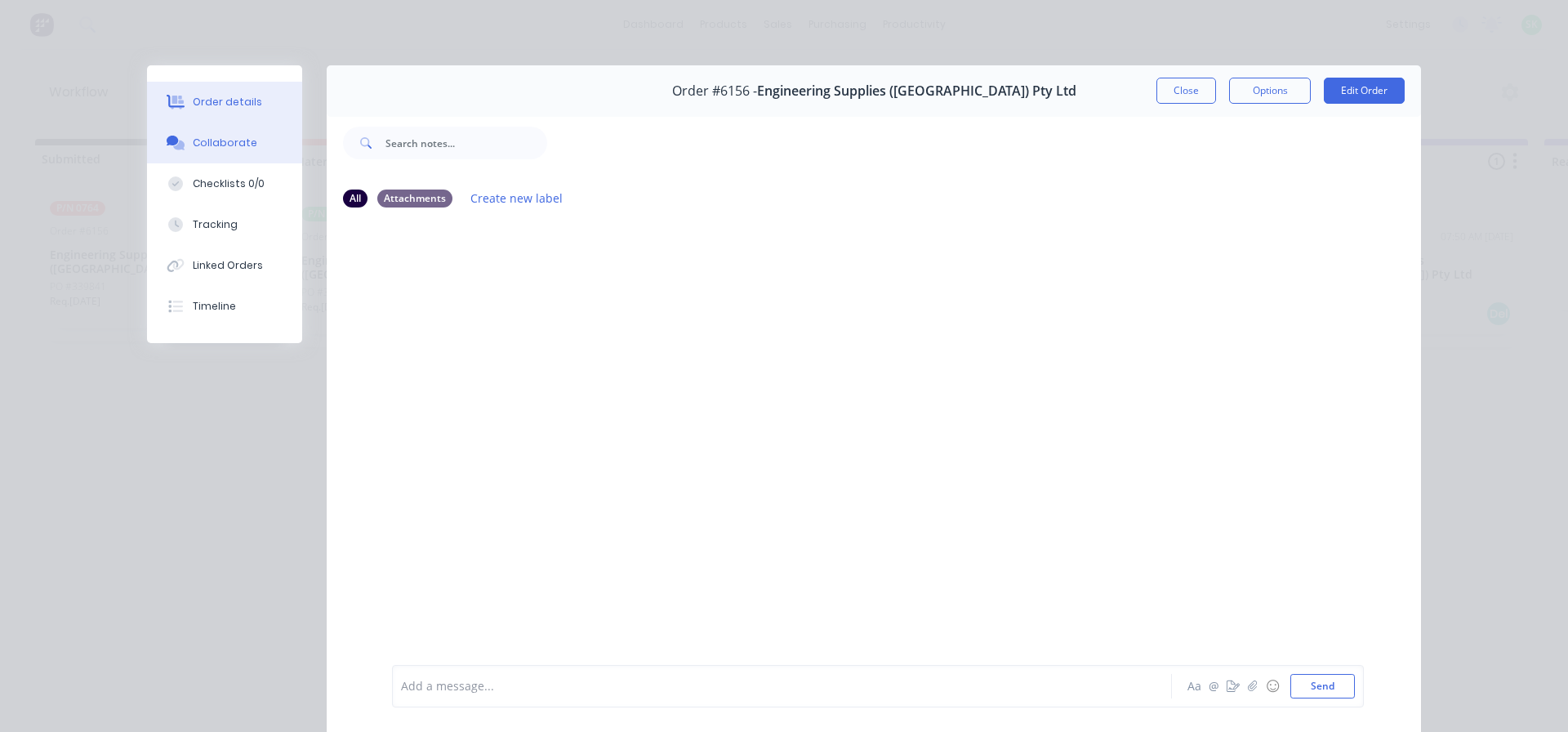
click at [238, 101] on div "Order details" at bounding box center [228, 102] width 69 height 15
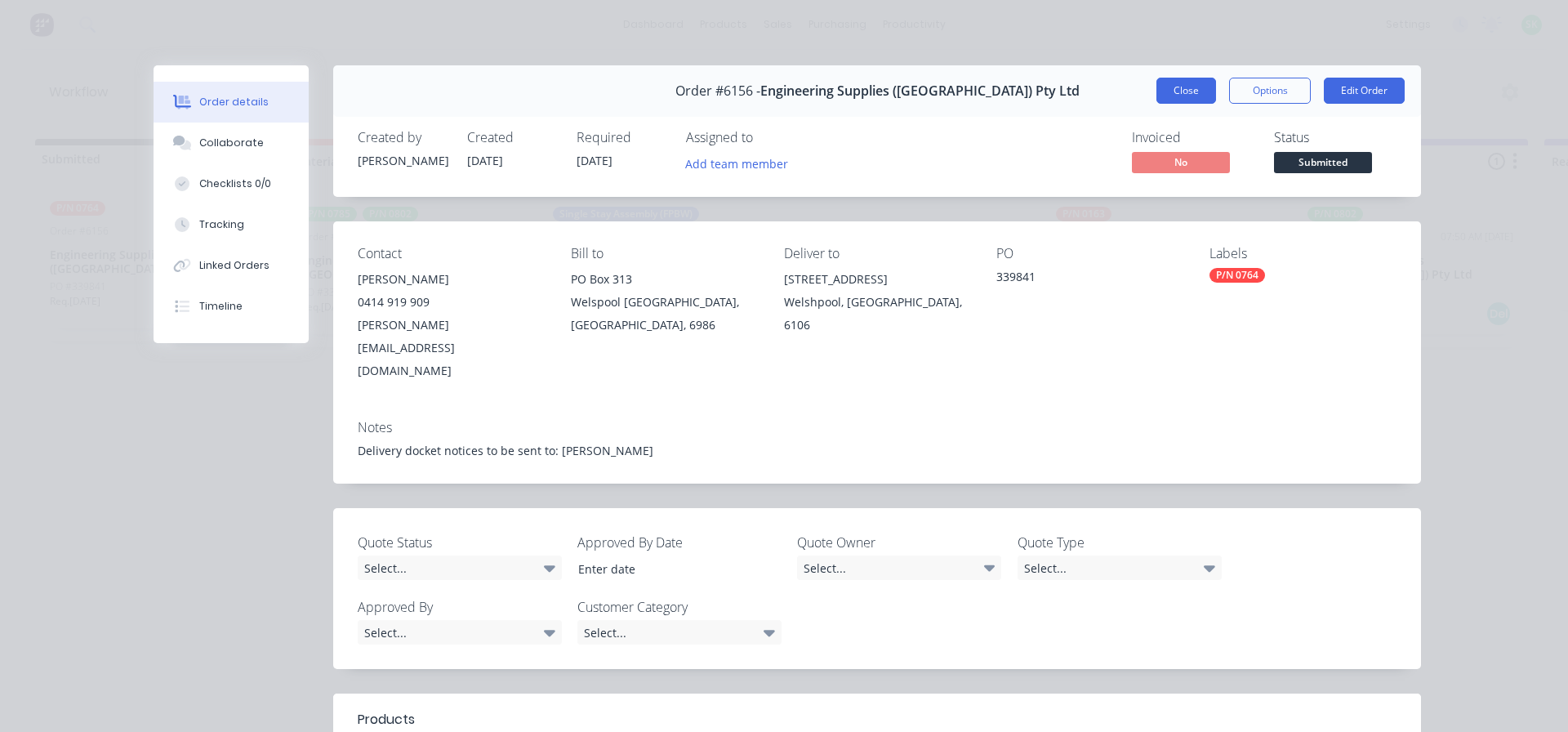
click at [1180, 79] on button "Close" at bounding box center [1185, 90] width 59 height 26
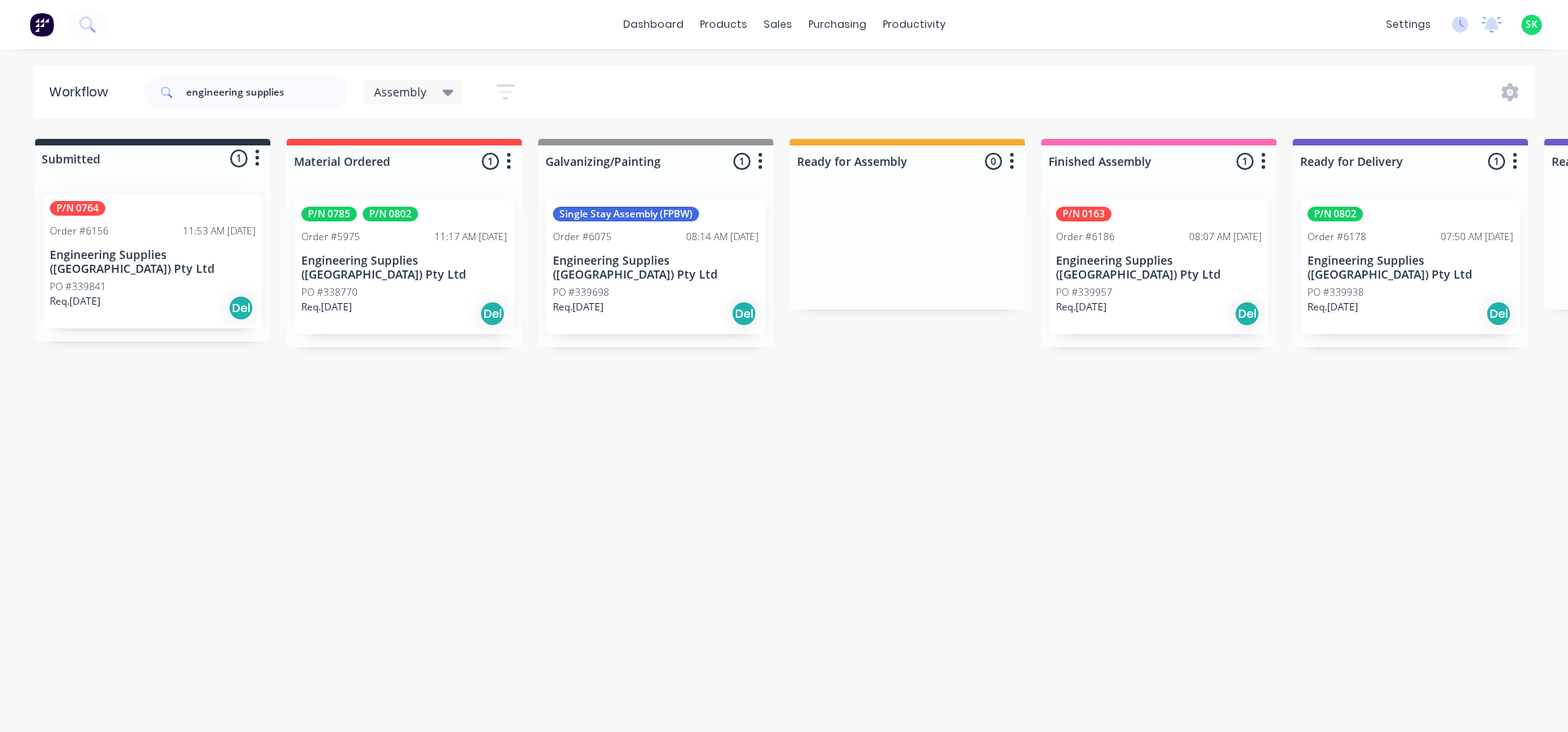
click at [664, 254] on p "Engineering Supplies ([GEOGRAPHIC_DATA]) Pty Ltd" at bounding box center [656, 268] width 206 height 27
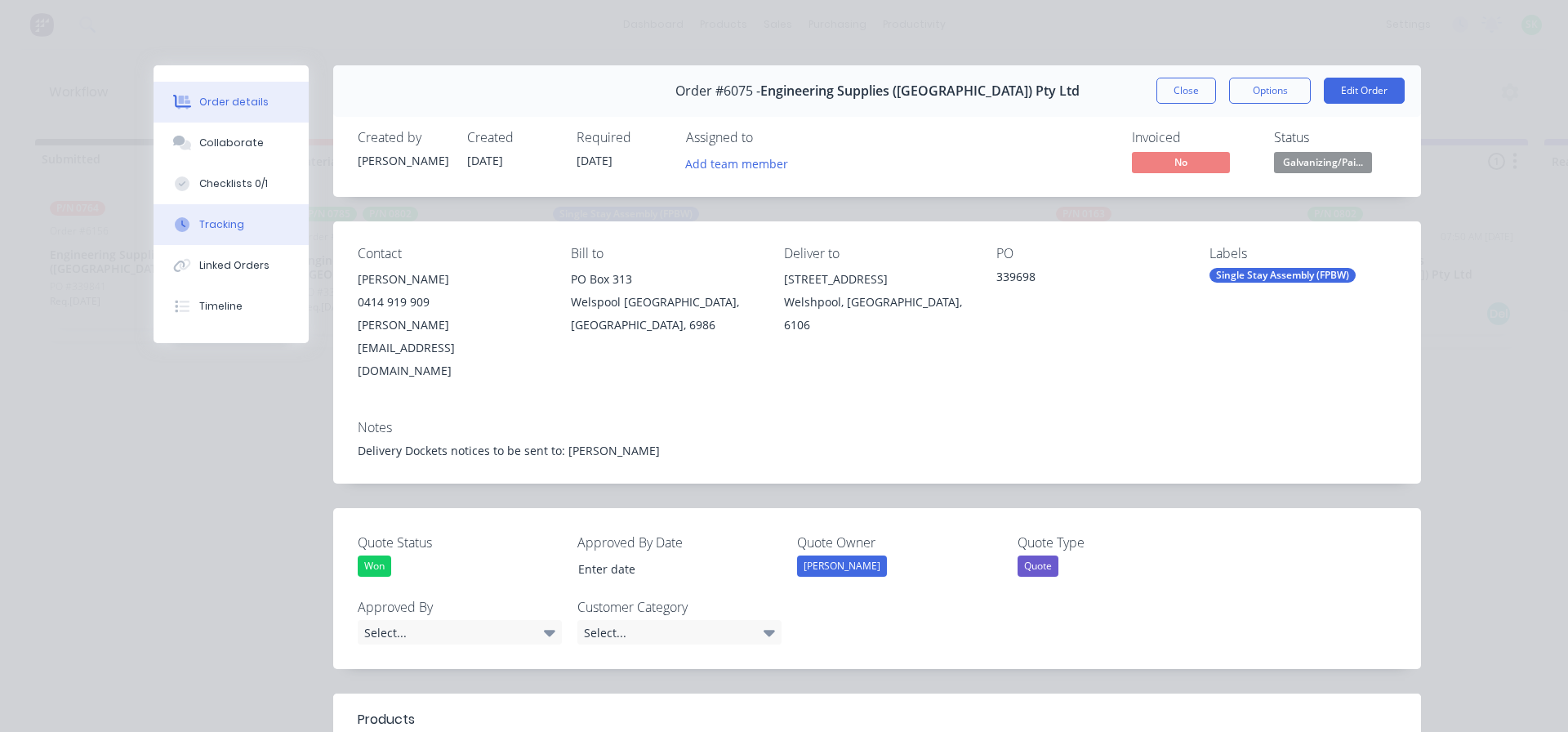
click at [205, 229] on div "Tracking" at bounding box center [221, 224] width 45 height 15
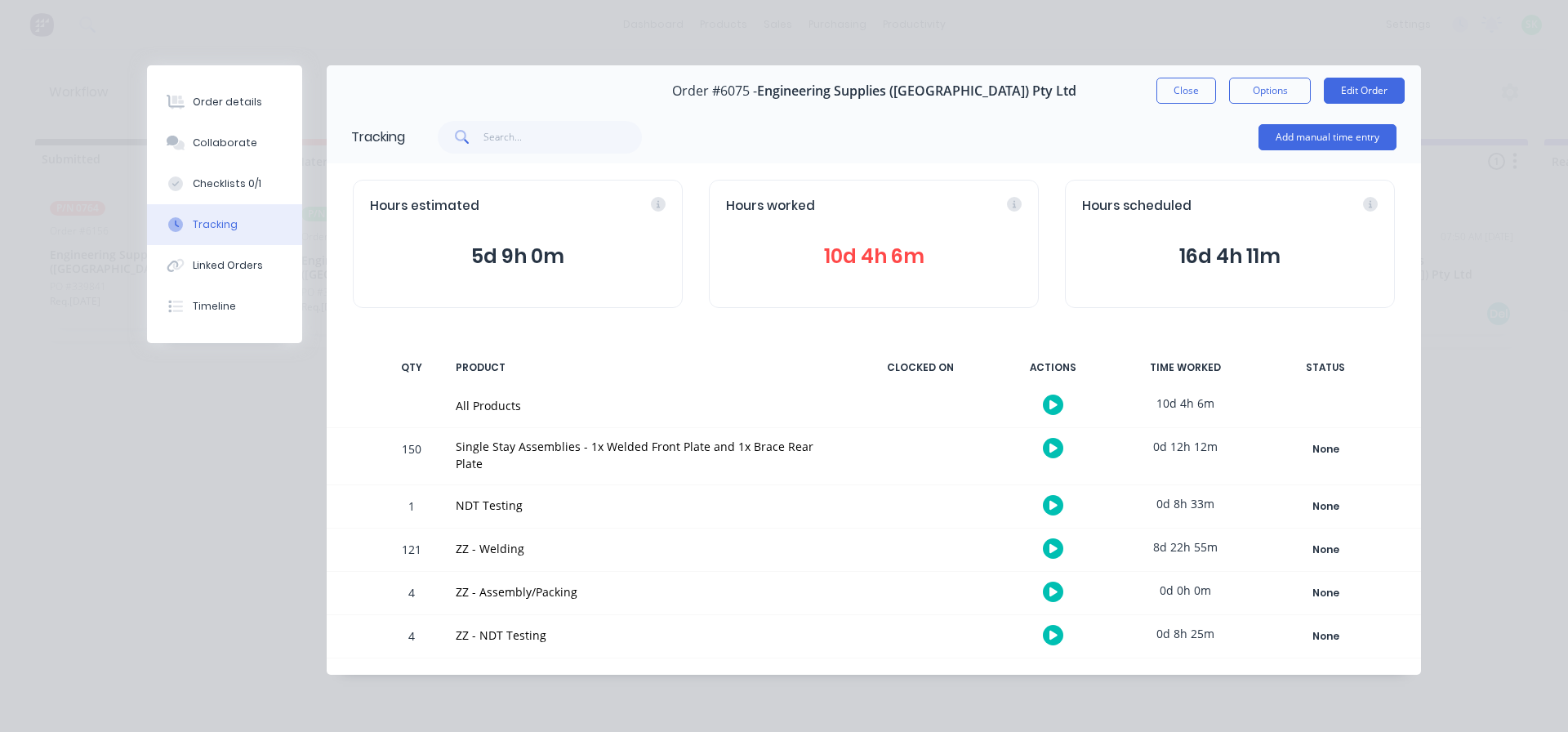
click at [1050, 588] on icon at bounding box center [1052, 592] width 8 height 9
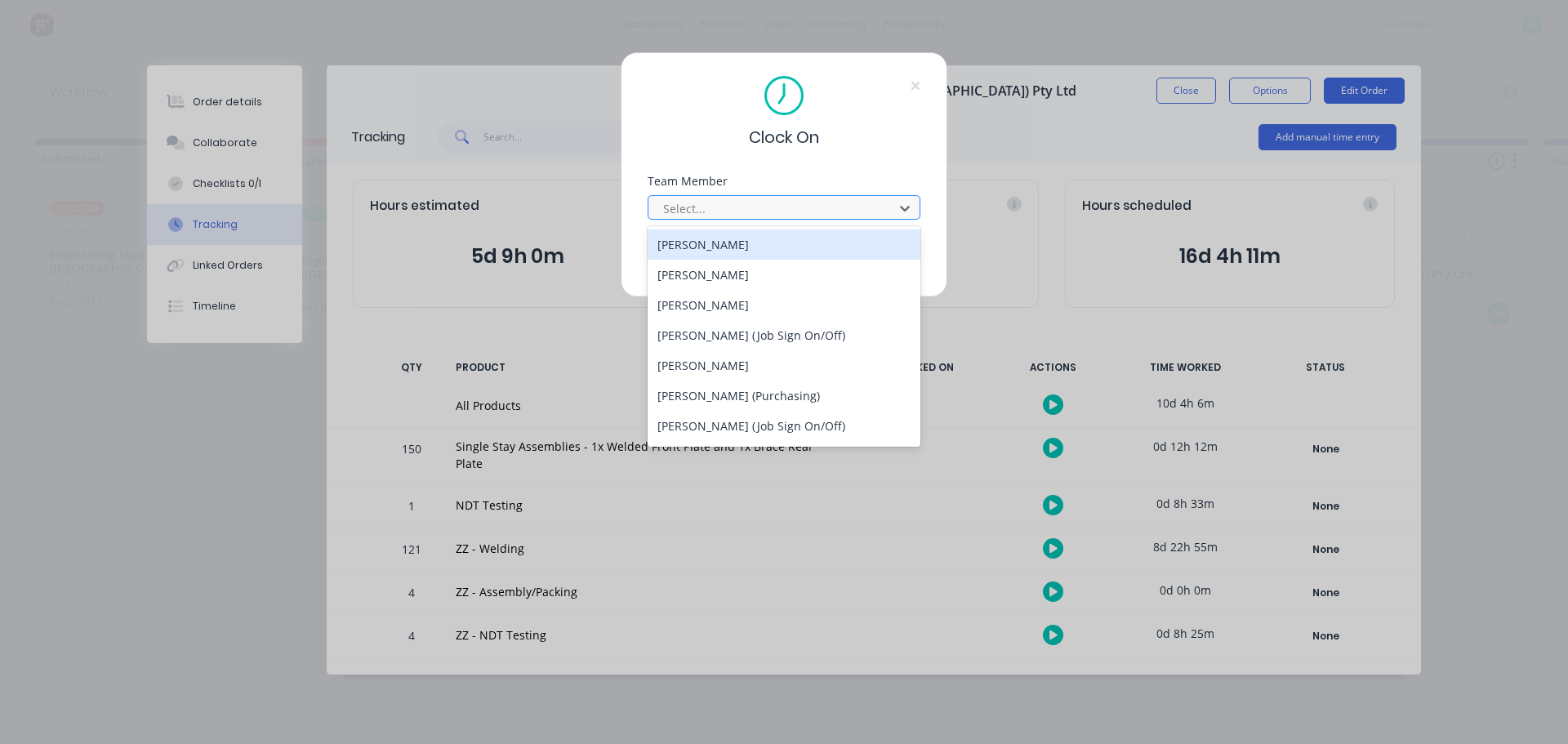
click at [826, 208] on div at bounding box center [773, 208] width 224 height 20
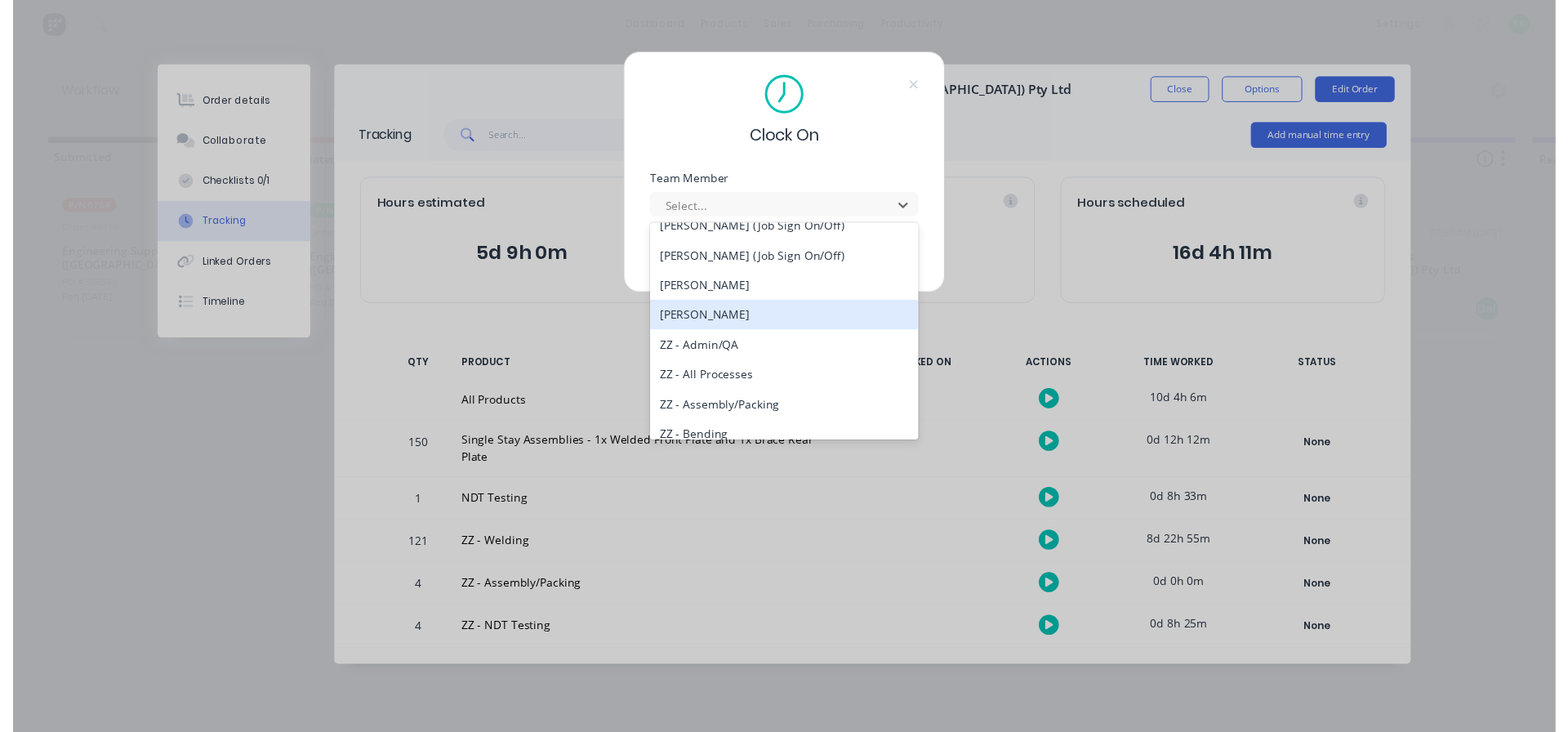
scroll to position [1062, 0]
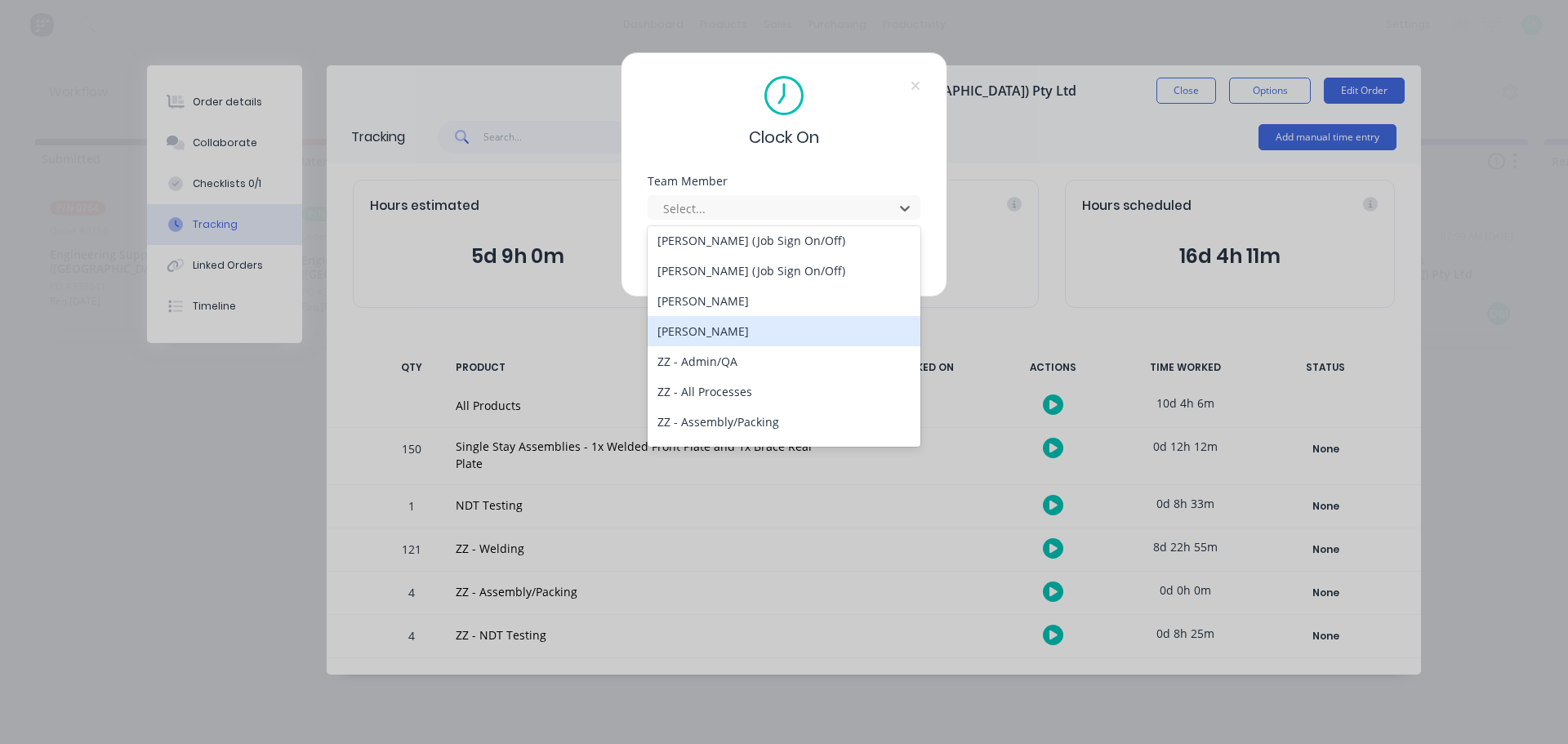
click at [758, 332] on div "[PERSON_NAME]" at bounding box center [784, 331] width 273 height 30
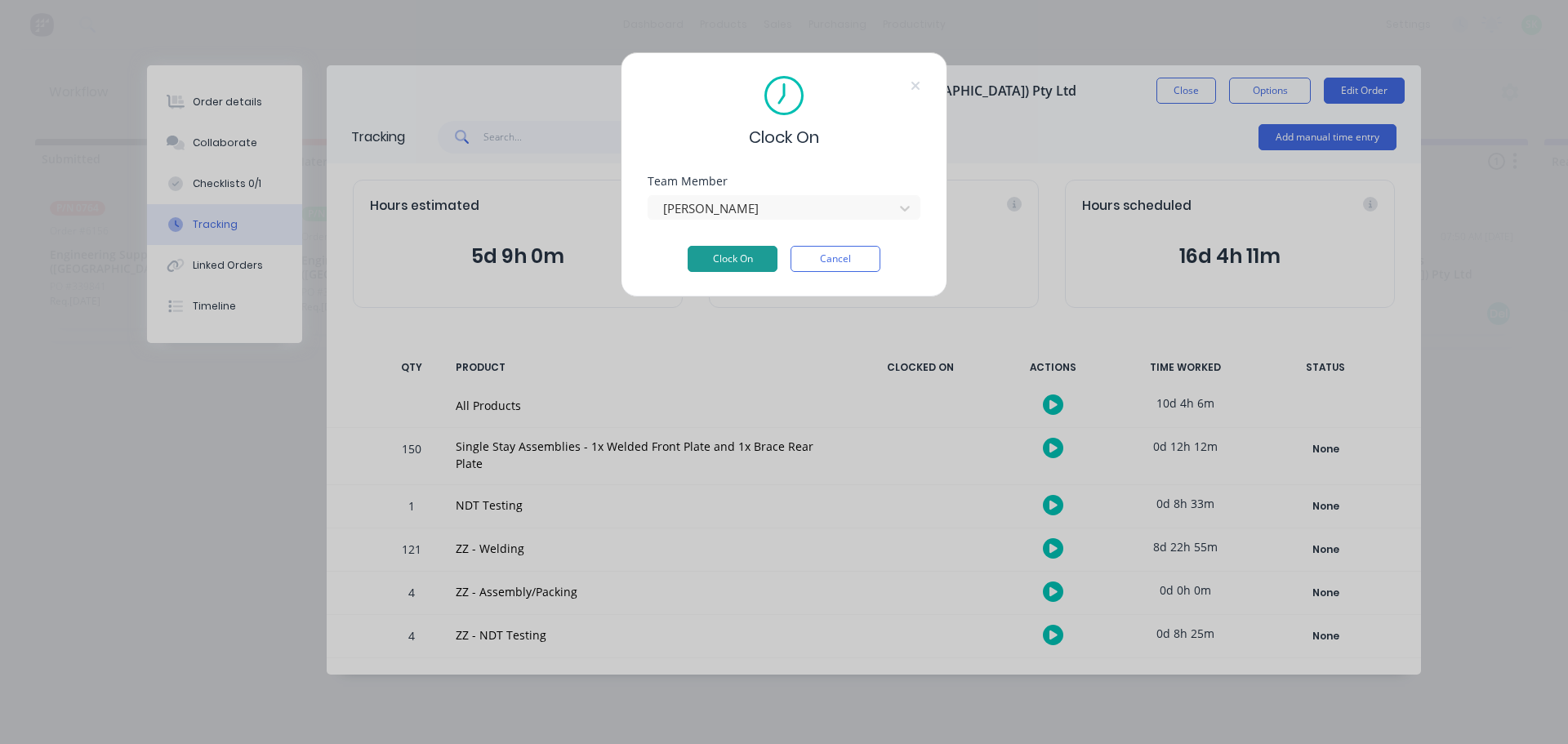
click at [737, 252] on button "Clock On" at bounding box center [732, 258] width 89 height 26
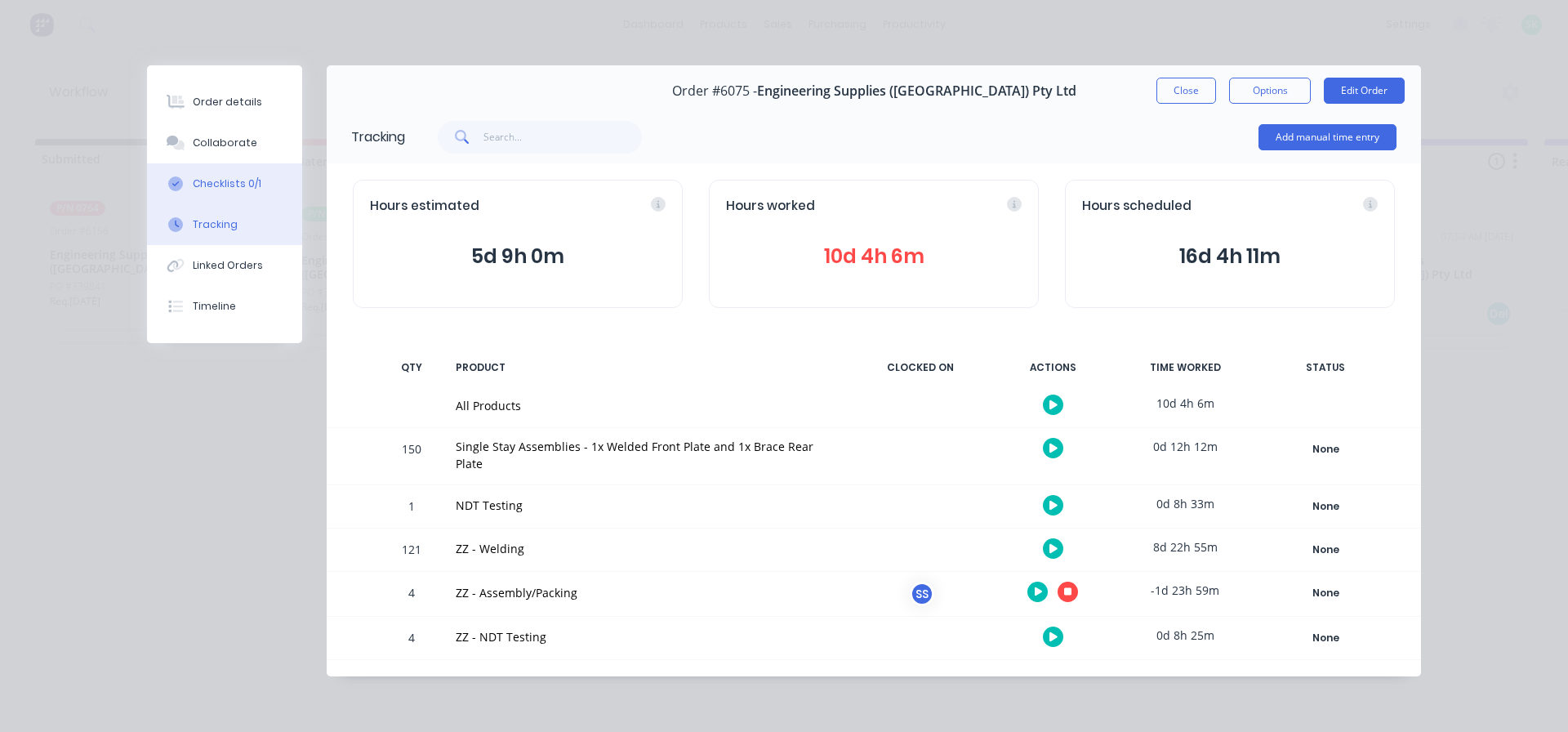
click at [206, 187] on div "Checklists 0/1" at bounding box center [227, 183] width 68 height 15
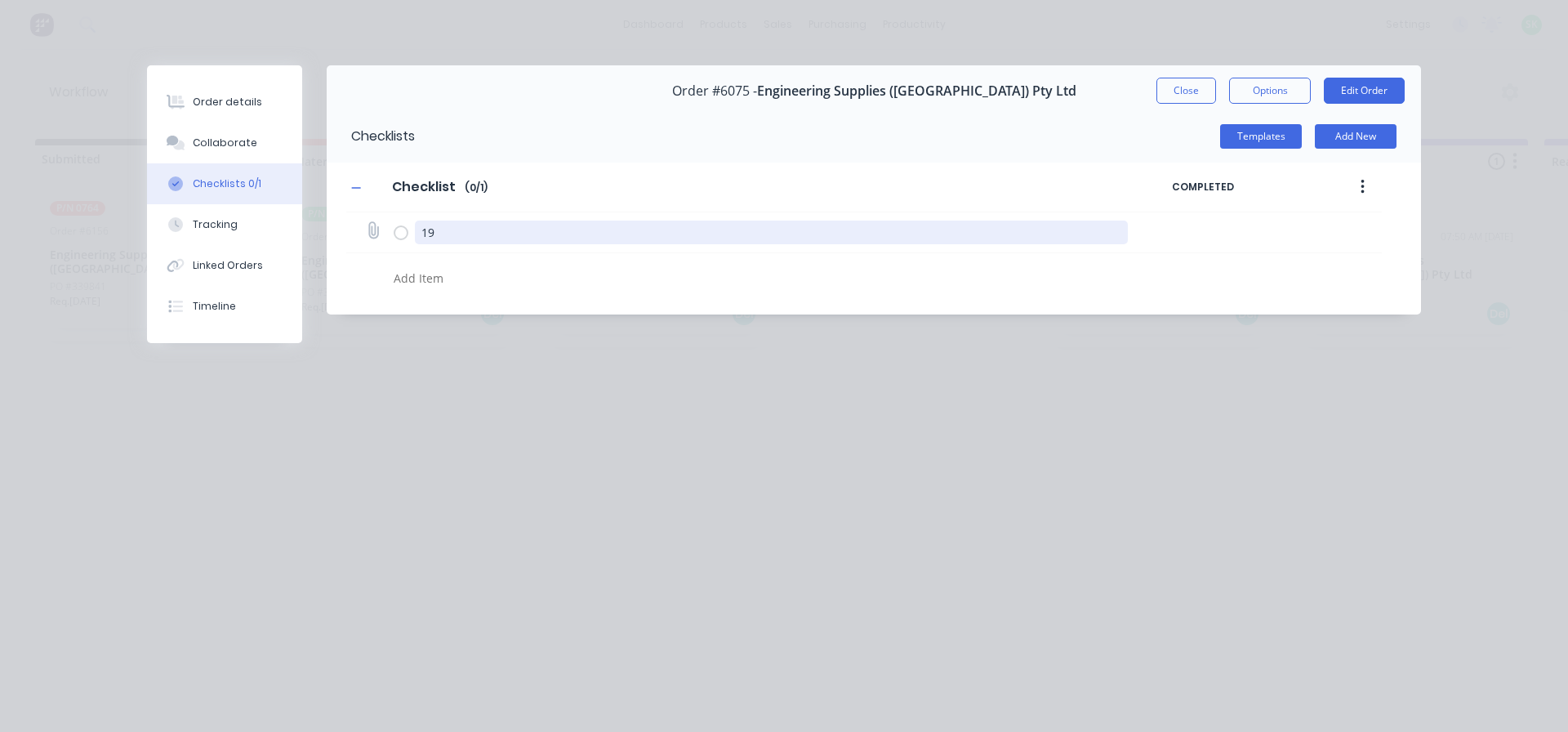
click at [431, 231] on textarea "19" at bounding box center [772, 232] width 714 height 24
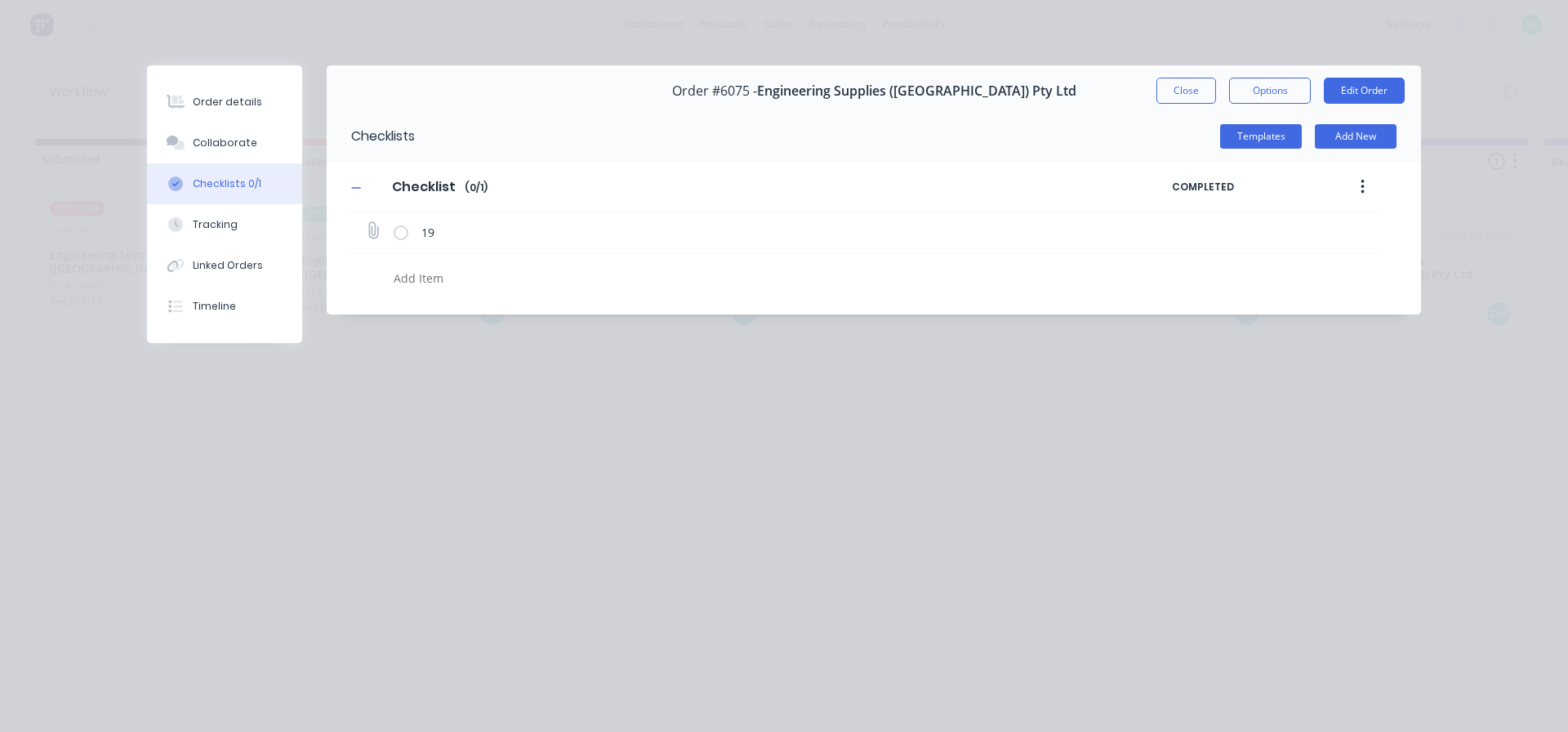
click at [398, 233] on label at bounding box center [400, 232] width 15 height 17
click at [0, 0] on input "checkbox" at bounding box center [0, 0] width 0 height 0
click at [398, 233] on label at bounding box center [400, 232] width 15 height 17
click at [0, 0] on input "checkbox" at bounding box center [0, 0] width 0 height 0
type textarea "x"
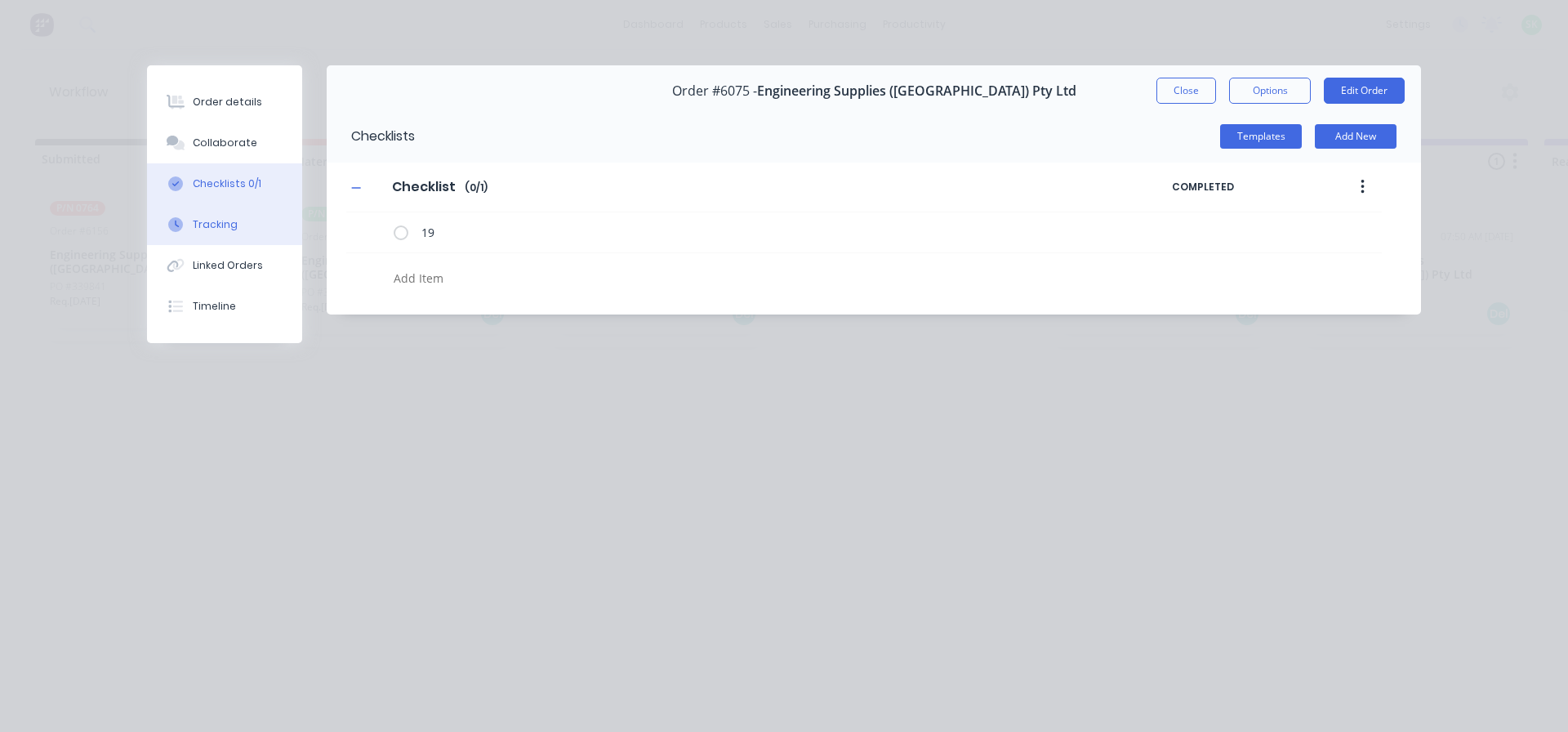
click at [219, 217] on div "Tracking" at bounding box center [215, 224] width 45 height 15
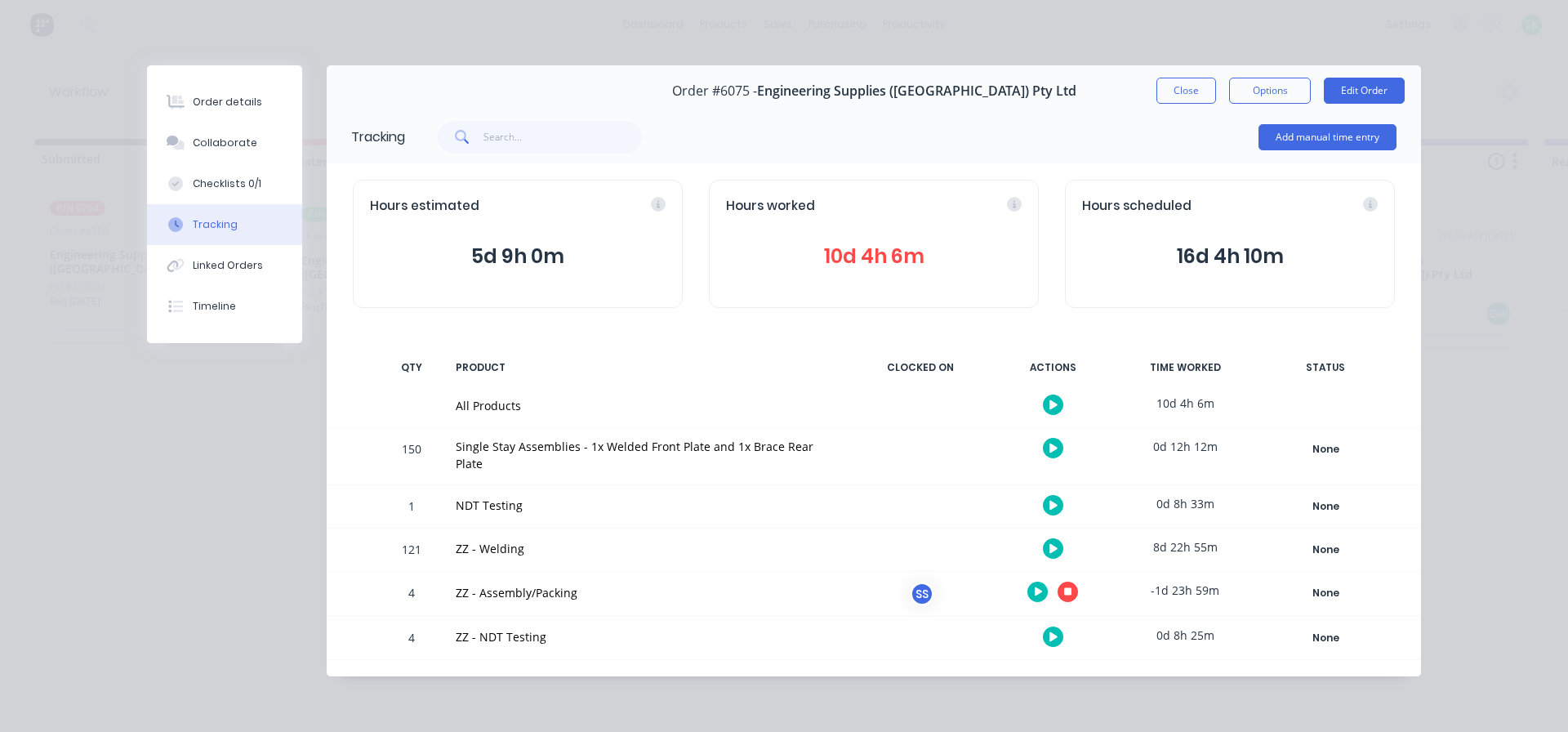
click at [1036, 588] on icon at bounding box center [1038, 592] width 8 height 9
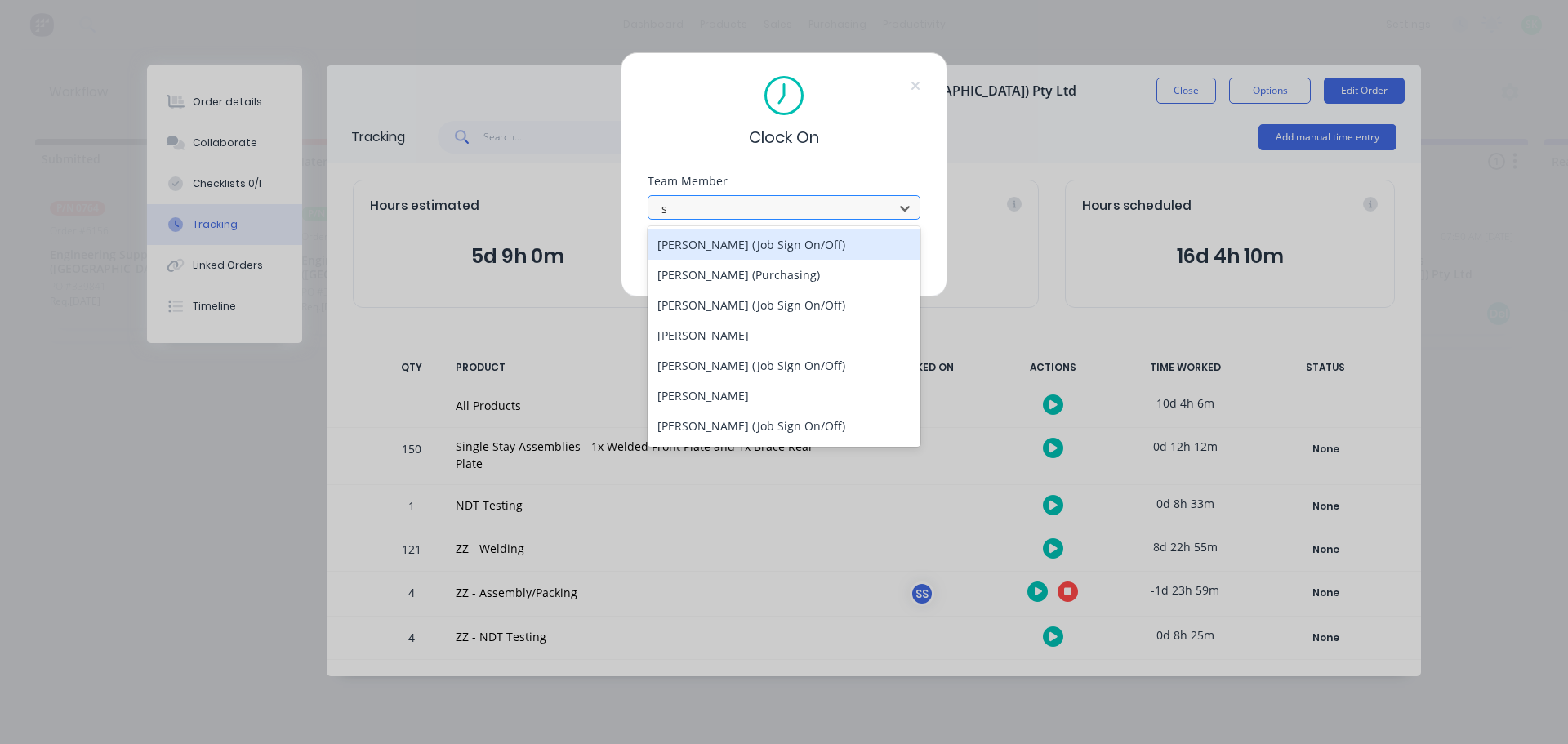
type input "st"
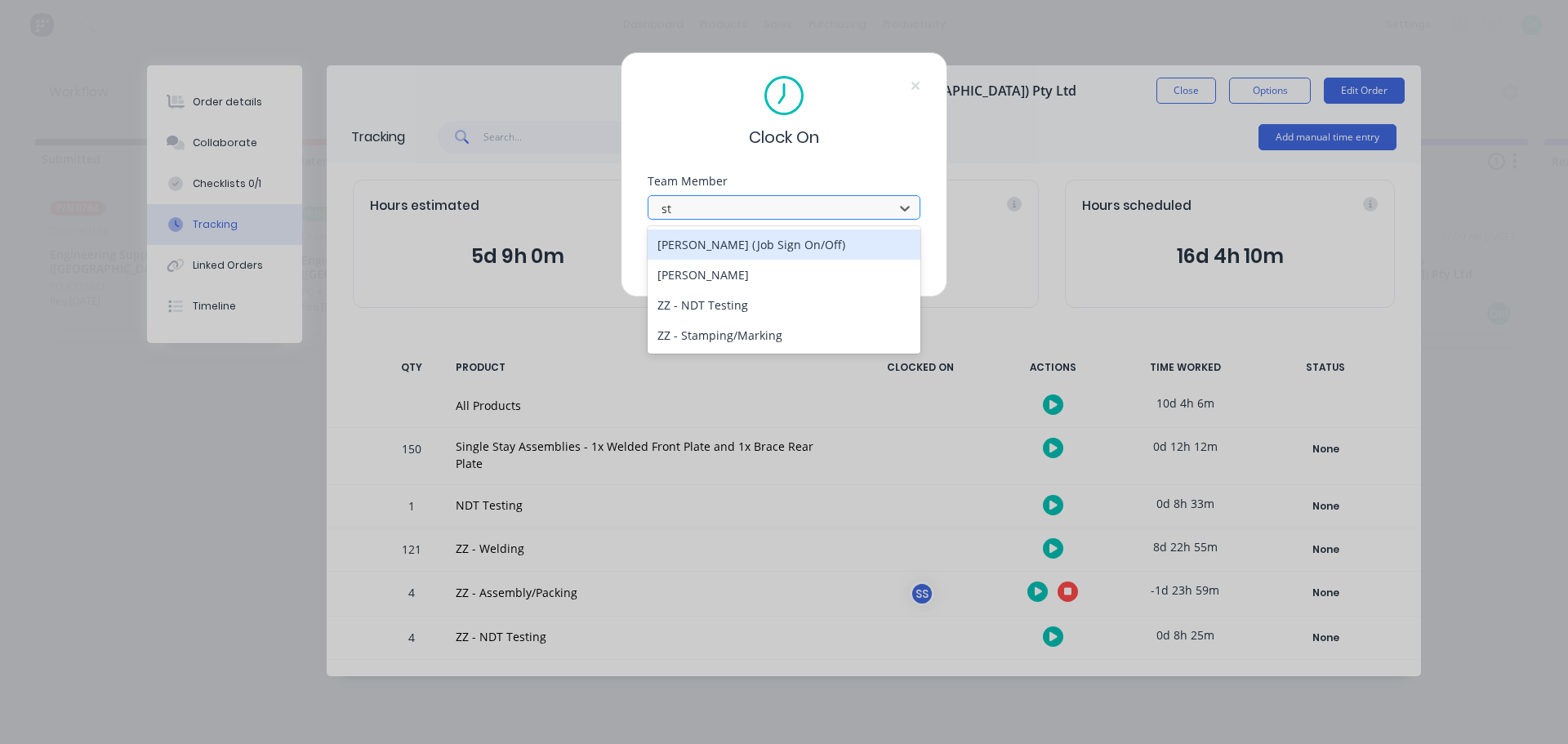
click at [804, 249] on div "[PERSON_NAME] (Job Sign On/Off)" at bounding box center [784, 244] width 273 height 30
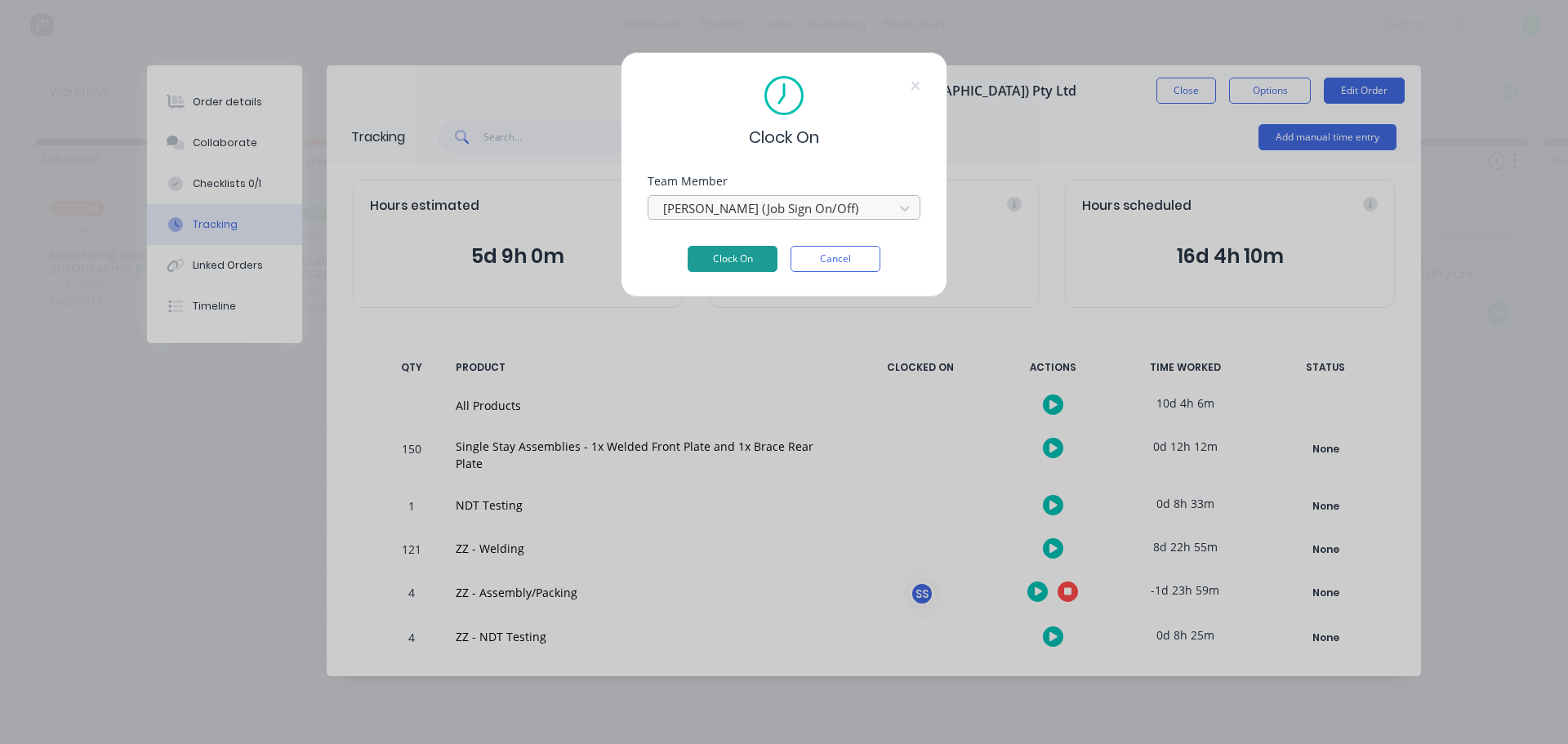
click at [755, 256] on button "Clock On" at bounding box center [732, 258] width 89 height 26
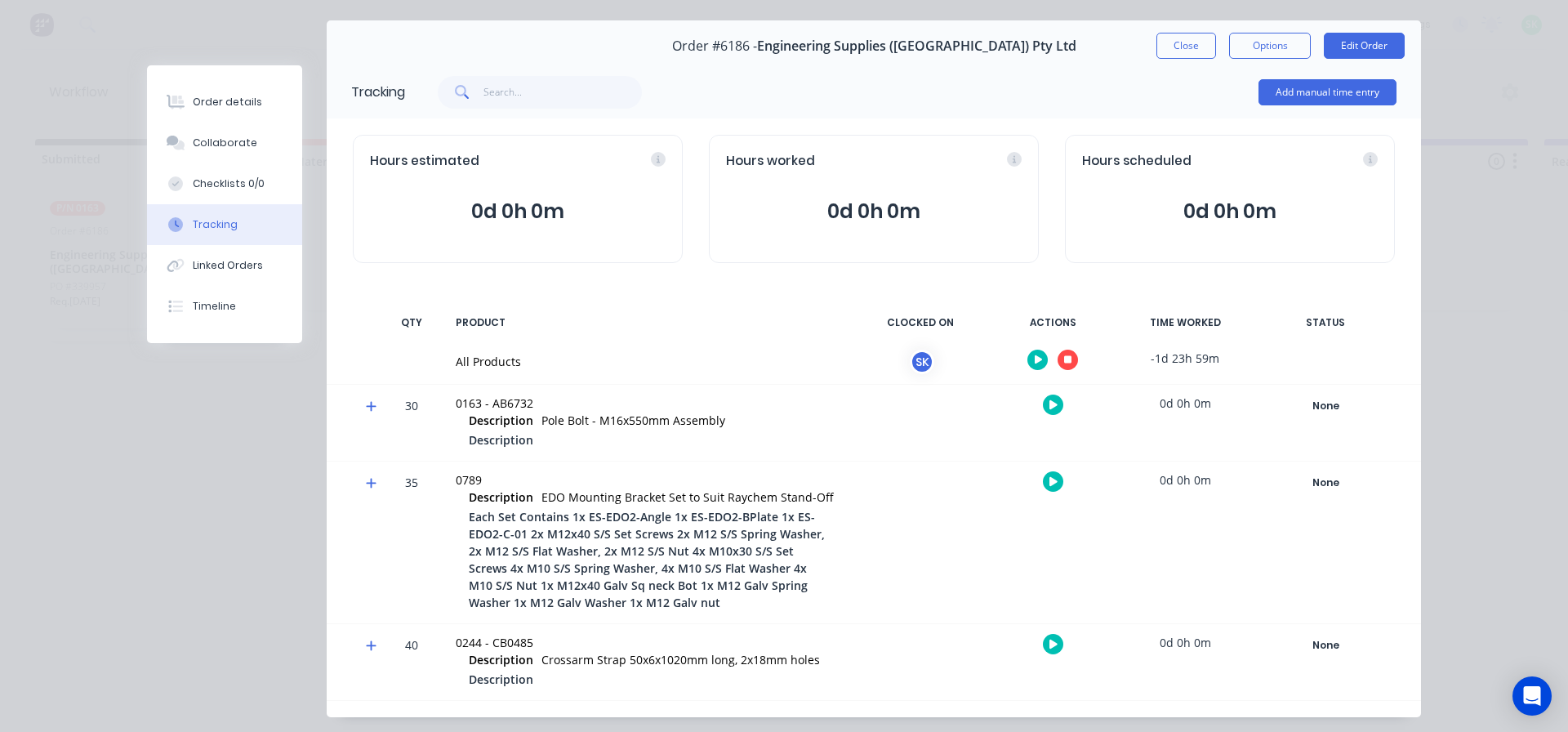
scroll to position [82, 0]
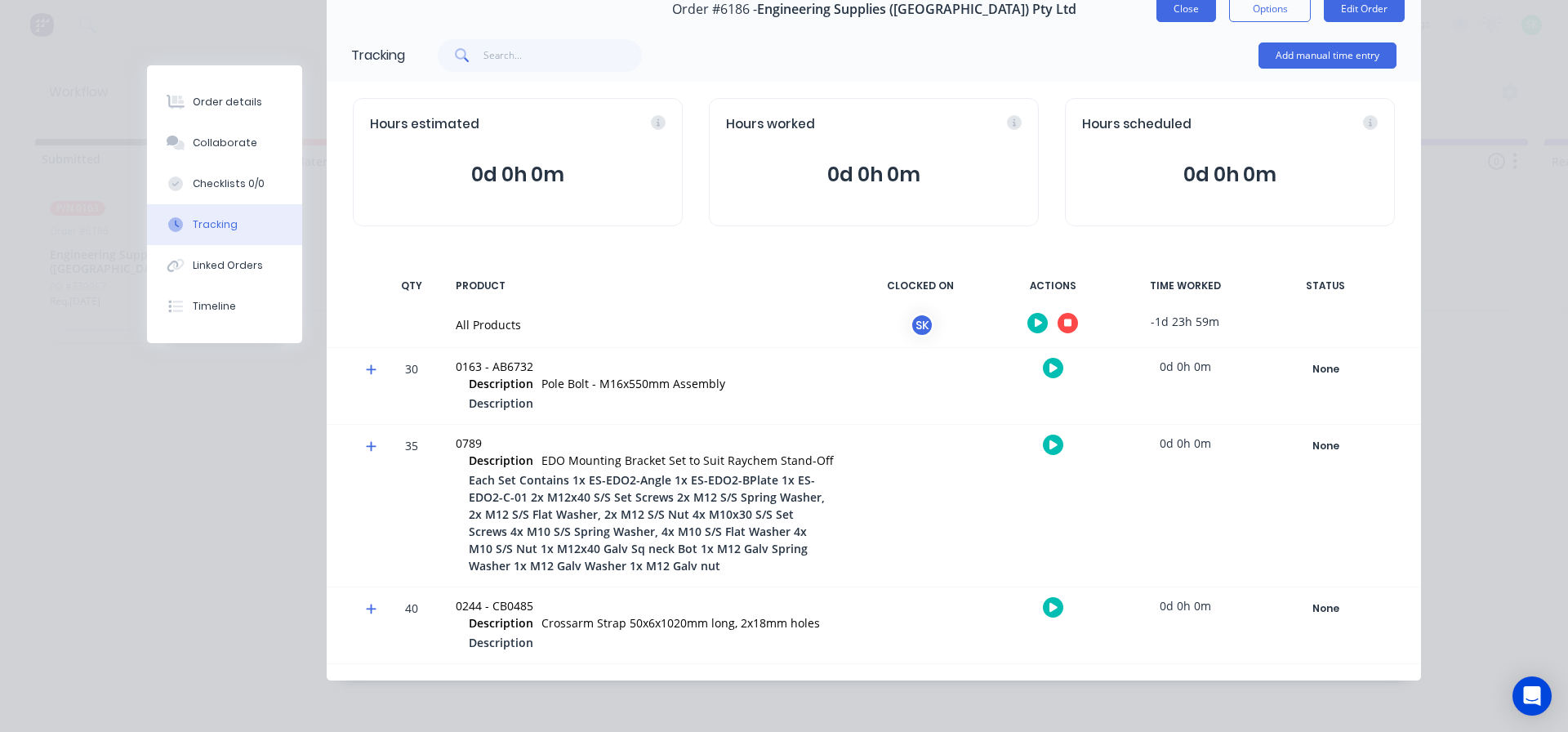
click at [1191, 21] on button "Close" at bounding box center [1185, 8] width 59 height 26
